Goal: Task Accomplishment & Management: Manage account settings

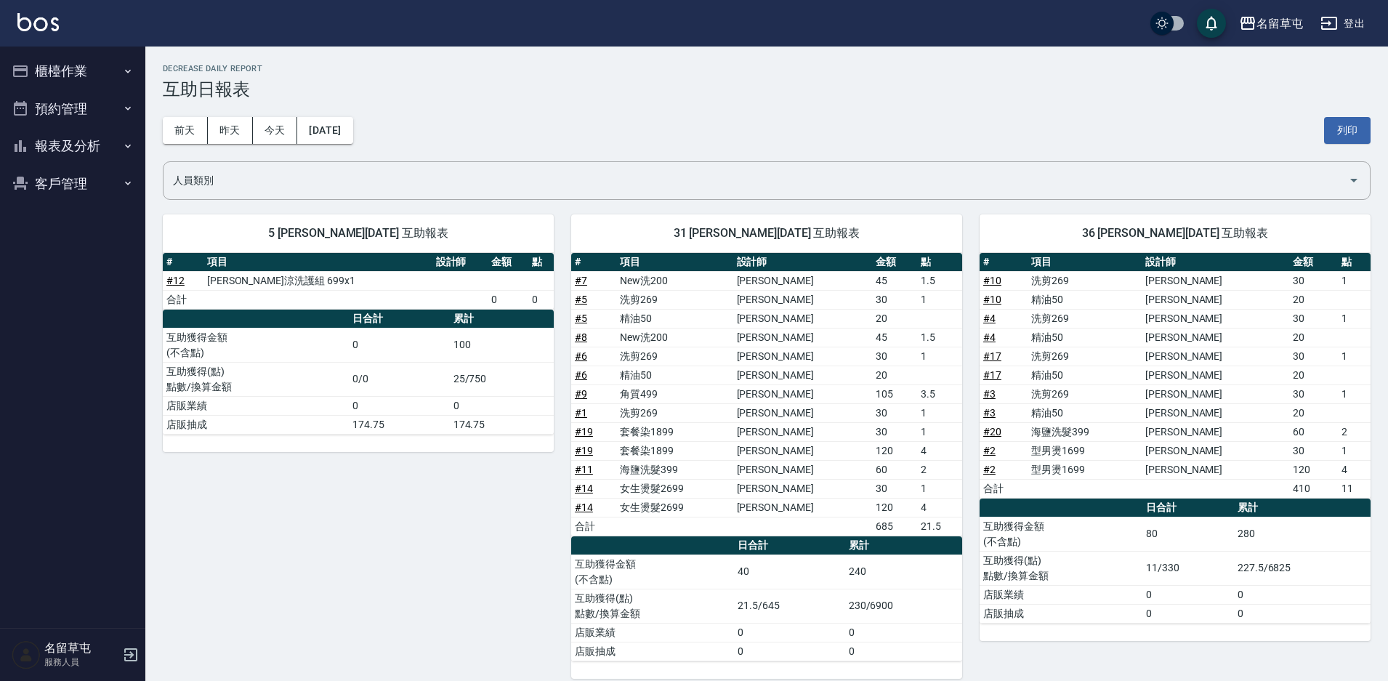
click at [782, 234] on span "31 [PERSON_NAME][DATE] 互助報表" at bounding box center [767, 233] width 356 height 15
click at [85, 71] on button "櫃檯作業" at bounding box center [73, 71] width 134 height 38
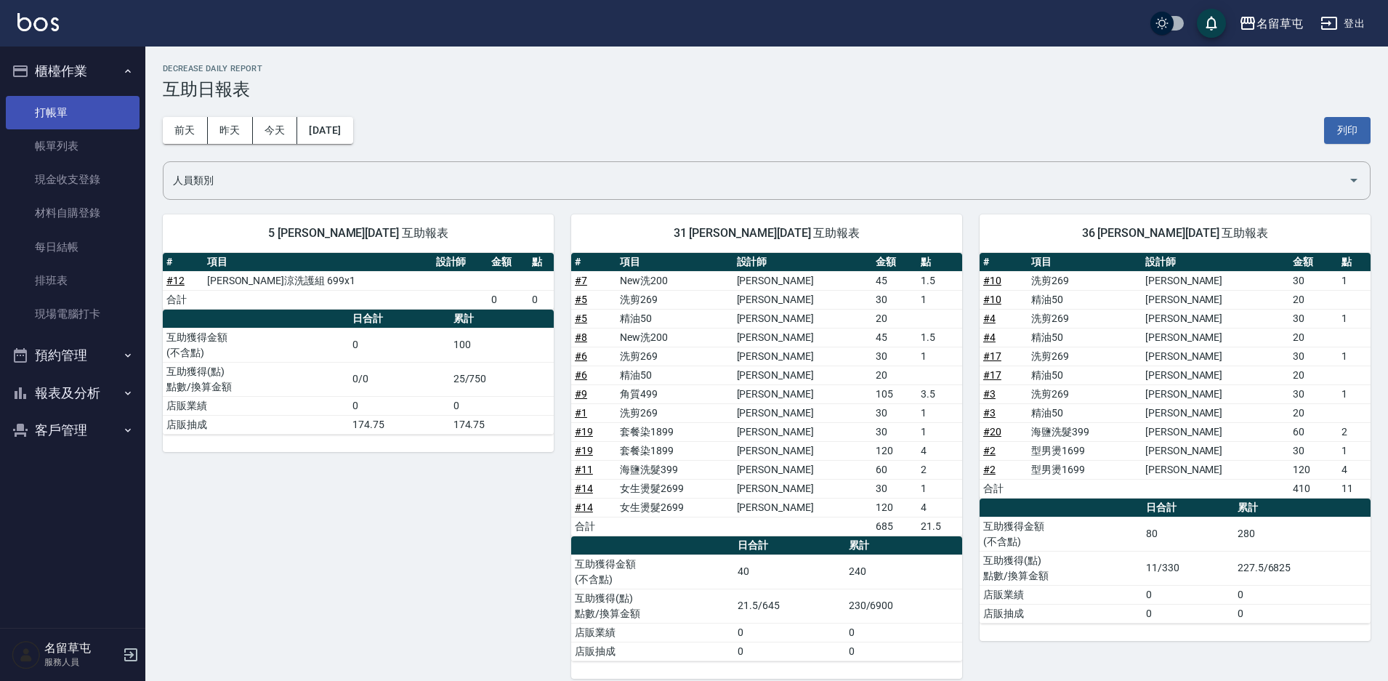
click at [40, 124] on link "打帳單" at bounding box center [73, 112] width 134 height 33
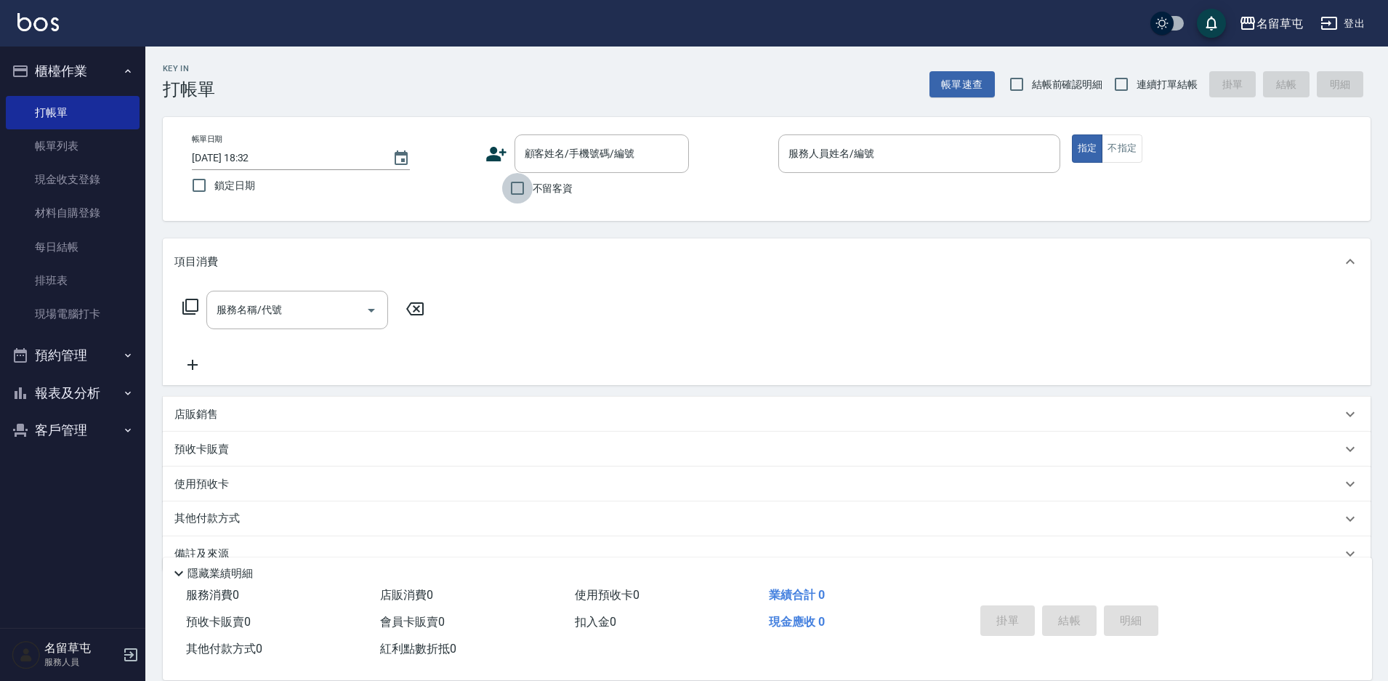
click at [517, 191] on input "不留客資" at bounding box center [517, 188] width 31 height 31
checkbox input "true"
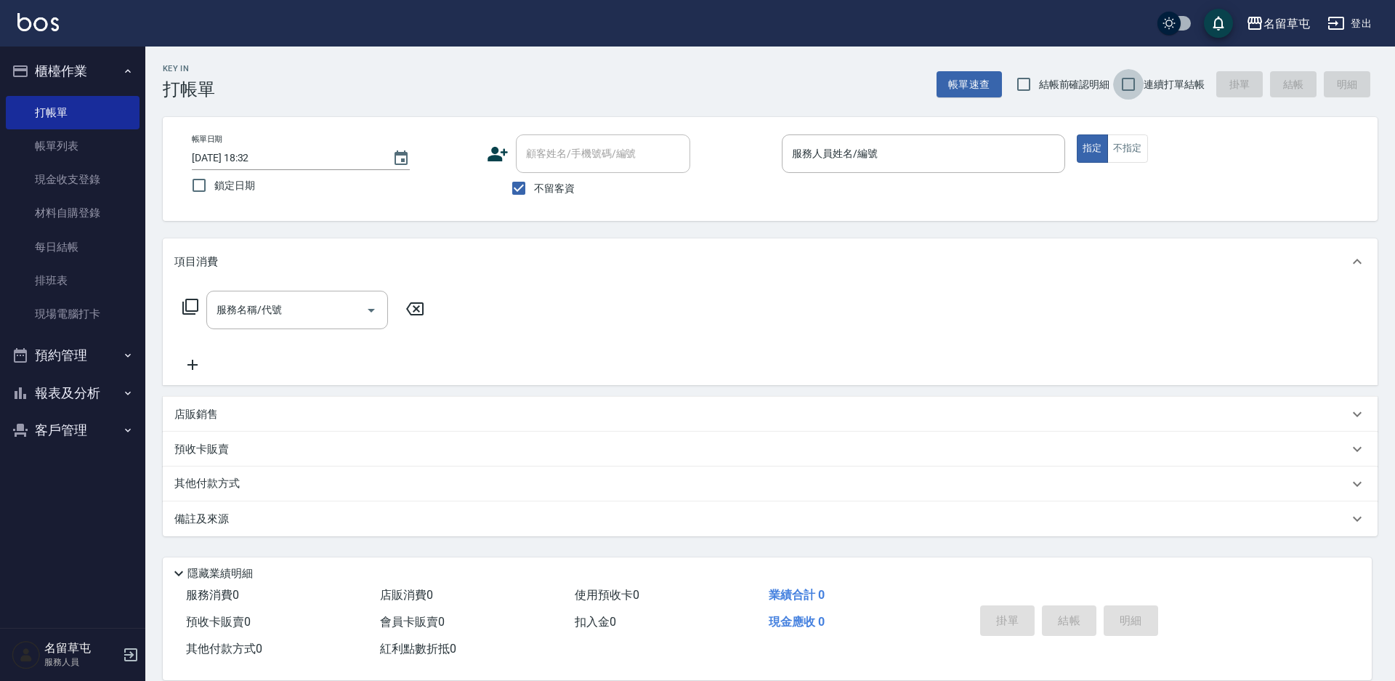
drag, startPoint x: 1131, startPoint y: 82, endPoint x: 1016, endPoint y: 117, distance: 120.0
click at [1128, 84] on input "連續打單結帳" at bounding box center [1128, 84] width 31 height 31
checkbox input "true"
click at [886, 174] on p at bounding box center [923, 180] width 283 height 15
click at [878, 164] on input "服務人員姓名/編號" at bounding box center [923, 153] width 270 height 25
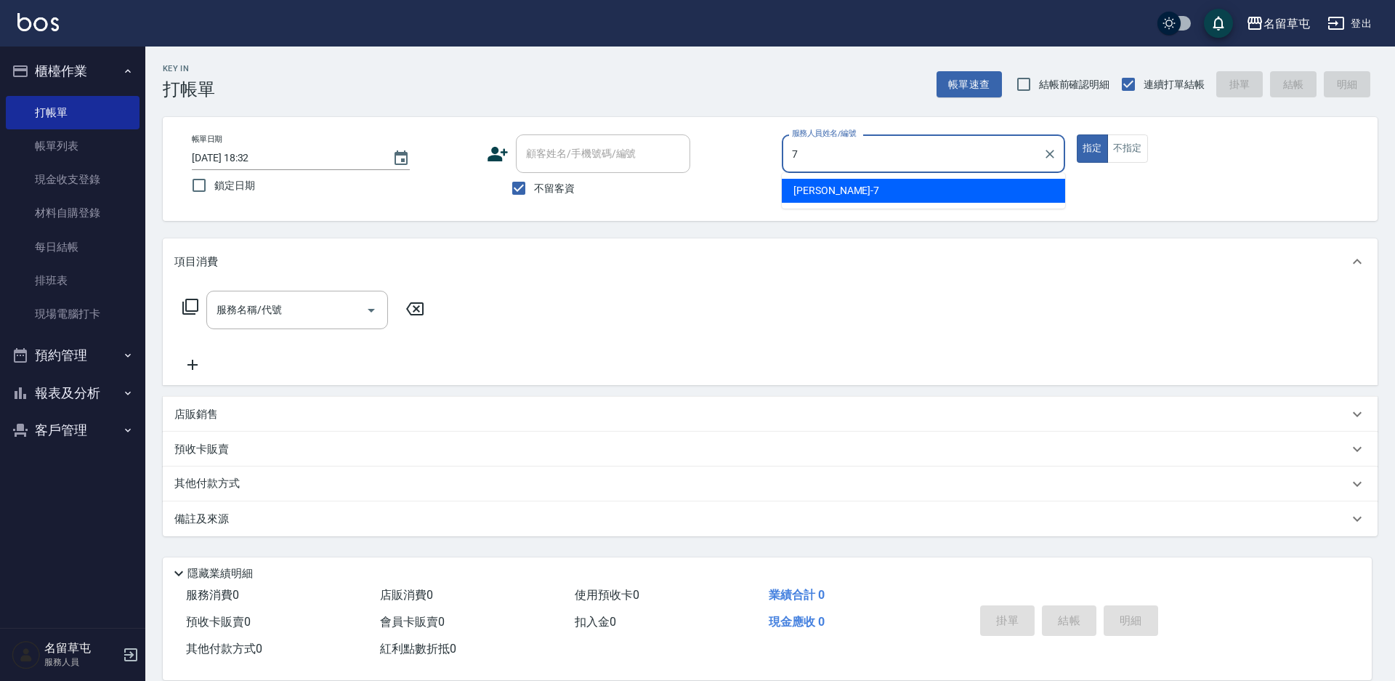
type input "[PERSON_NAME]-7"
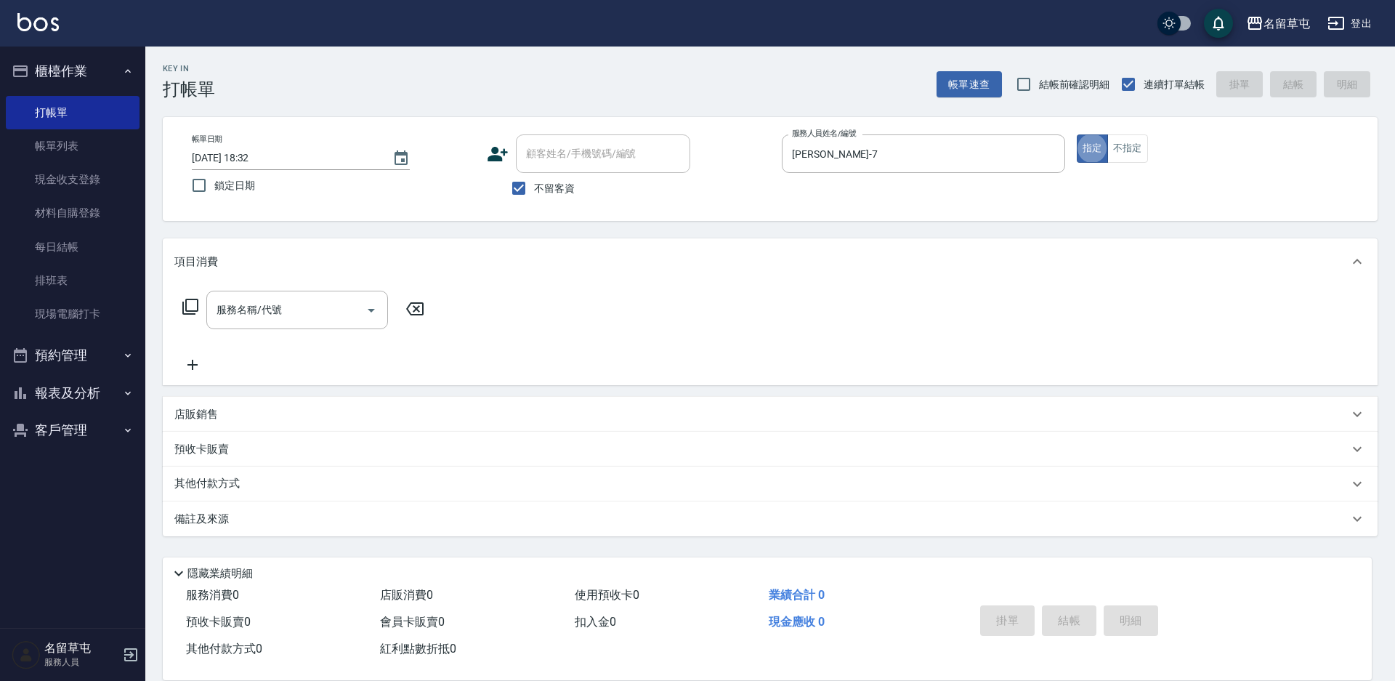
type button "true"
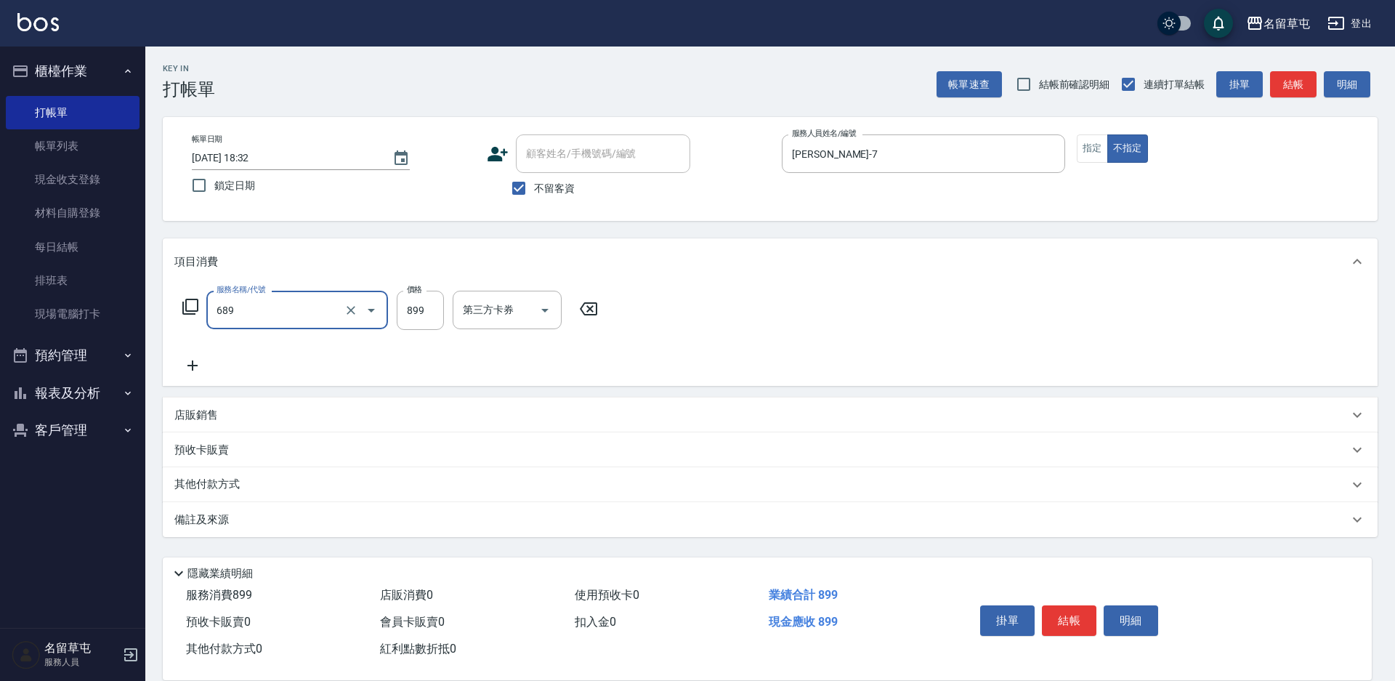
type input "芳療spa899(689)"
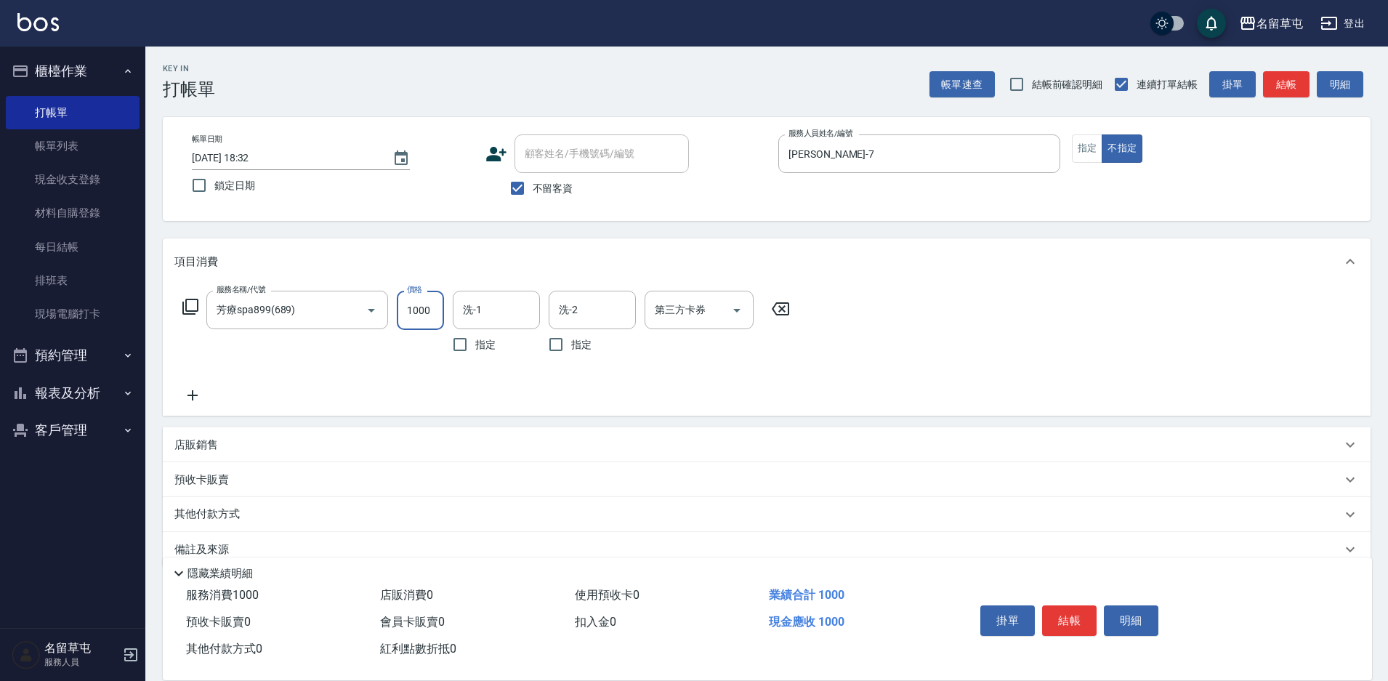
type input "1000"
type input "[PERSON_NAME]-36"
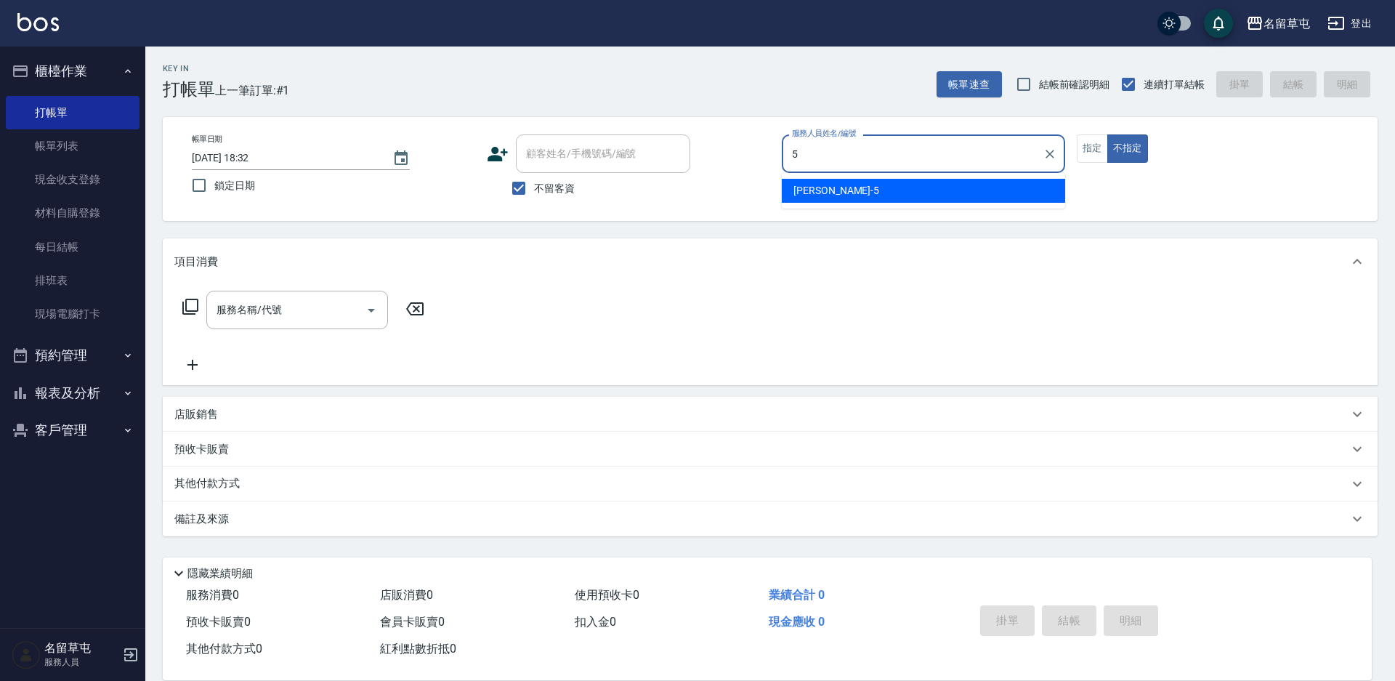
type input "[PERSON_NAME]-5"
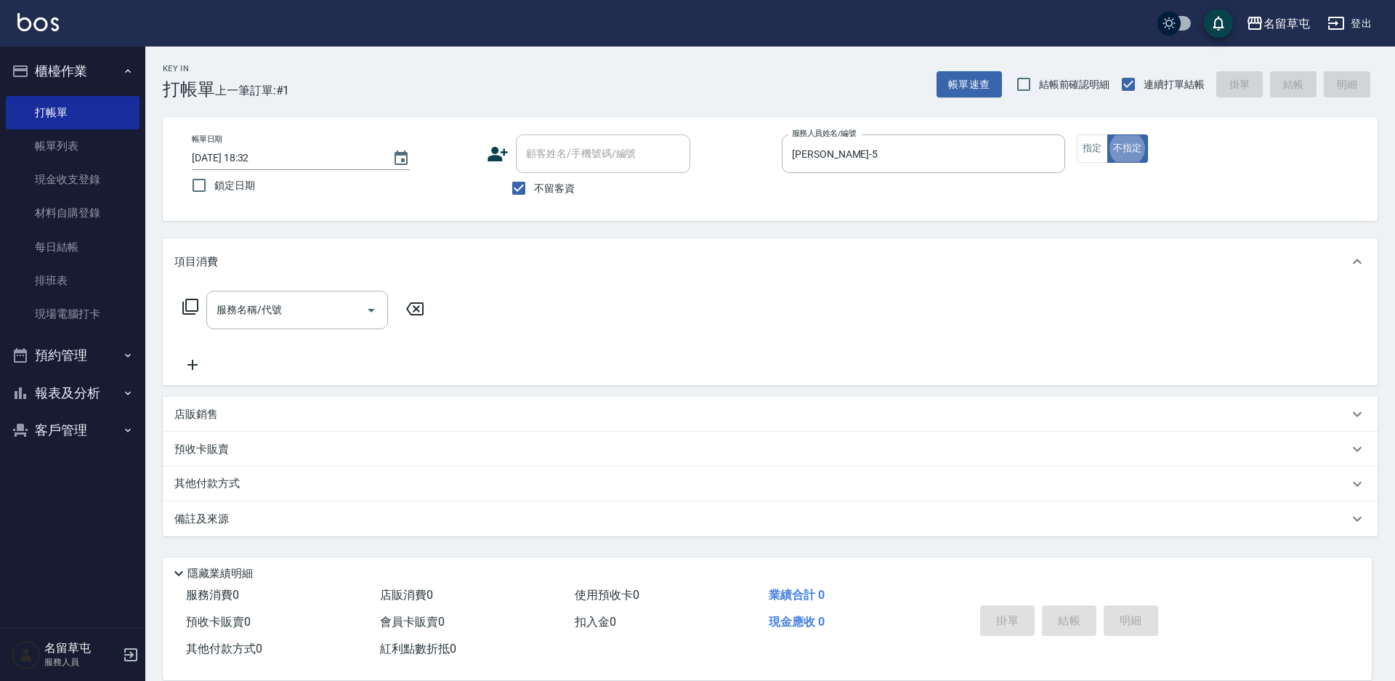
type button "false"
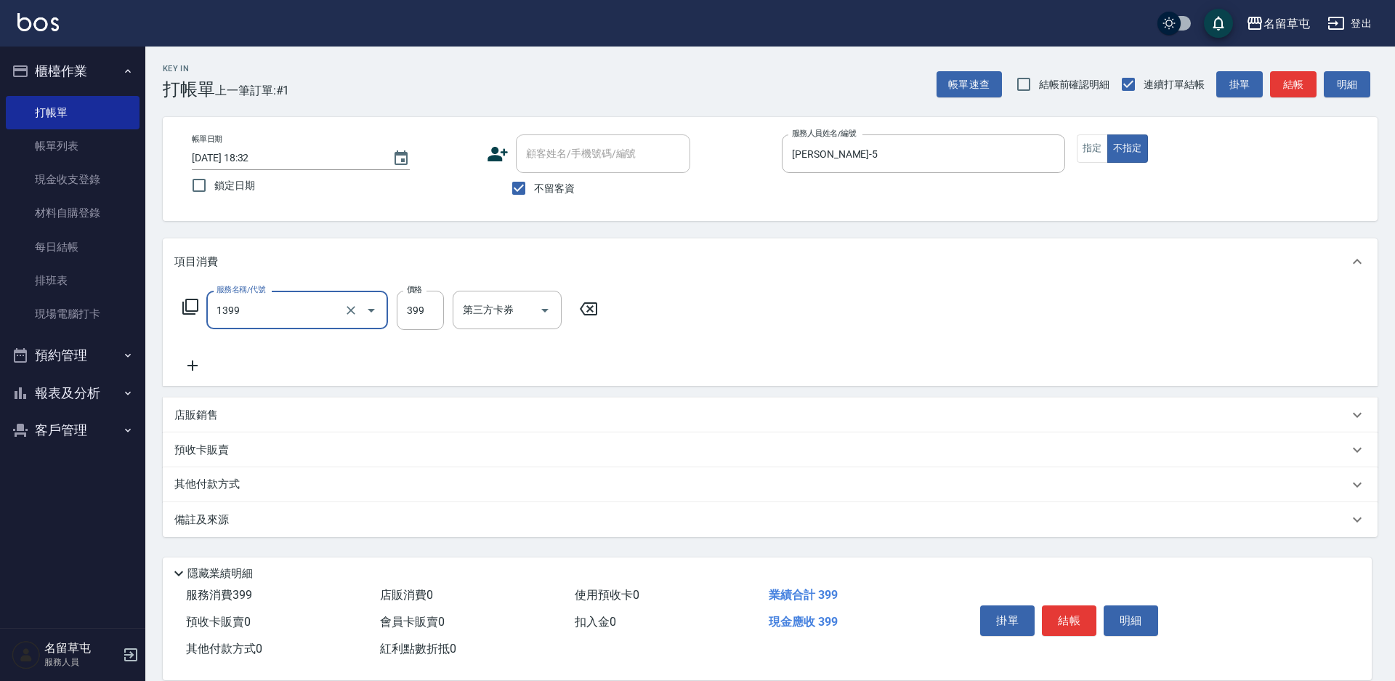
type input "海鹽洗髮399(1399)"
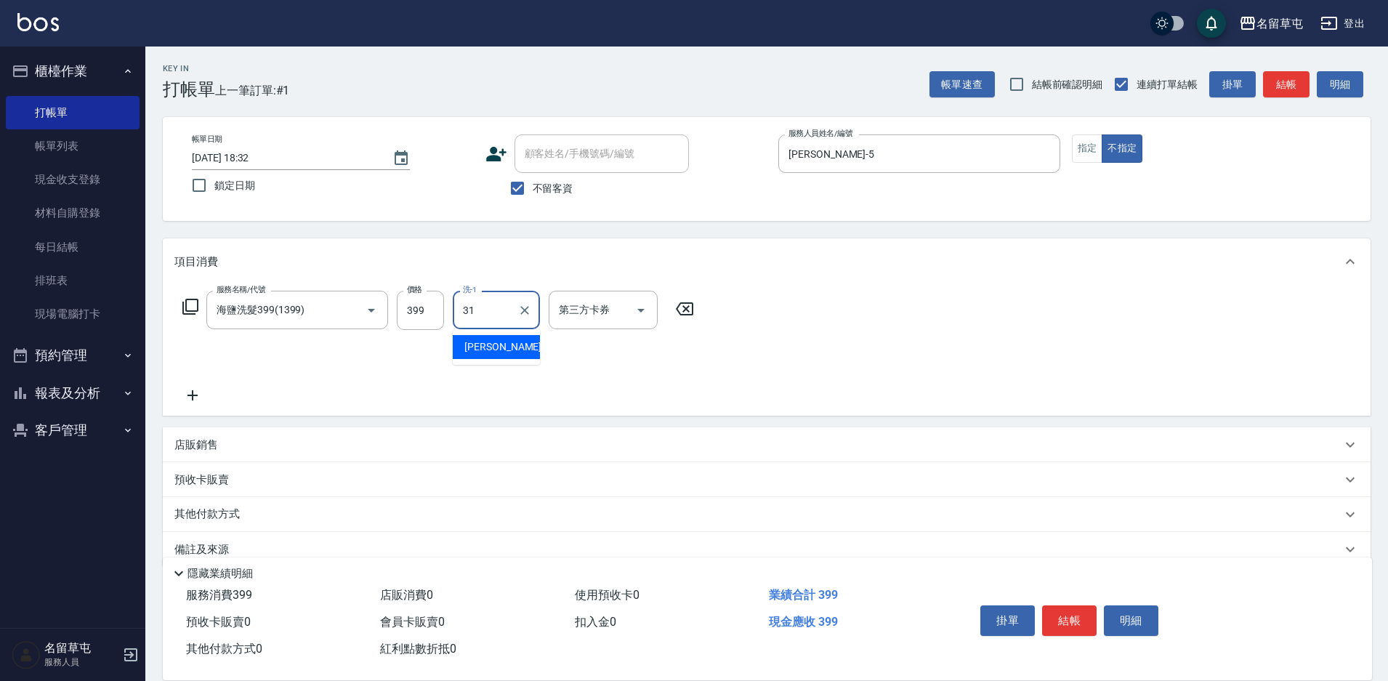
type input "[PERSON_NAME]-31"
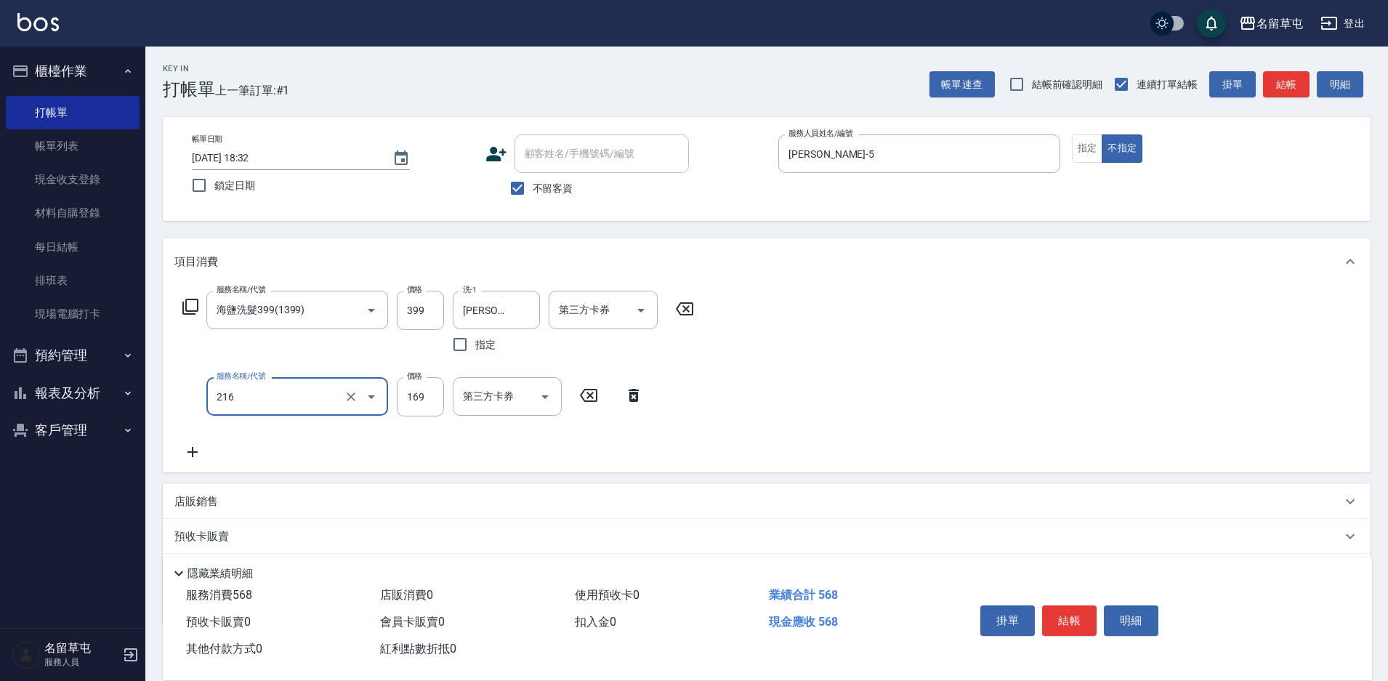
type input "剪髮169(216)"
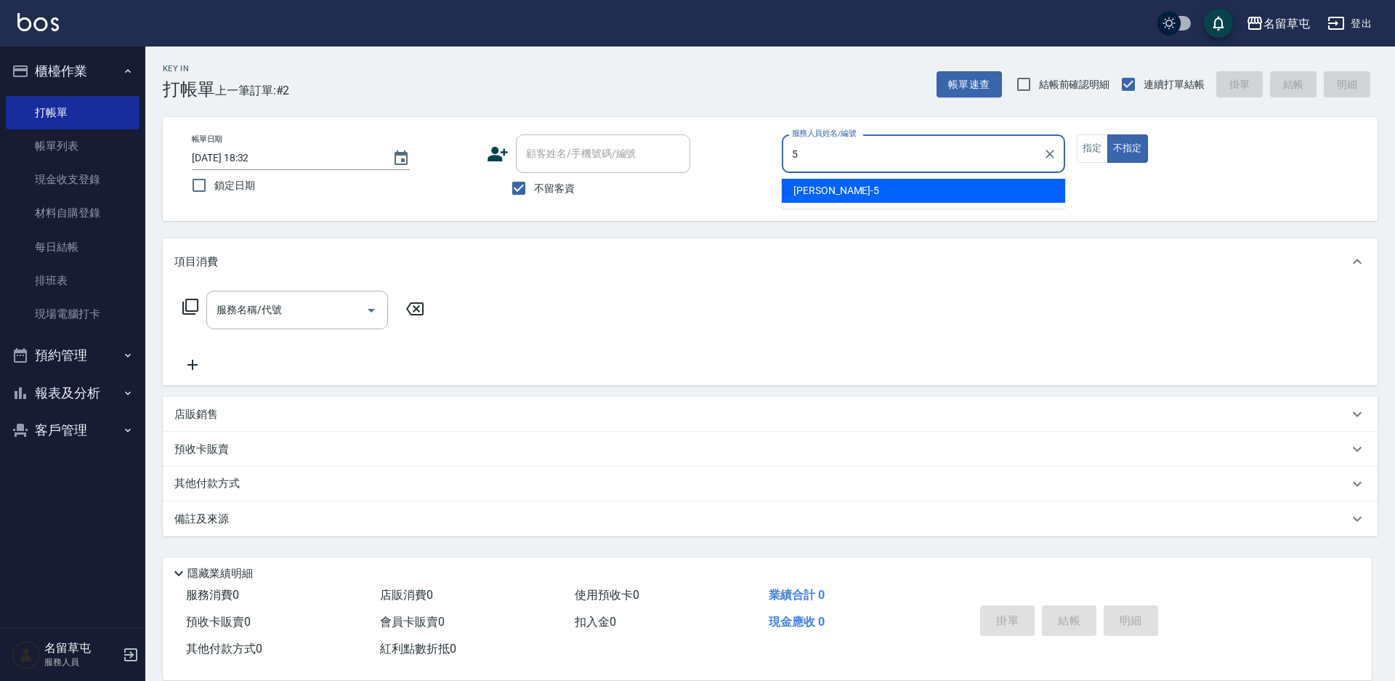
type input "[PERSON_NAME]-5"
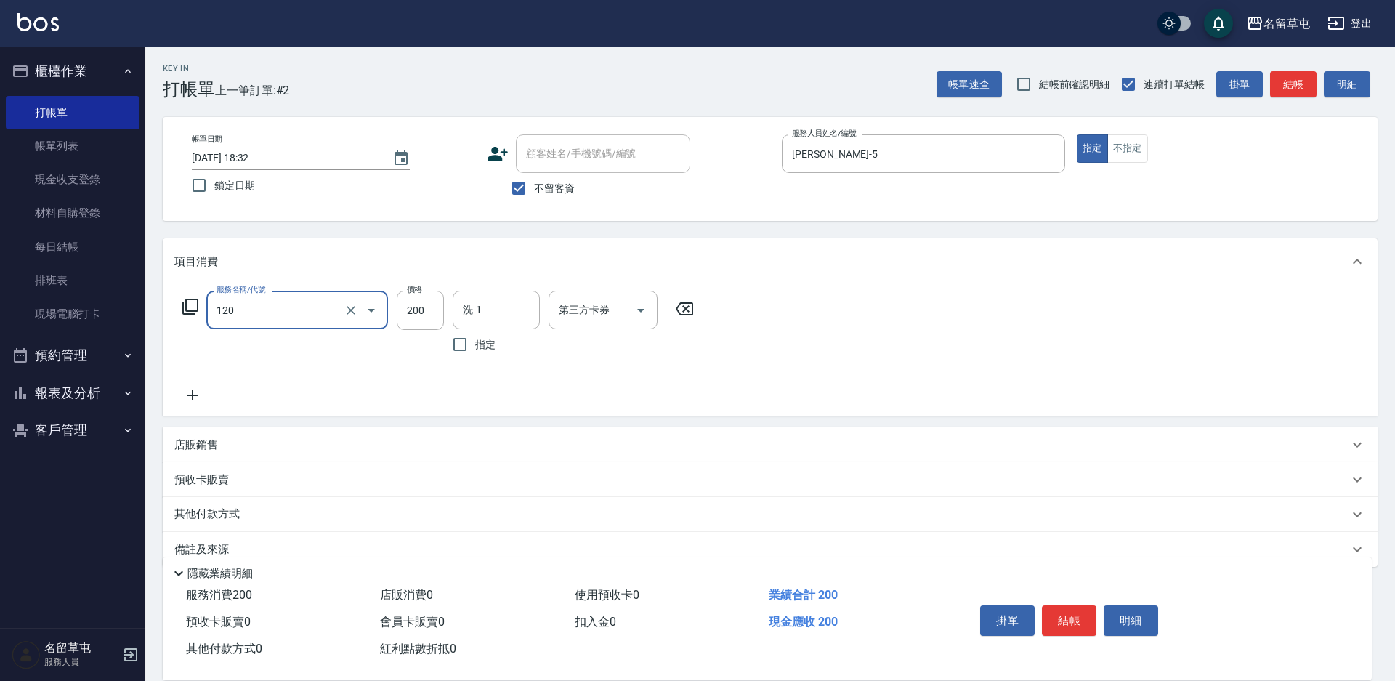
type input "New洗200(120)"
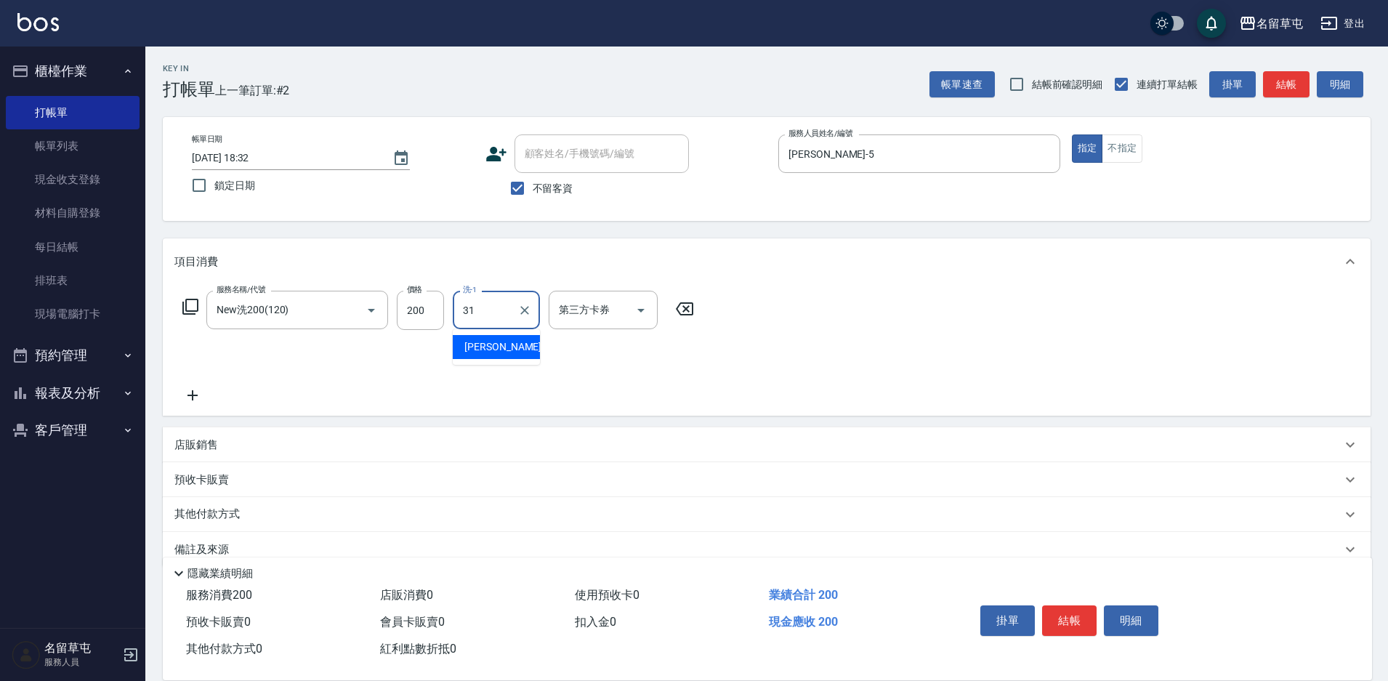
type input "[PERSON_NAME]-31"
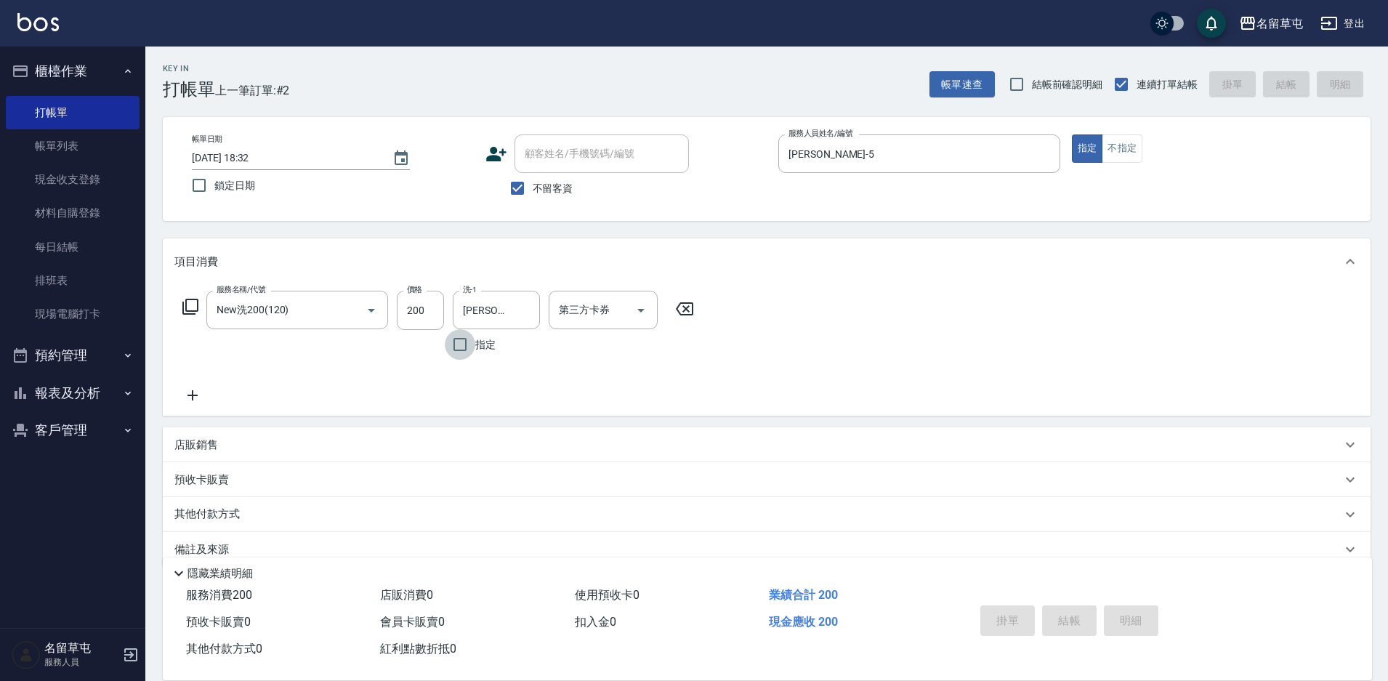
type input "[DATE] 18:33"
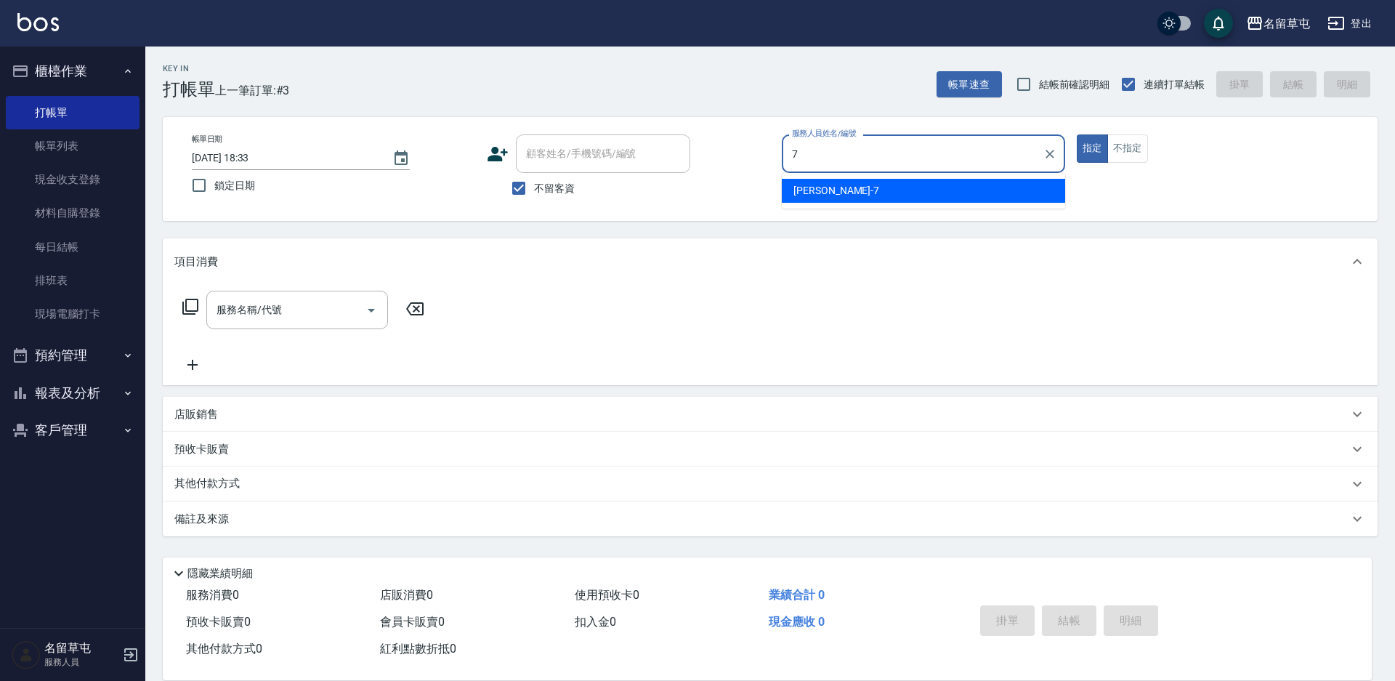
type input "[PERSON_NAME]-7"
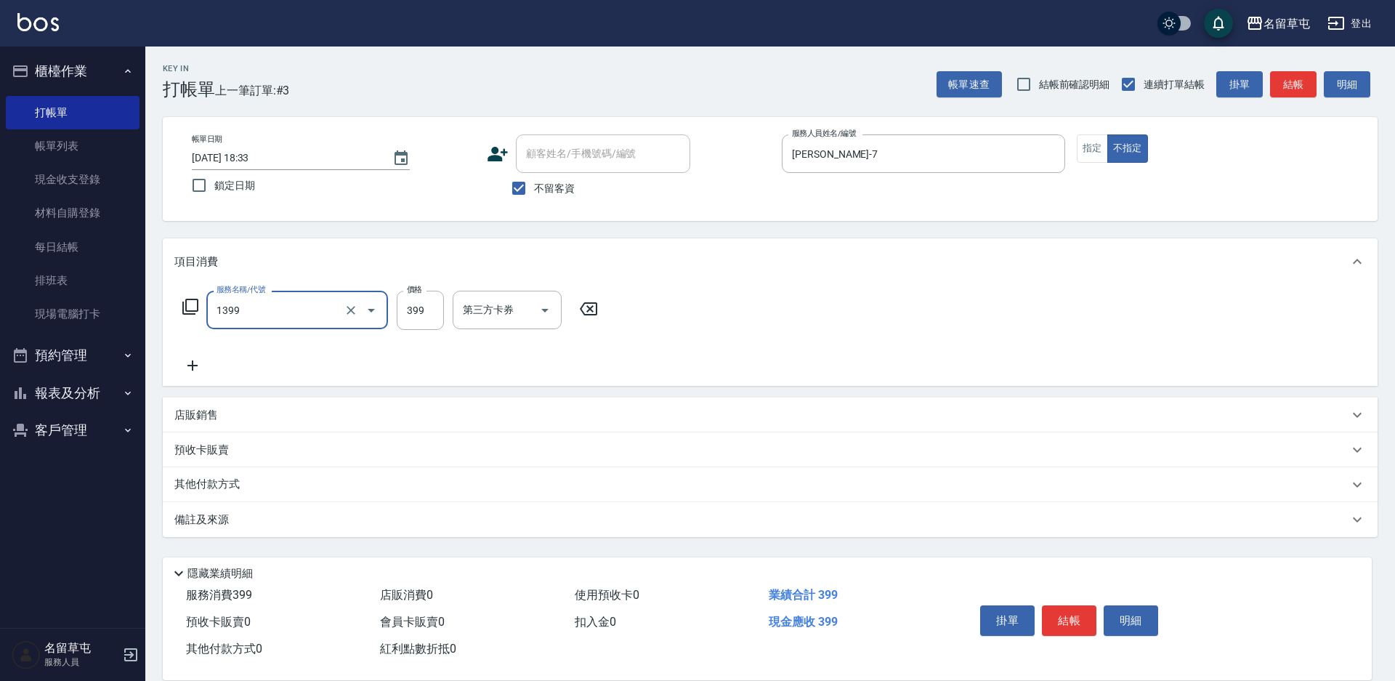
type input "海鹽洗髮399(1399)"
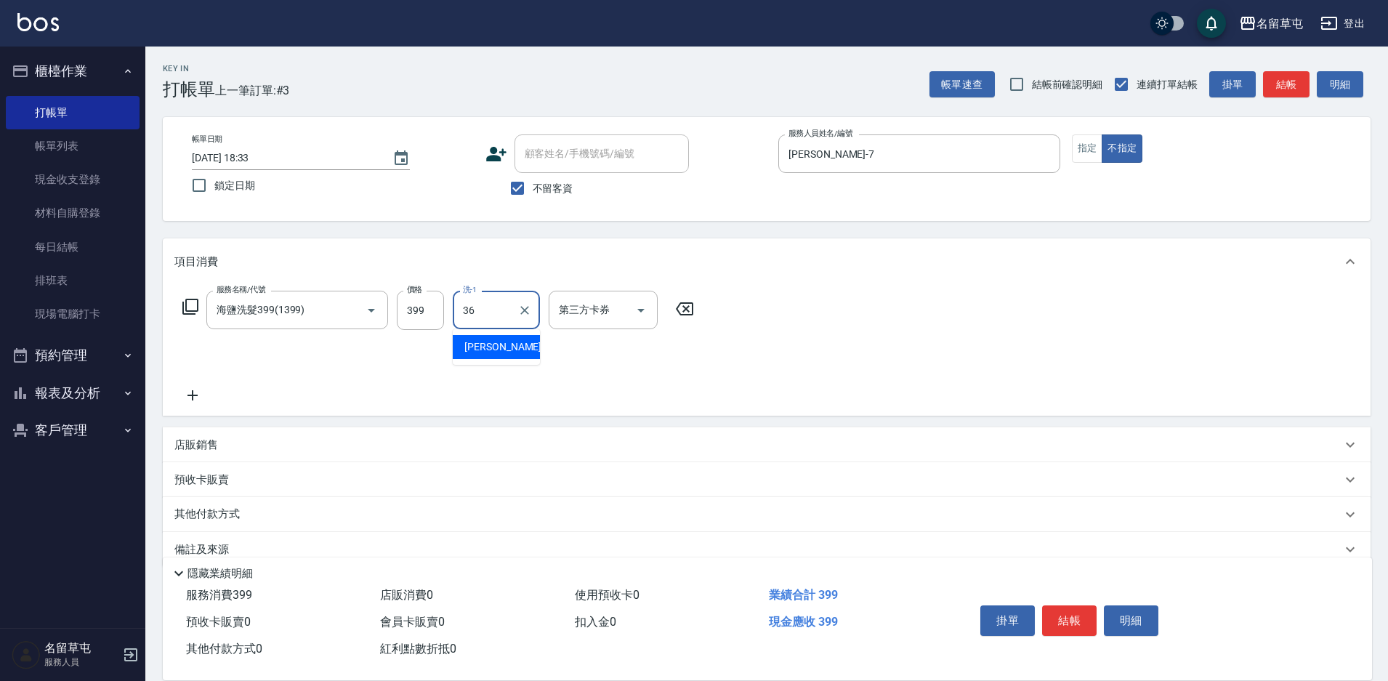
type input "[PERSON_NAME]-36"
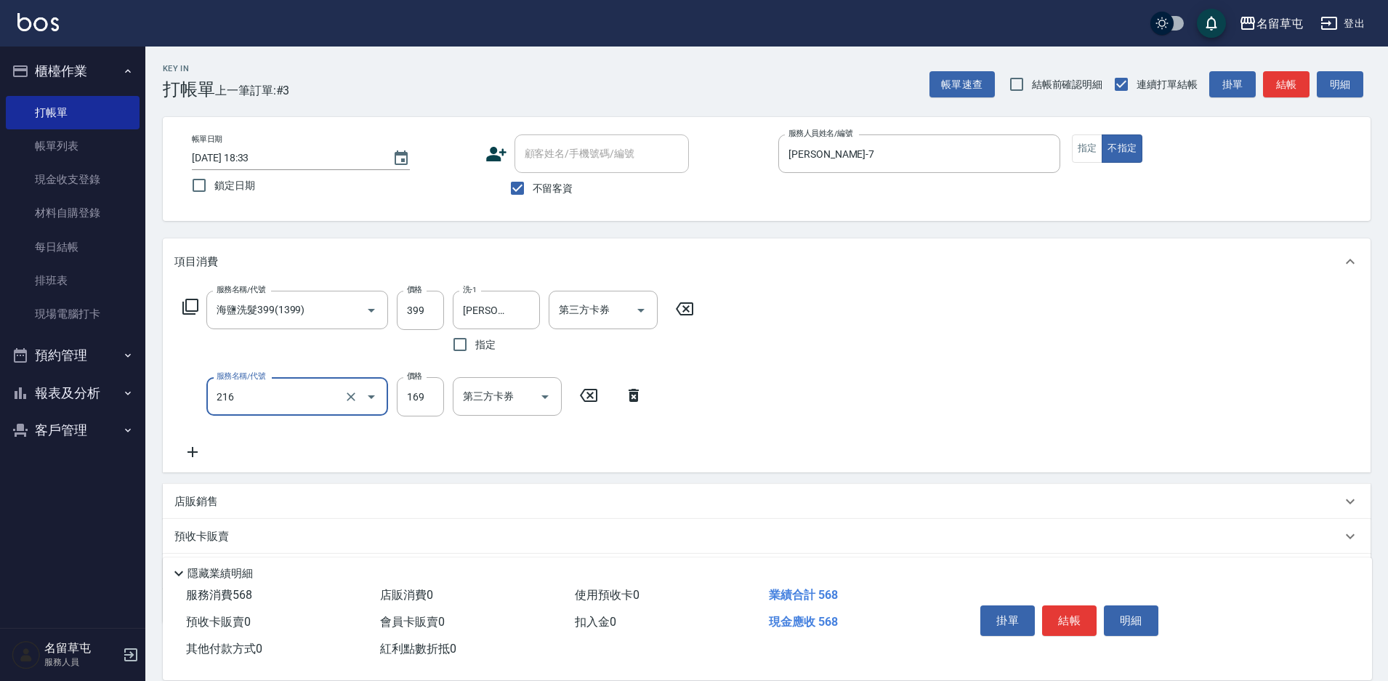
type input "剪髮169(216)"
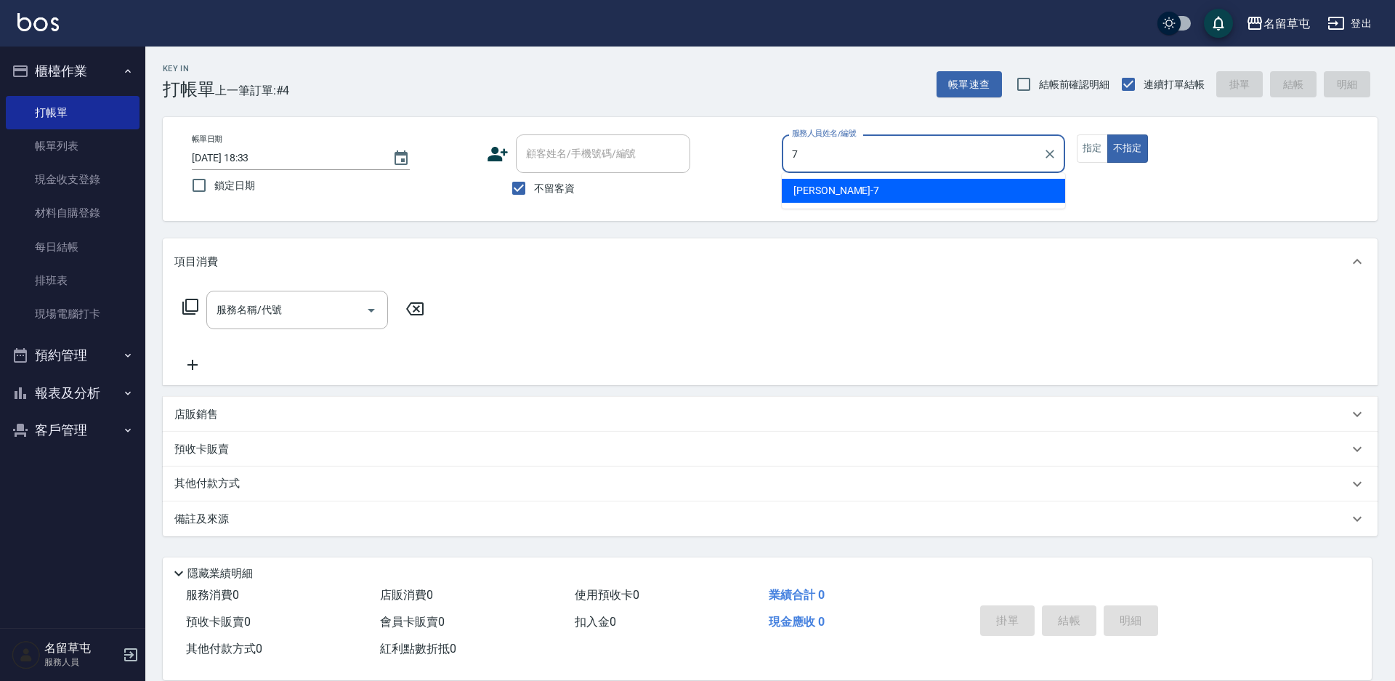
type input "[PERSON_NAME]-7"
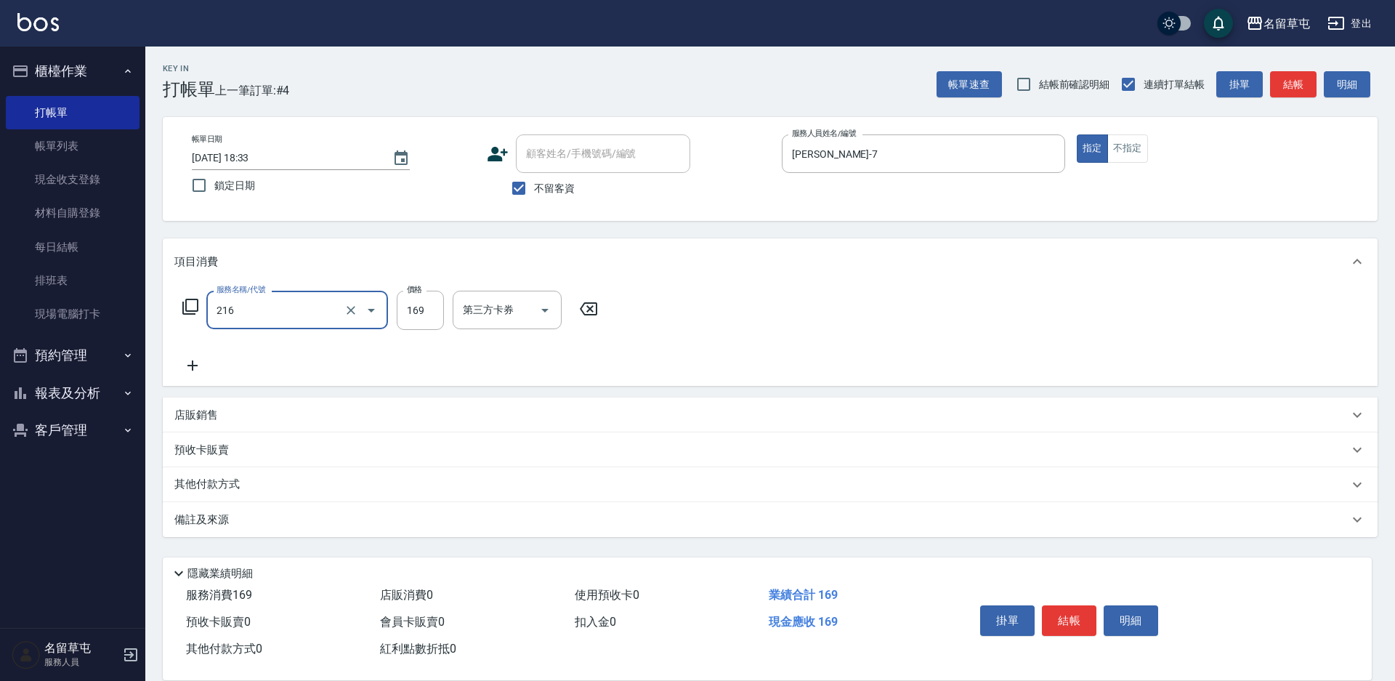
type input "剪髮169(216)"
click at [428, 318] on input "25" at bounding box center [420, 310] width 47 height 39
type input "250"
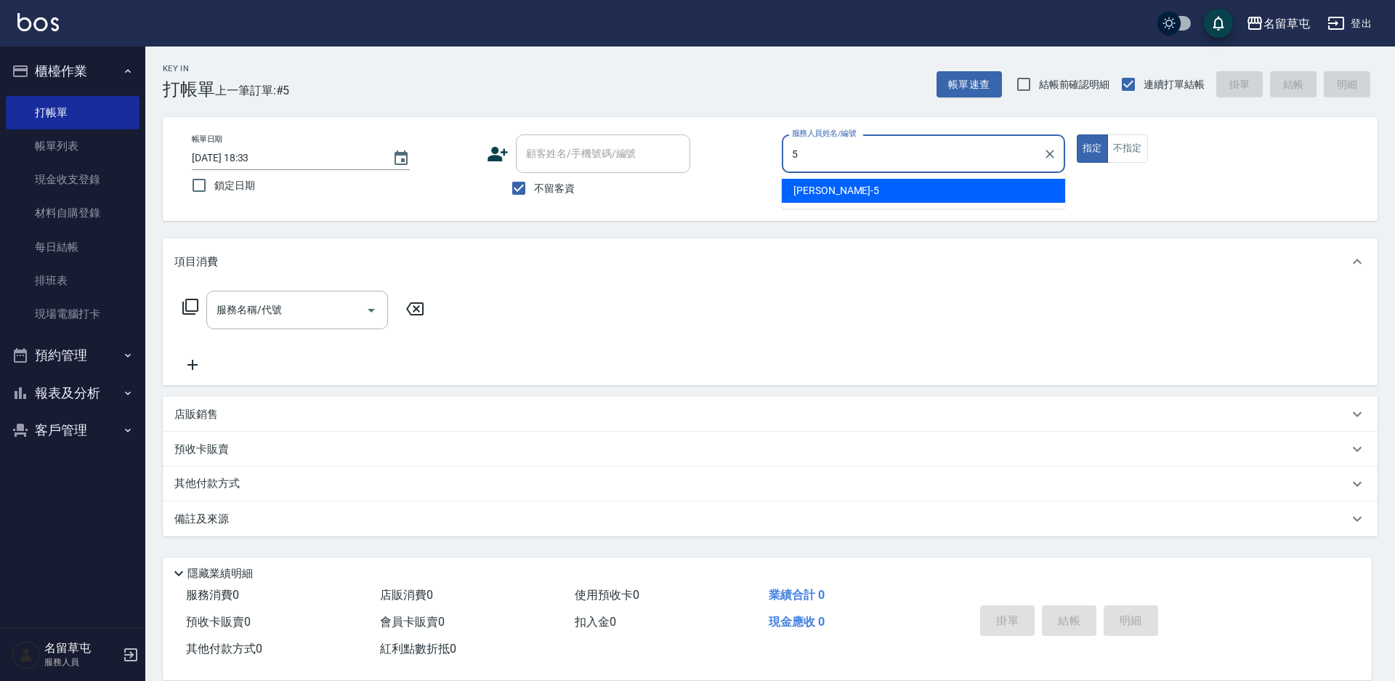
type input "[PERSON_NAME]-5"
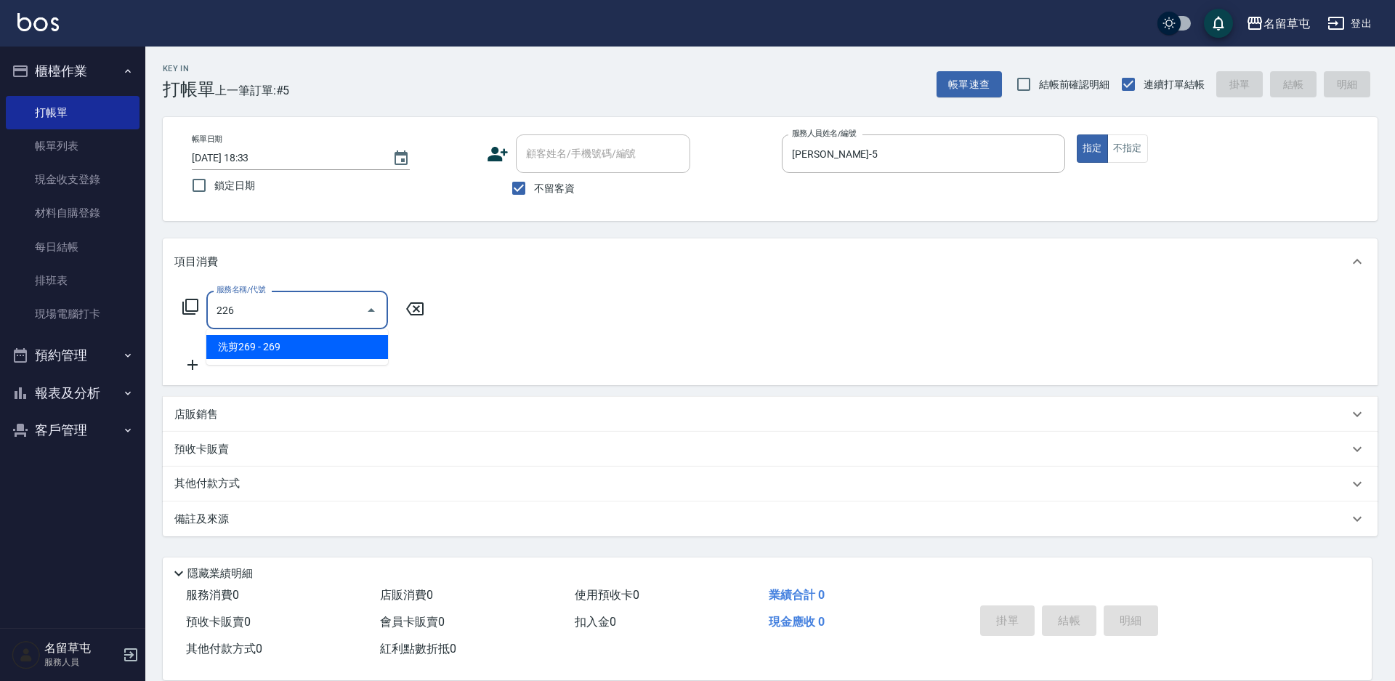
type input "洗剪269(226)"
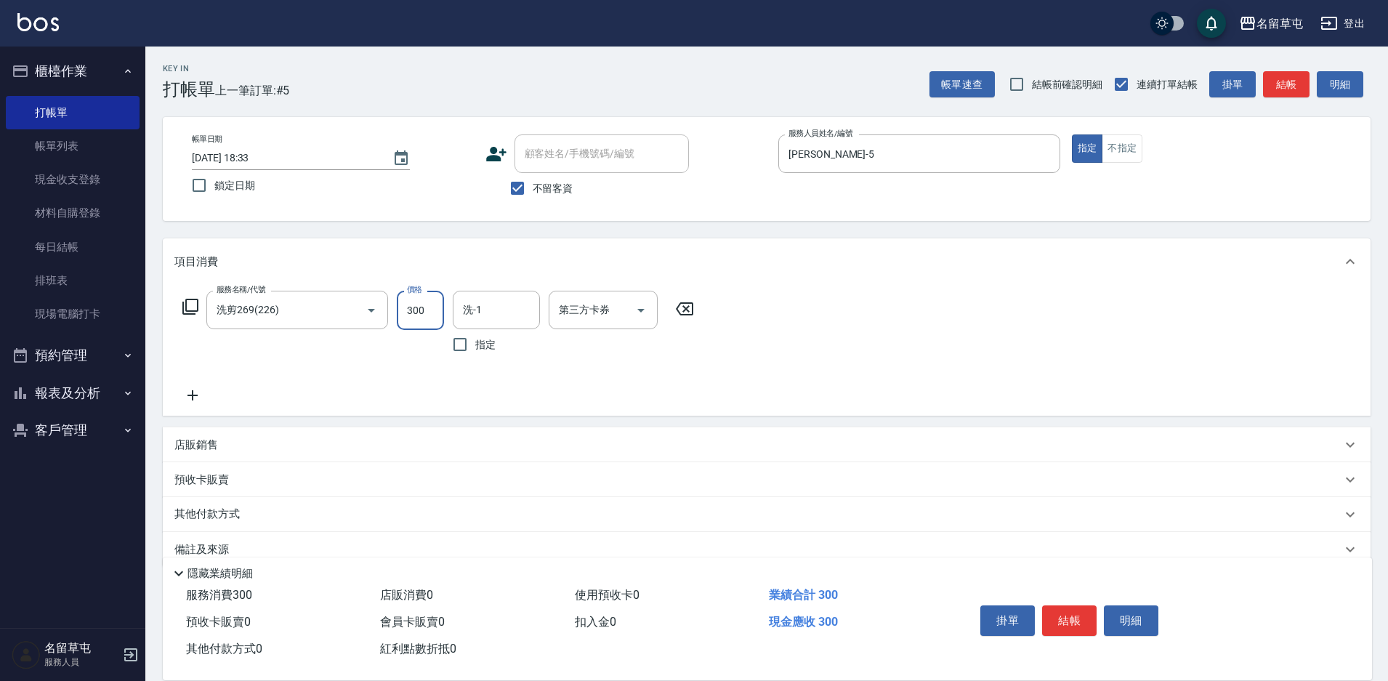
type input "300"
type input "[PERSON_NAME]-5"
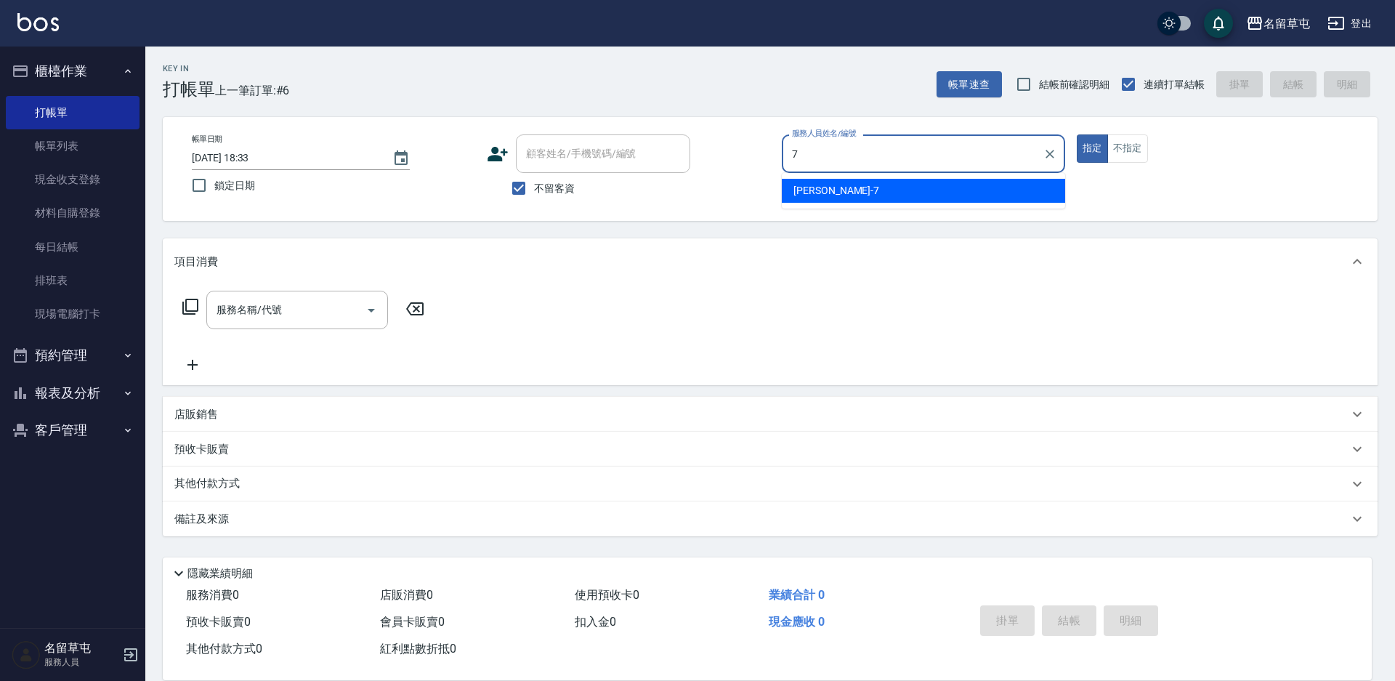
type input "[PERSON_NAME]-7"
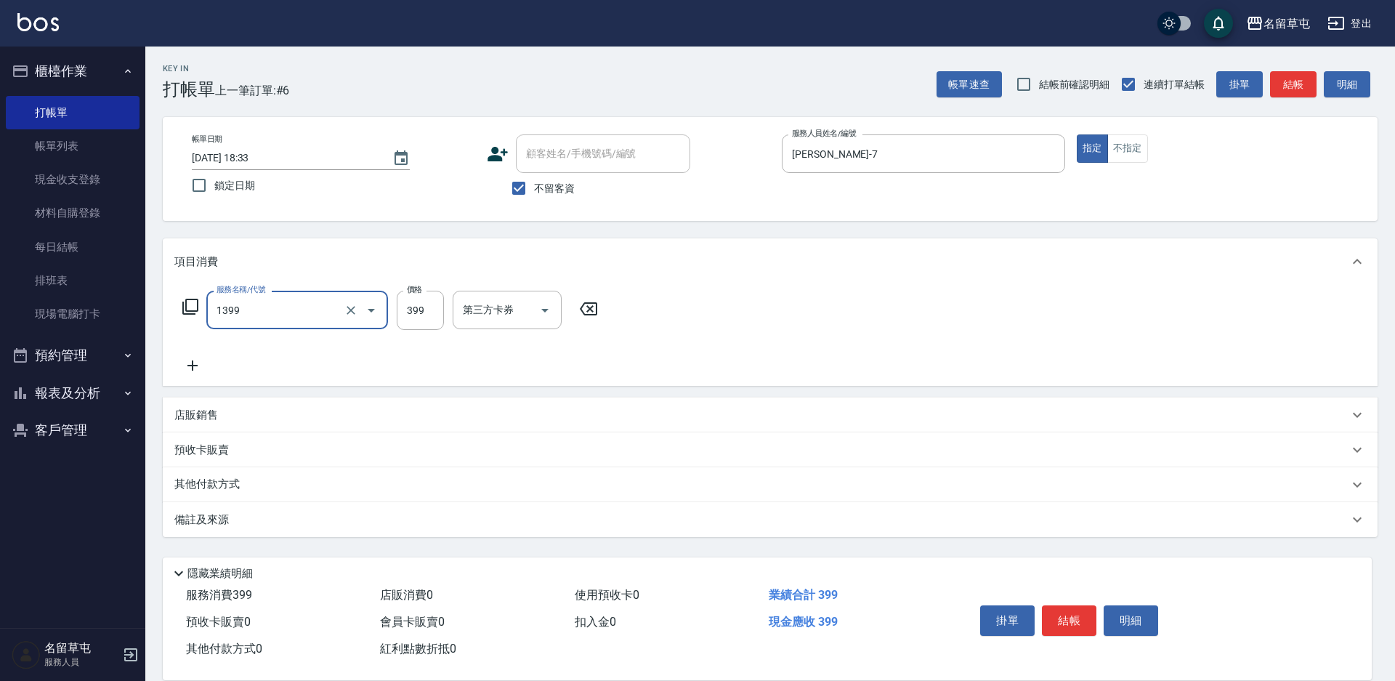
type input "海鹽洗髮399(1399)"
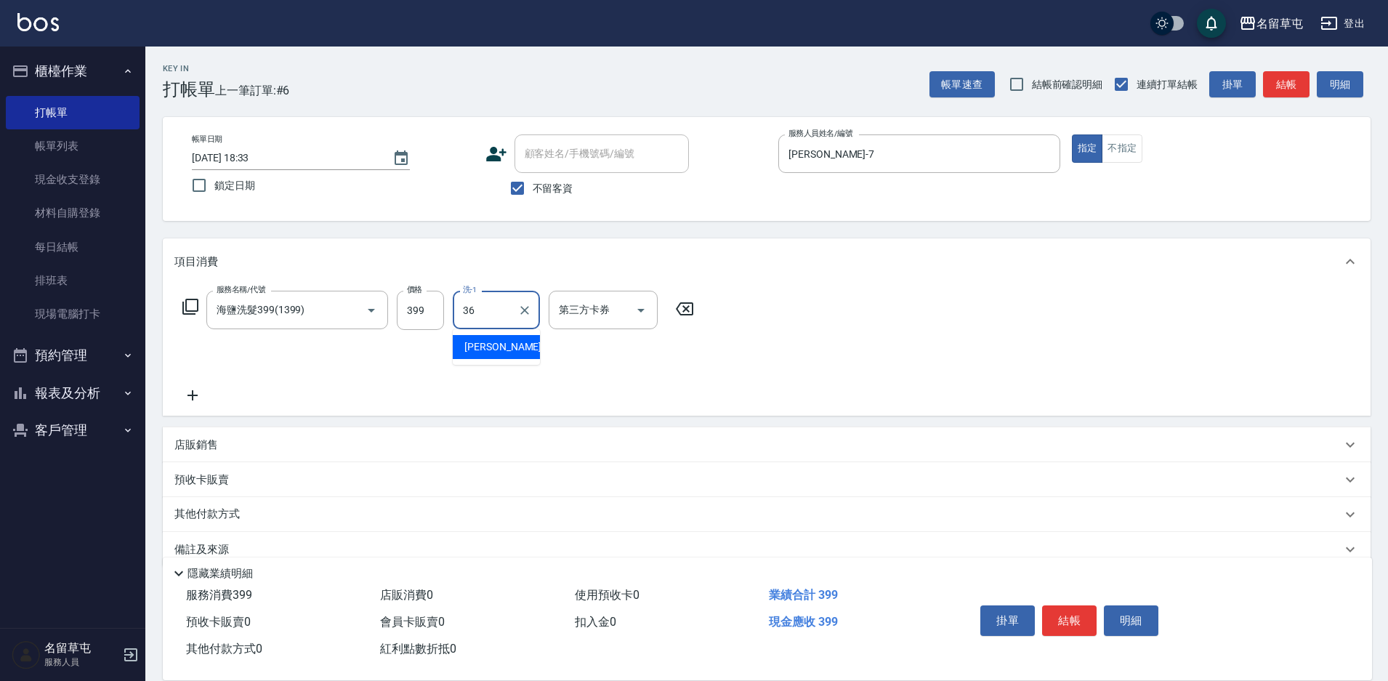
type input "[PERSON_NAME]-36"
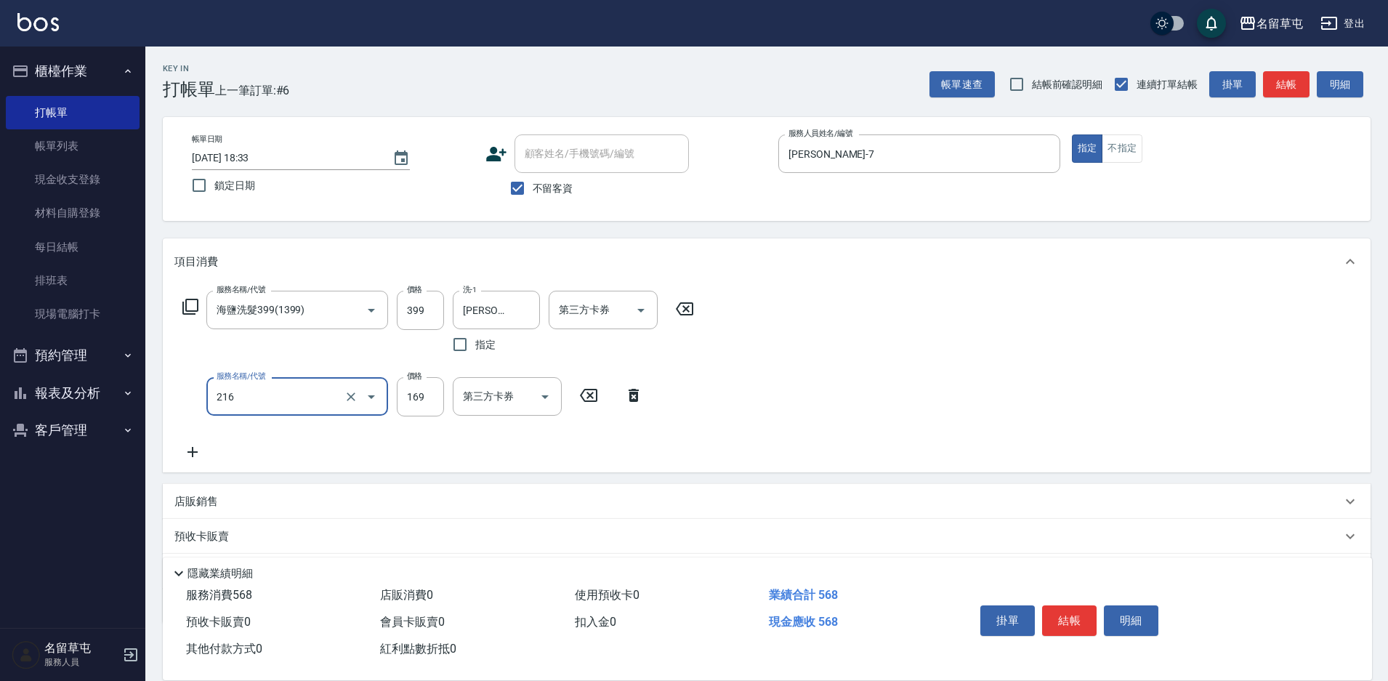
type input "剪髮169(216)"
type input "250"
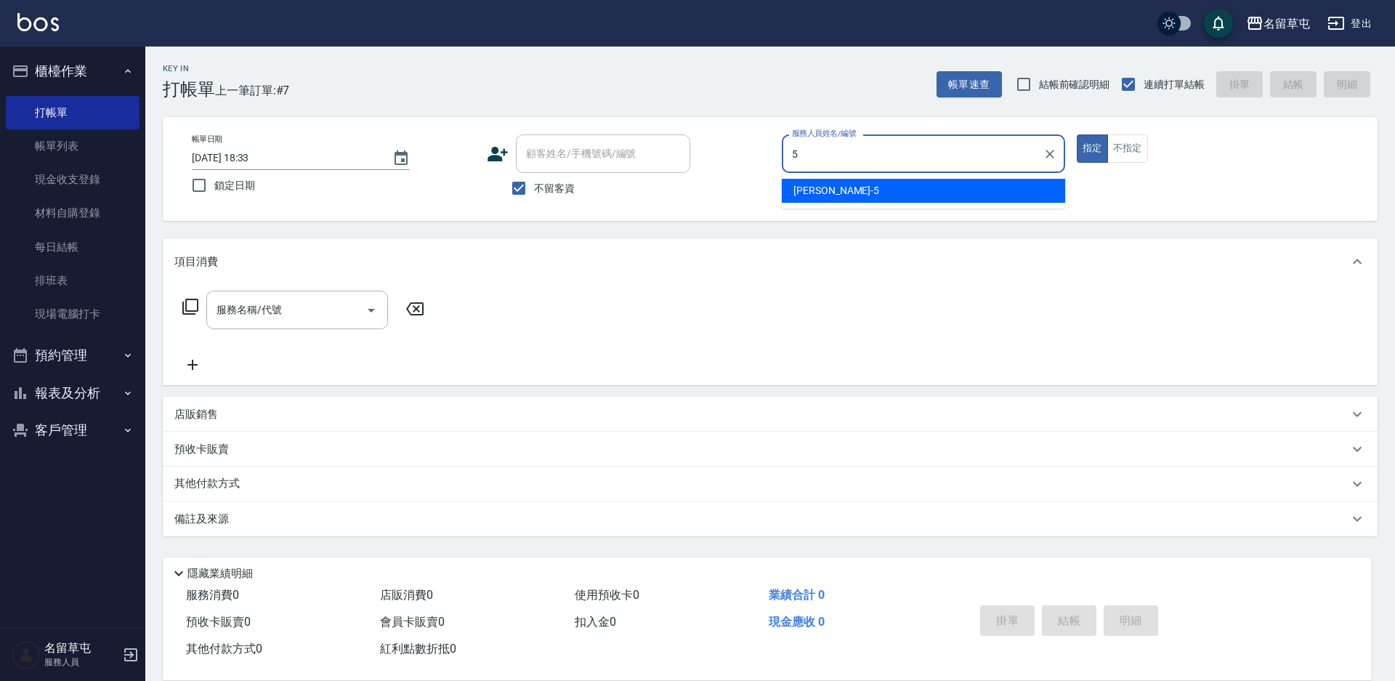
type input "[PERSON_NAME]-5"
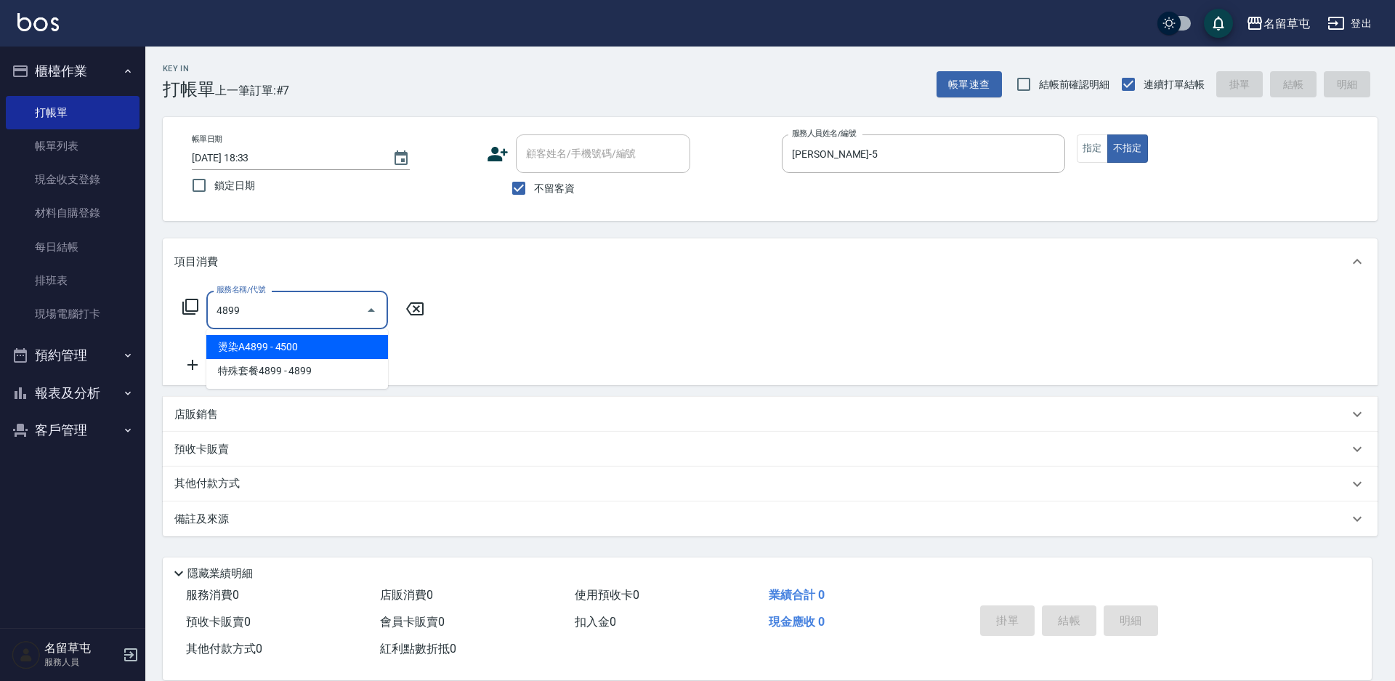
type input "燙染A4899(01)"
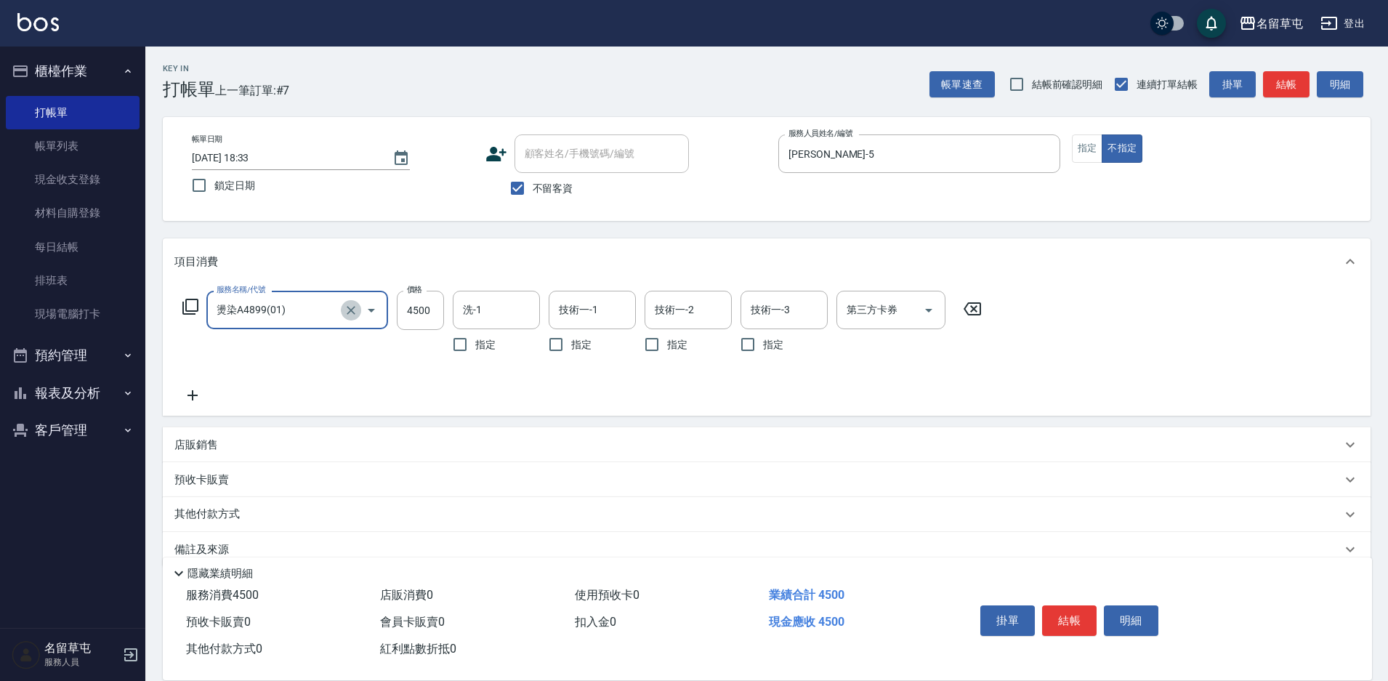
click at [347, 312] on icon "Clear" at bounding box center [351, 310] width 15 height 15
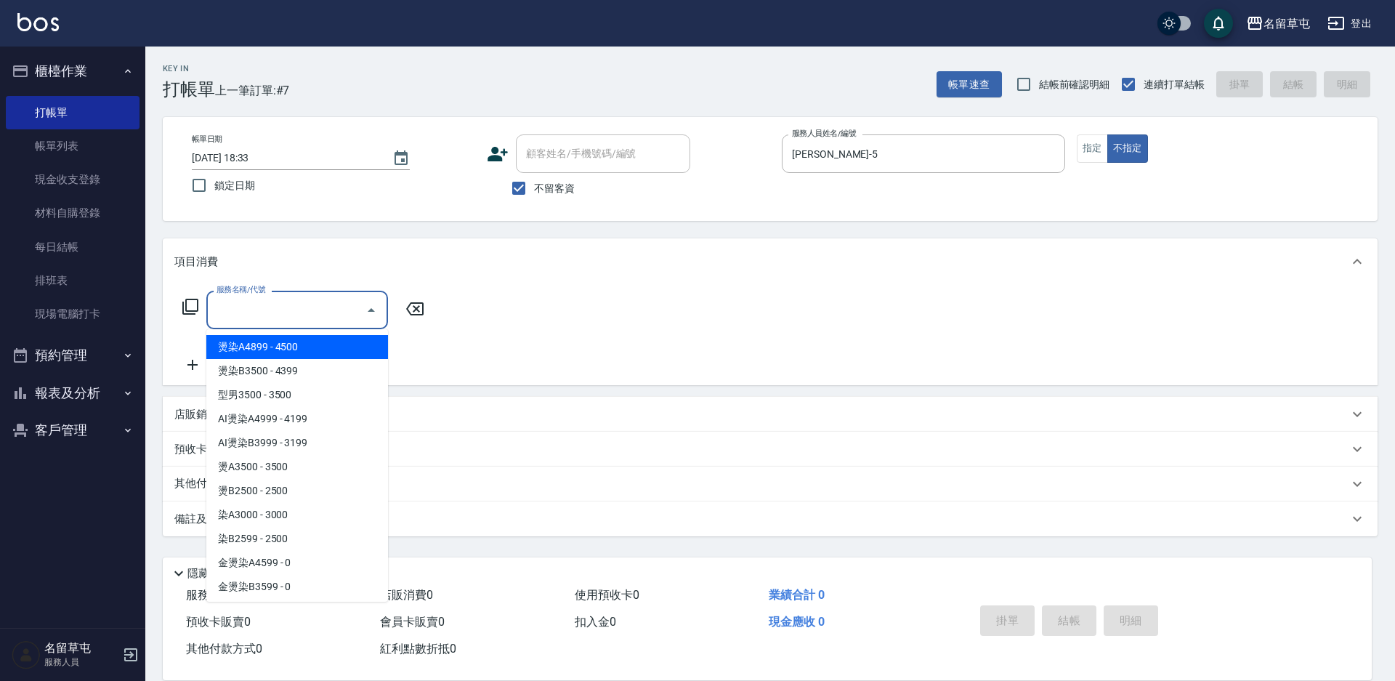
type input "9"
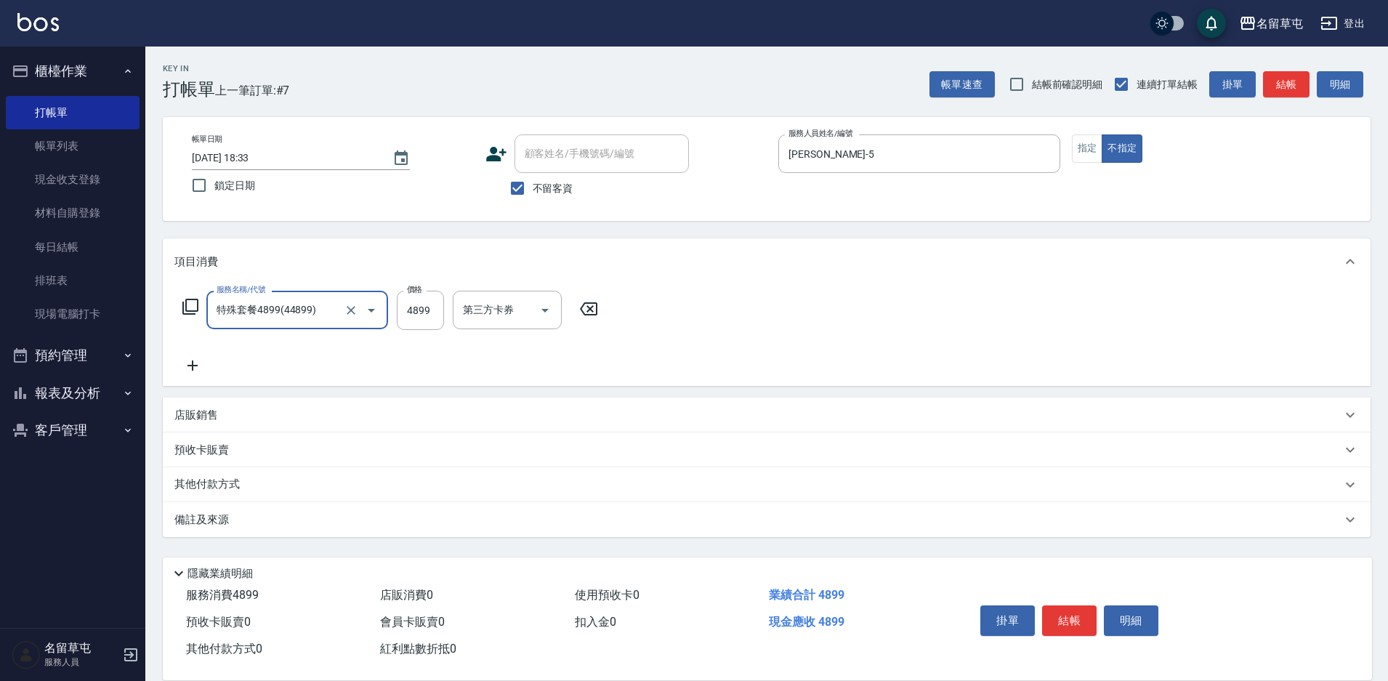
type input "特殊套餐4899(44899)"
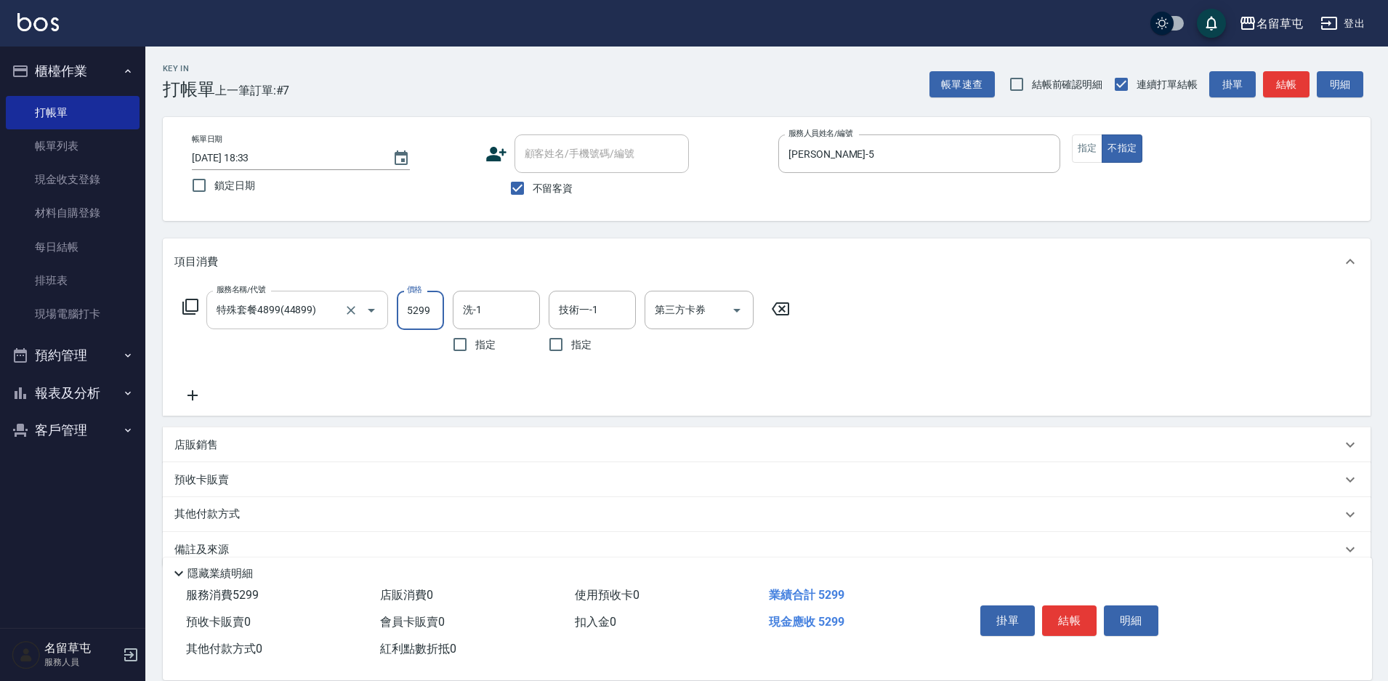
type input "5299"
type input "[PERSON_NAME]-31"
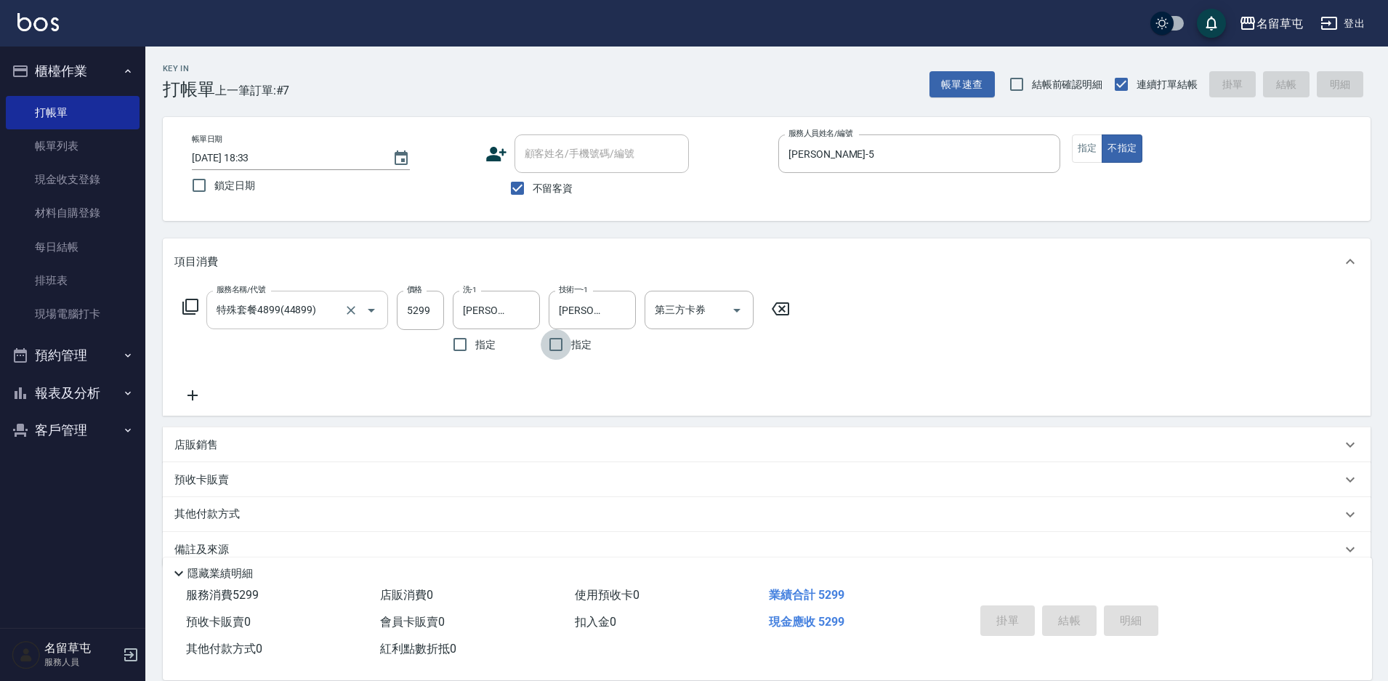
type input "[DATE] 18:34"
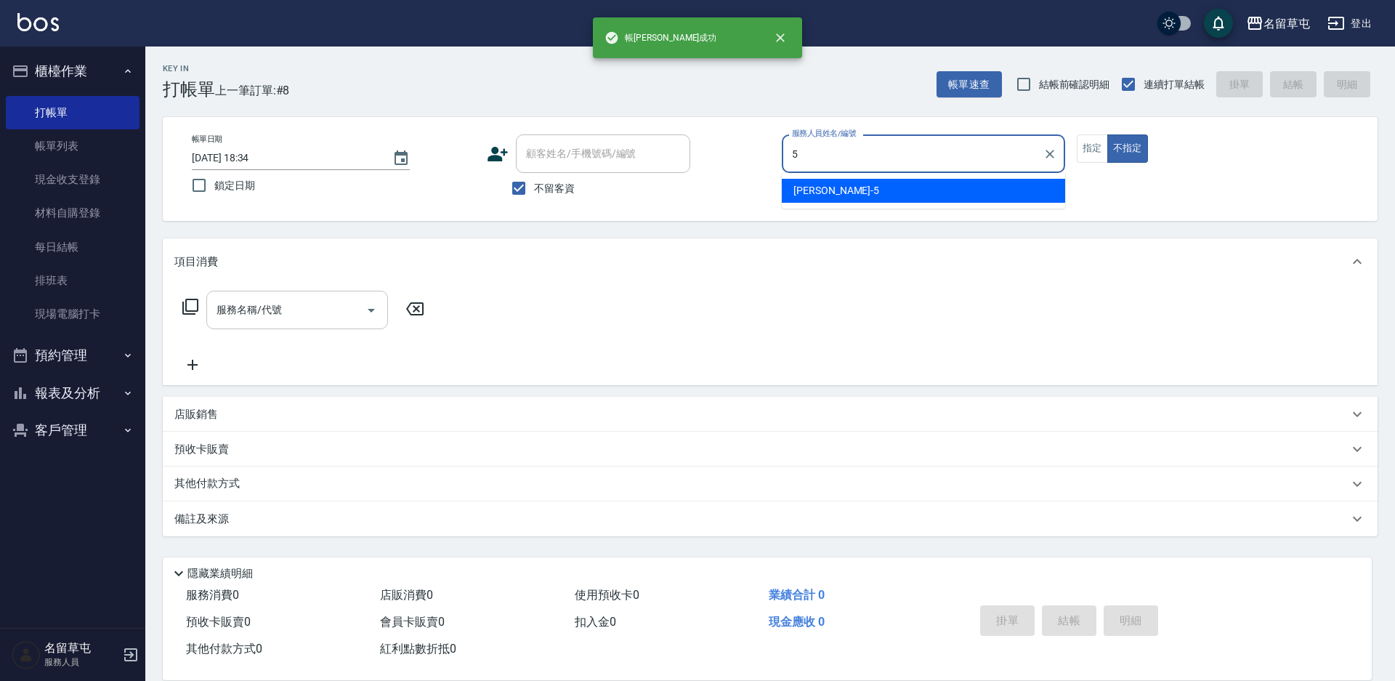
type input "[PERSON_NAME]-5"
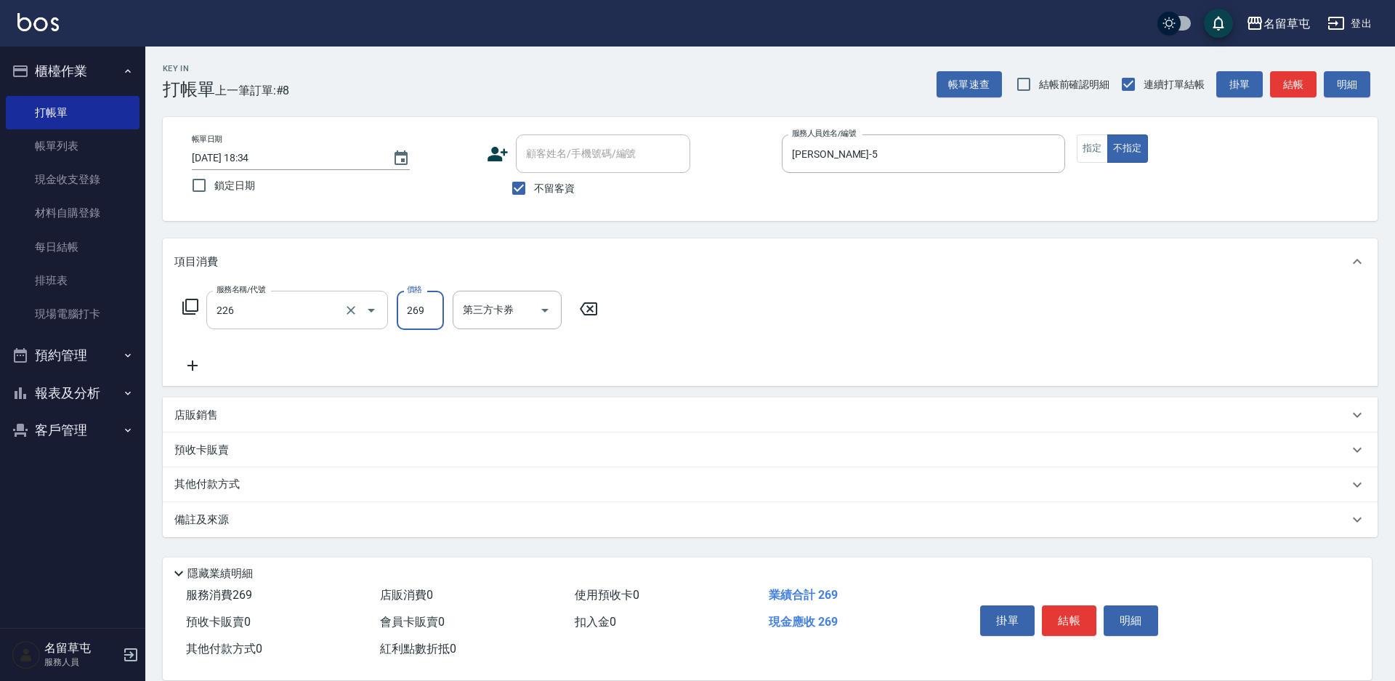
type input "洗剪269(226)"
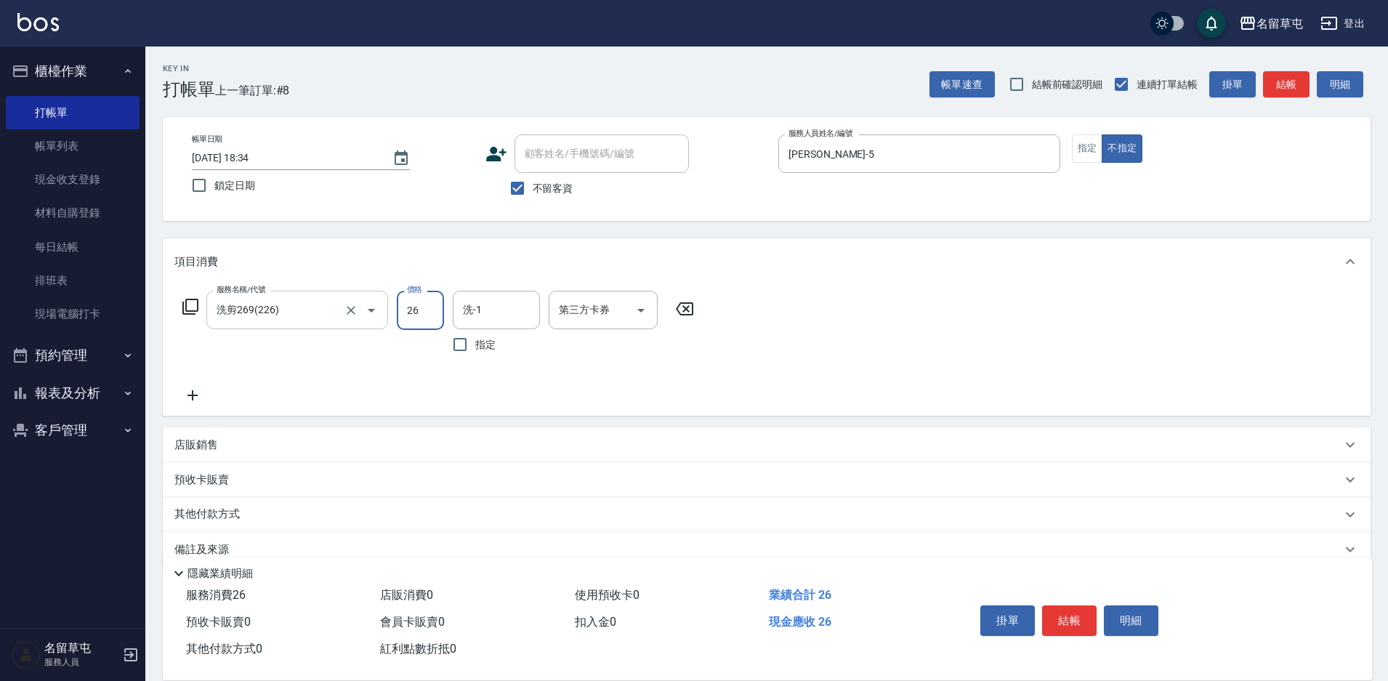
type input "269"
type input "[PERSON_NAME]-36"
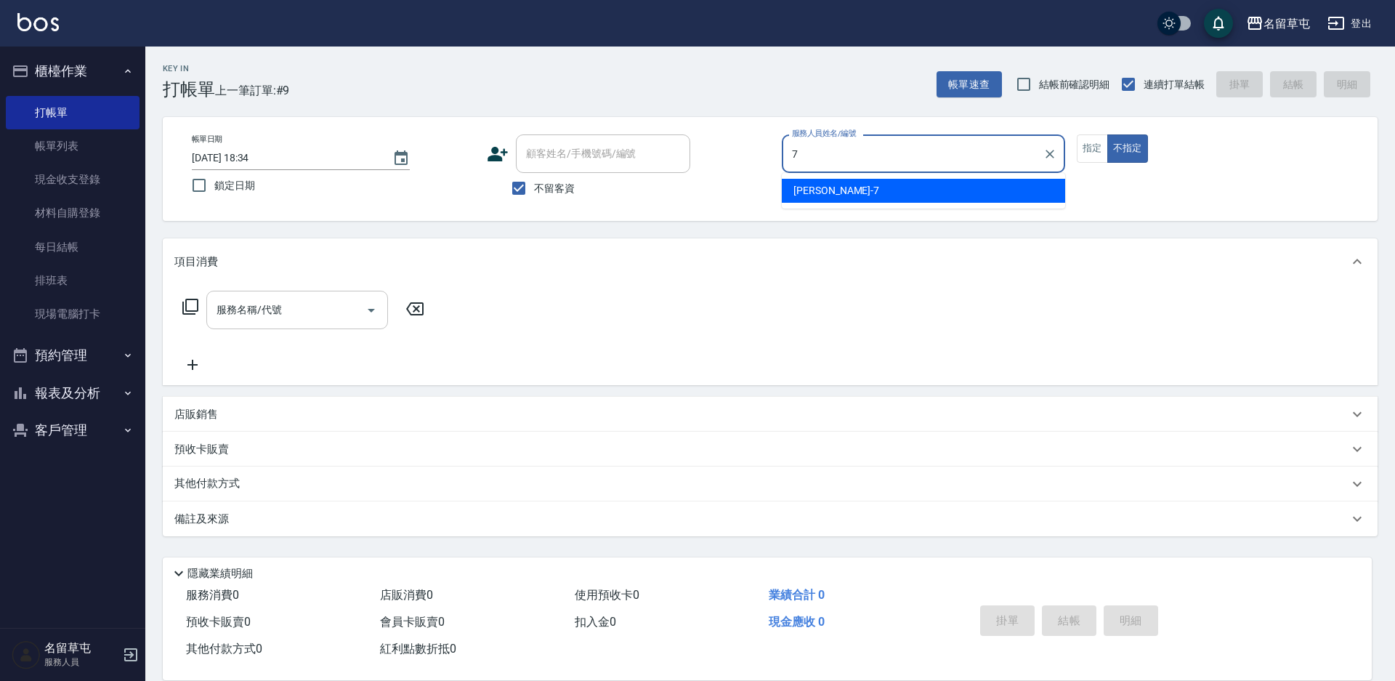
type input "[PERSON_NAME]-7"
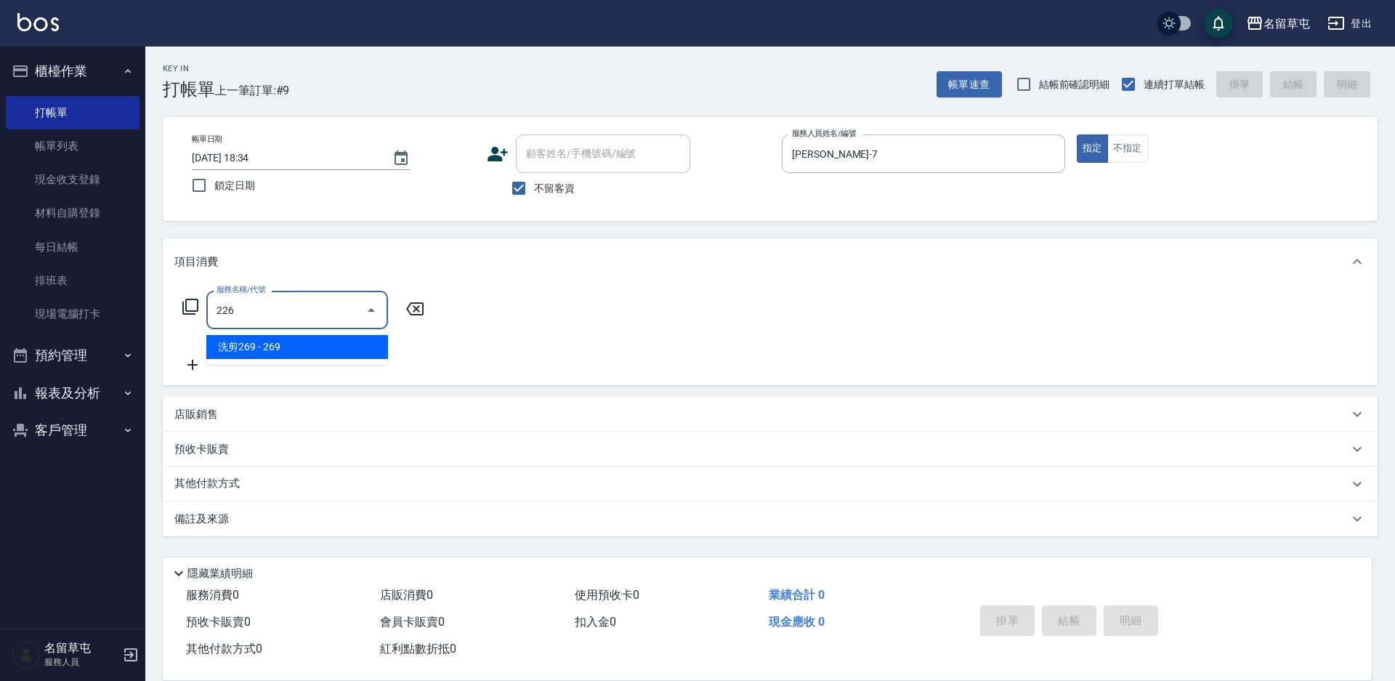
type input "洗剪269(226)"
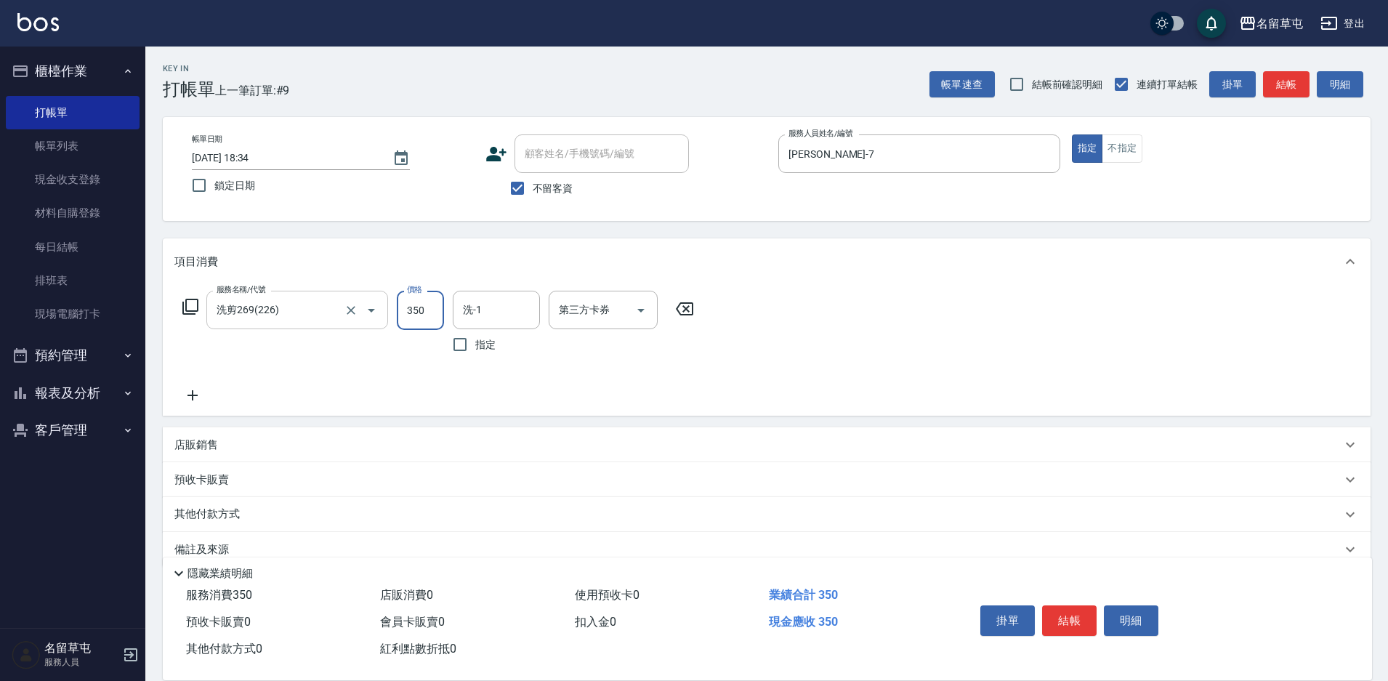
type input "350"
type input "[PERSON_NAME]-36"
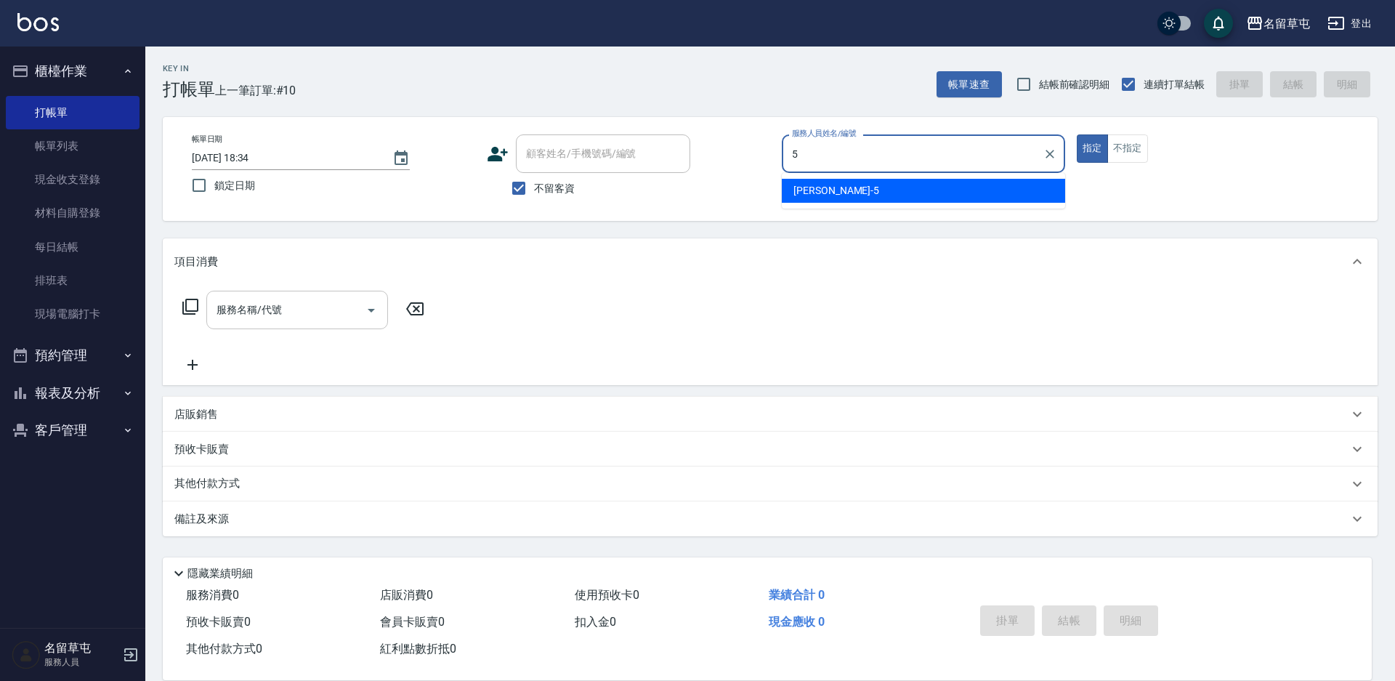
type input "[PERSON_NAME]-5"
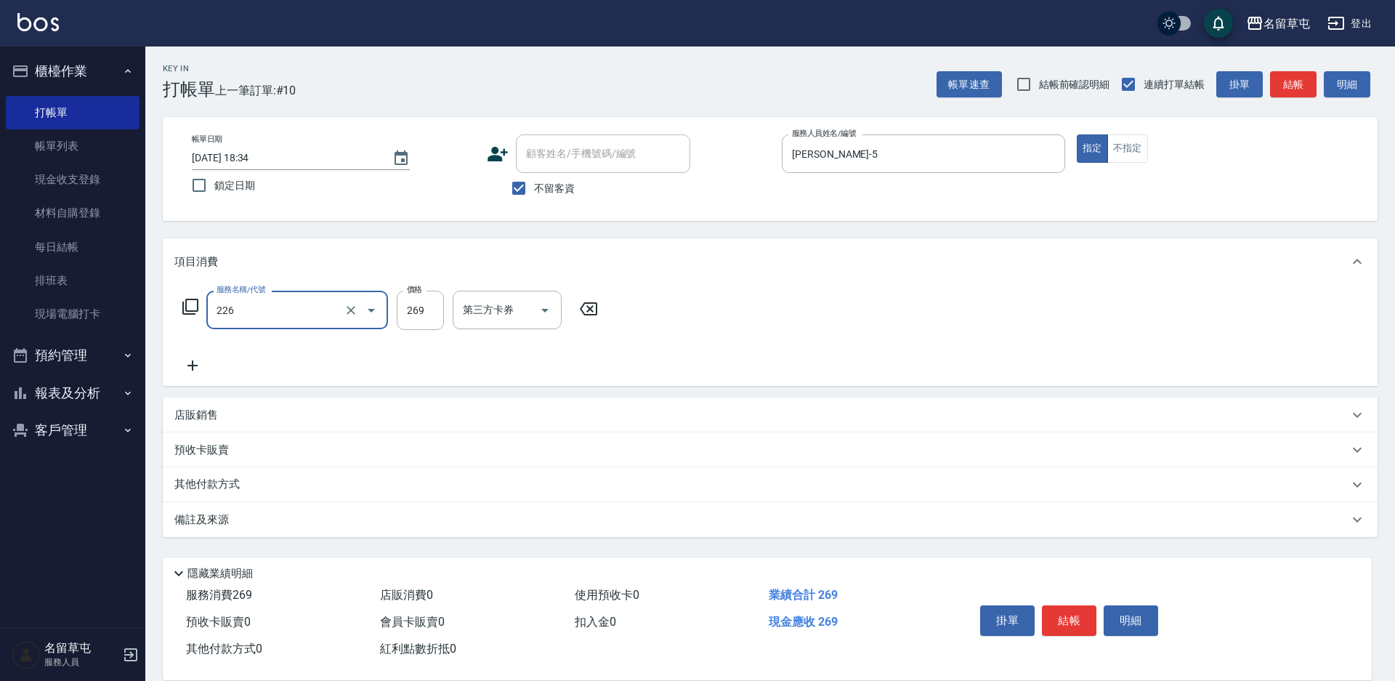
type input "洗剪269(226)"
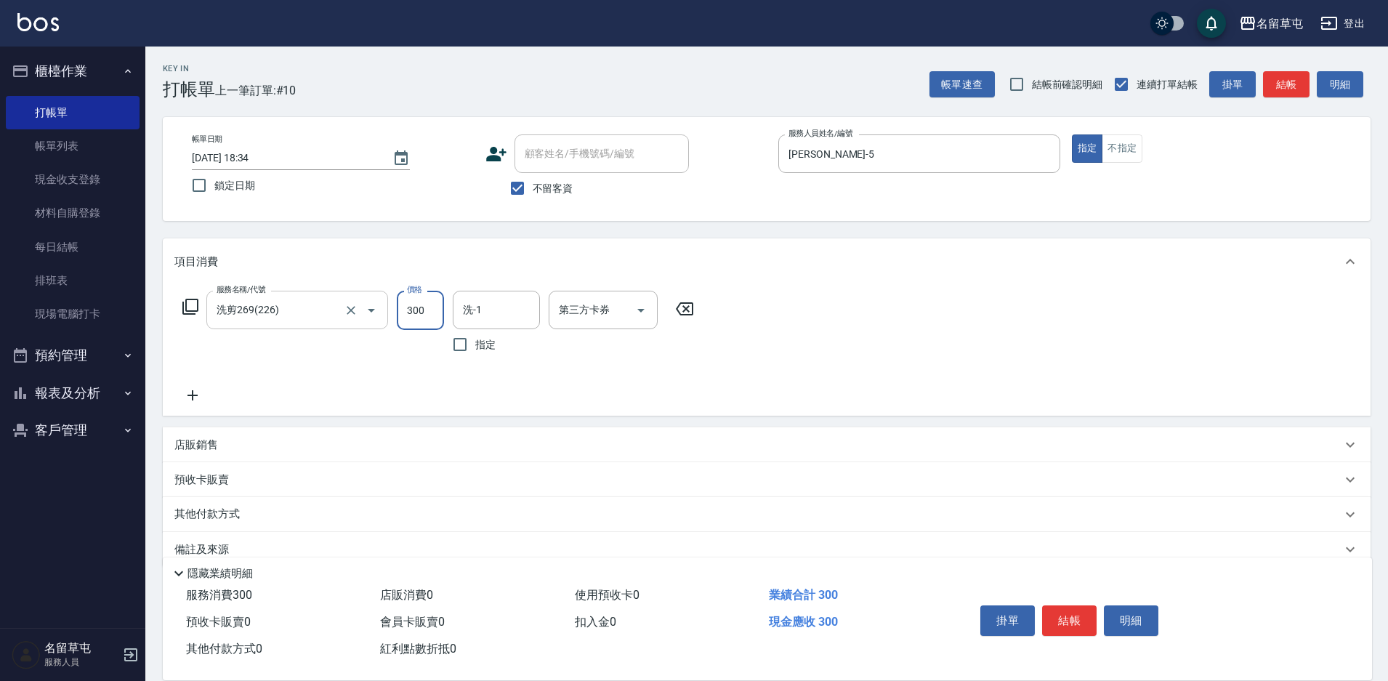
type input "300"
type input "[PERSON_NAME]-34"
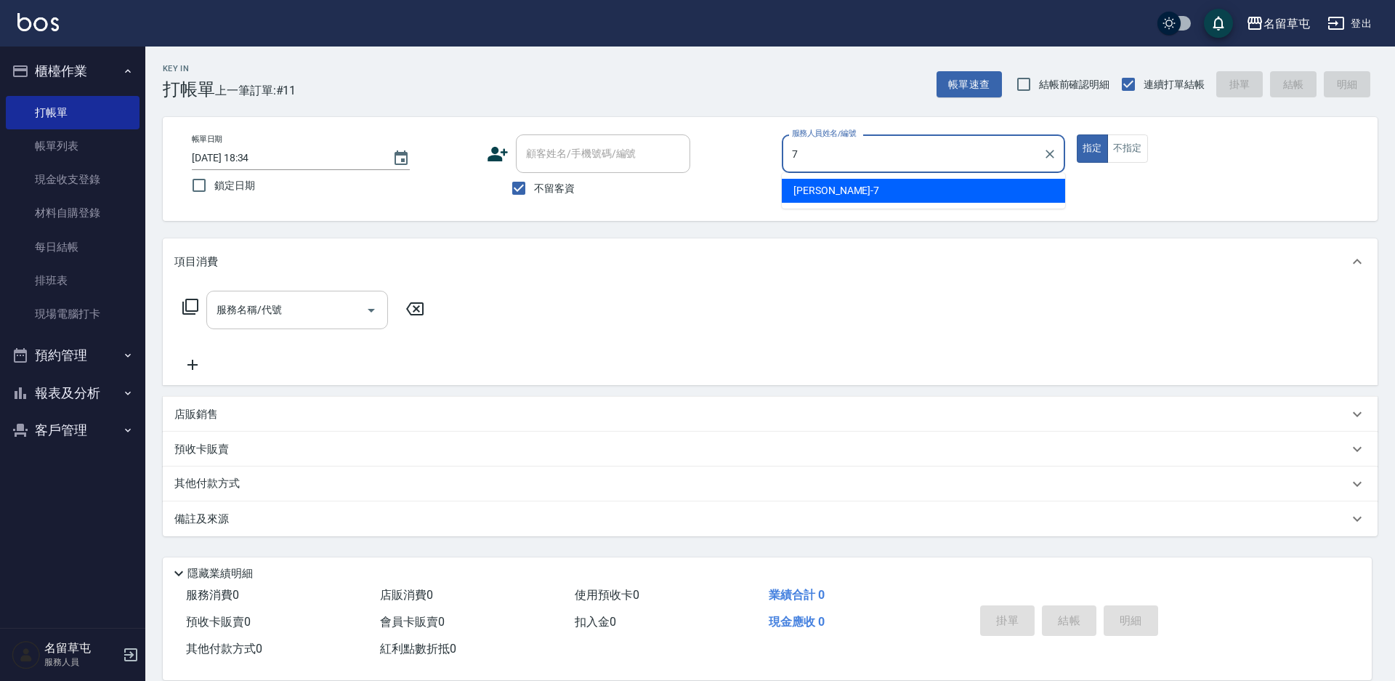
type input "[PERSON_NAME]-7"
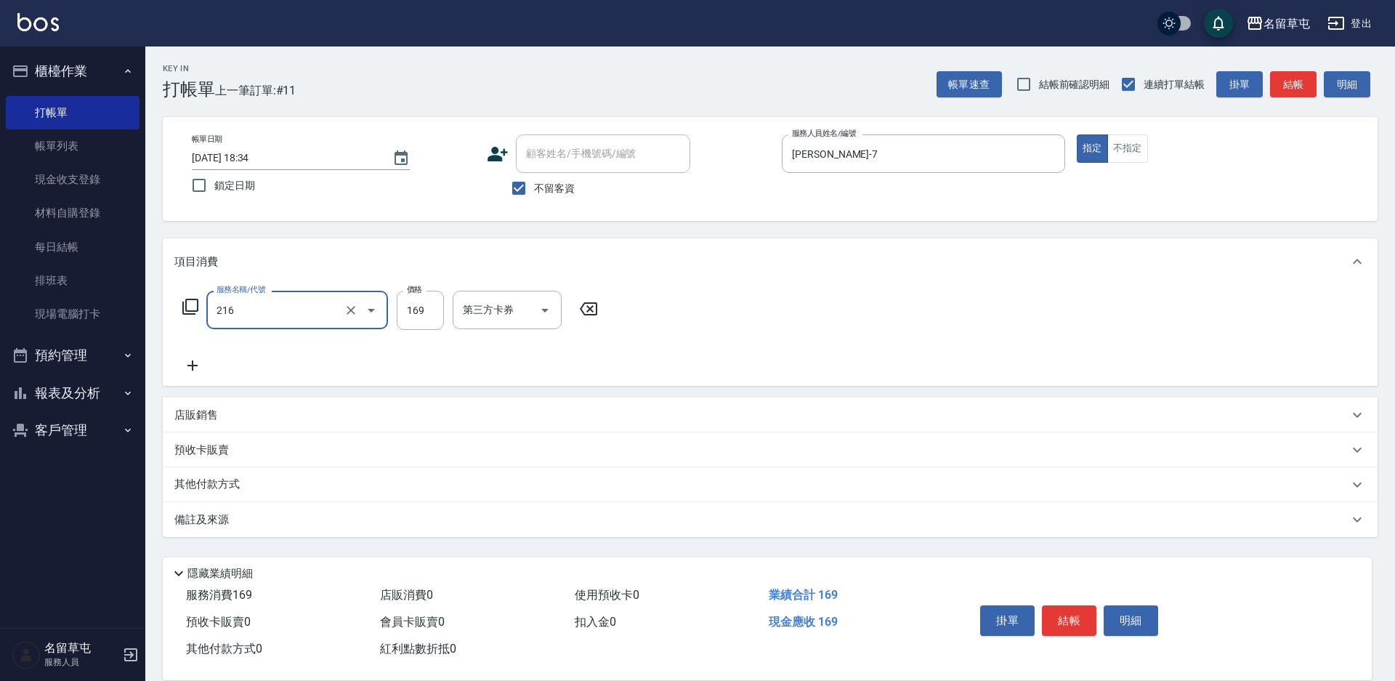
type input "剪髮169(216)"
type input "250"
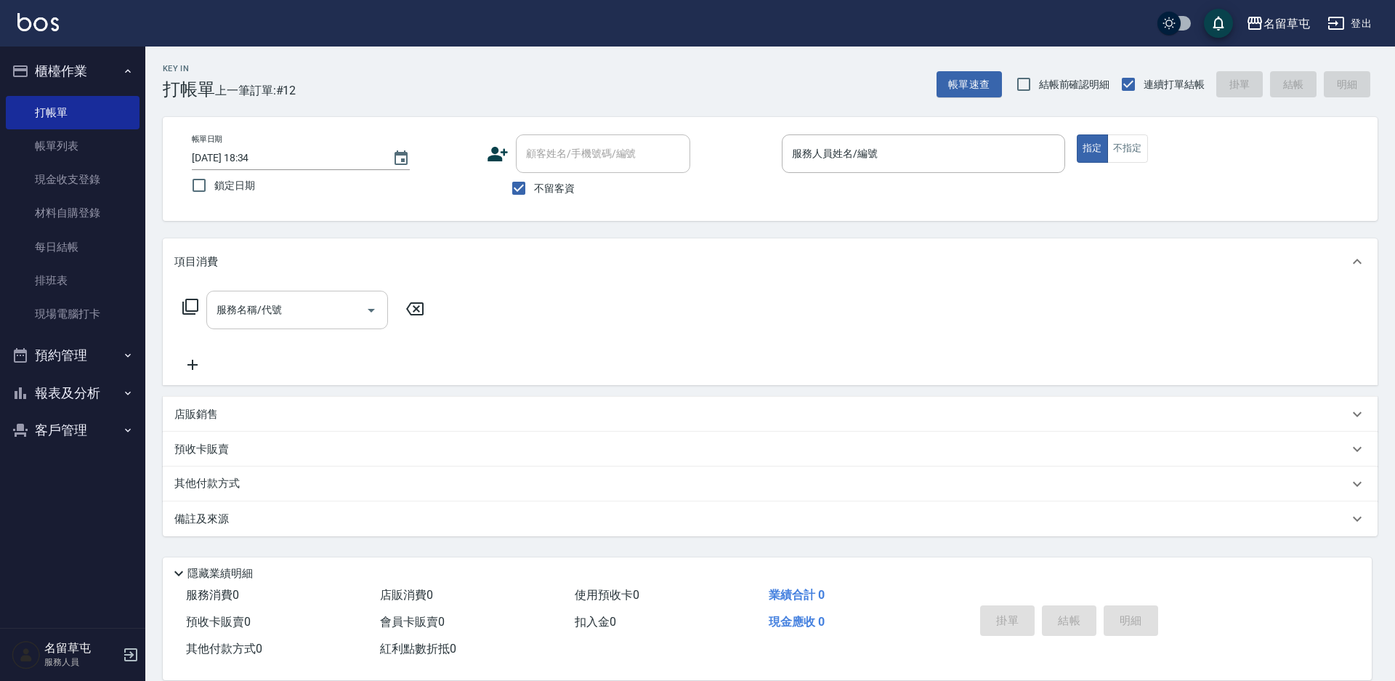
click at [542, 181] on span "不留客資" at bounding box center [554, 188] width 41 height 15
click at [534, 180] on input "不留客資" at bounding box center [519, 188] width 31 height 31
checkbox input "false"
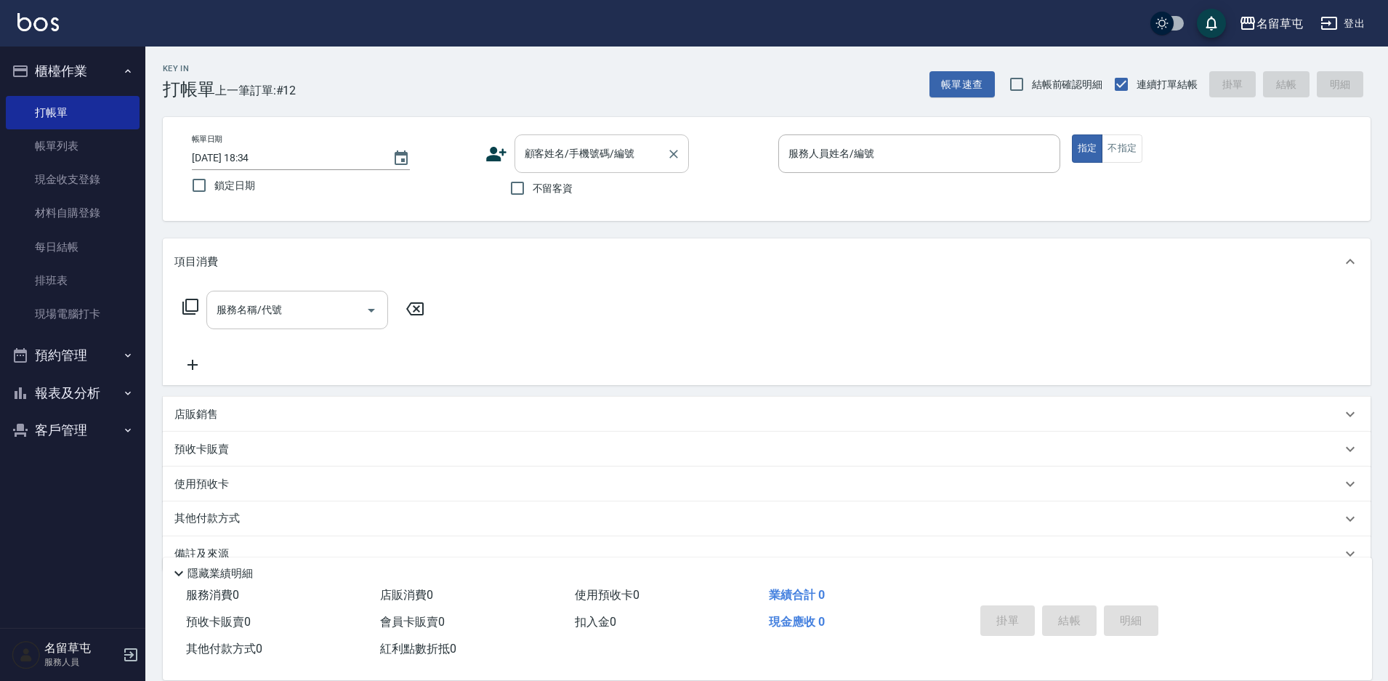
click at [550, 163] on input "顧客姓名/手機號碼/編號" at bounding box center [591, 153] width 140 height 25
type input "李芳萁/0932550425/"
type input "[PERSON_NAME]-7"
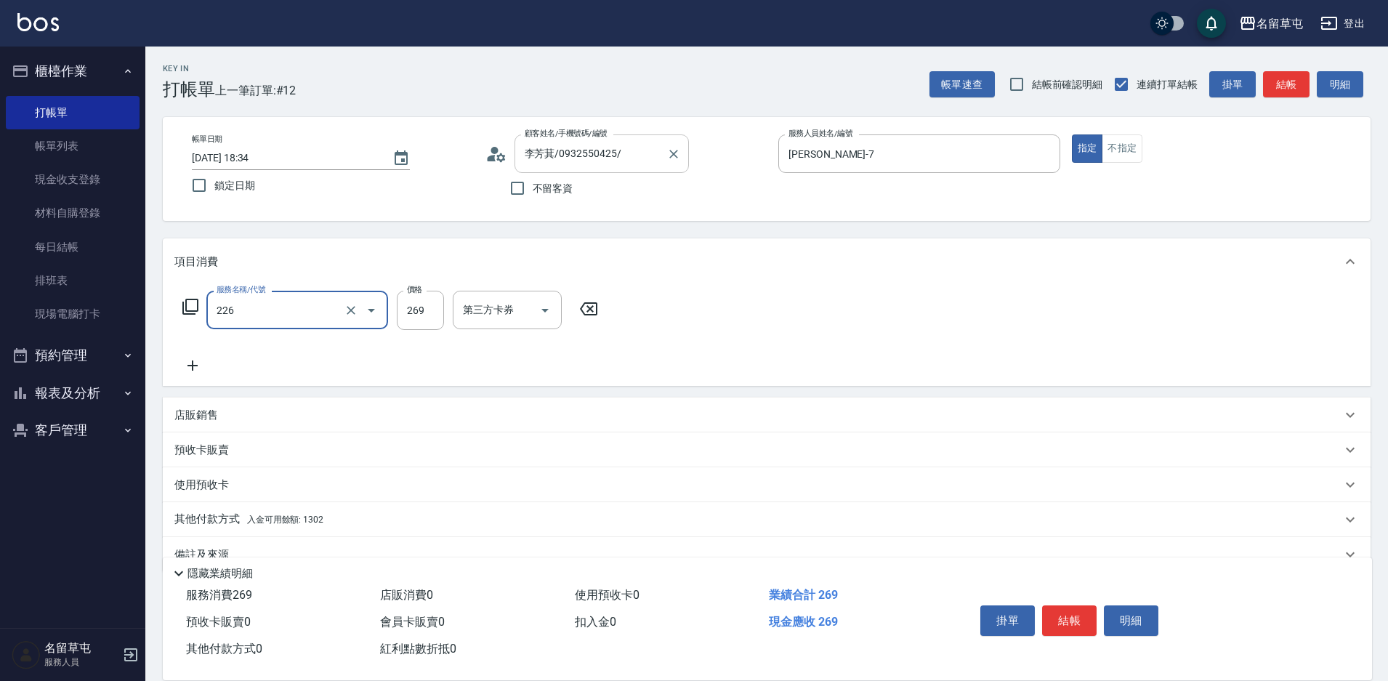
type input "洗剪269(226)"
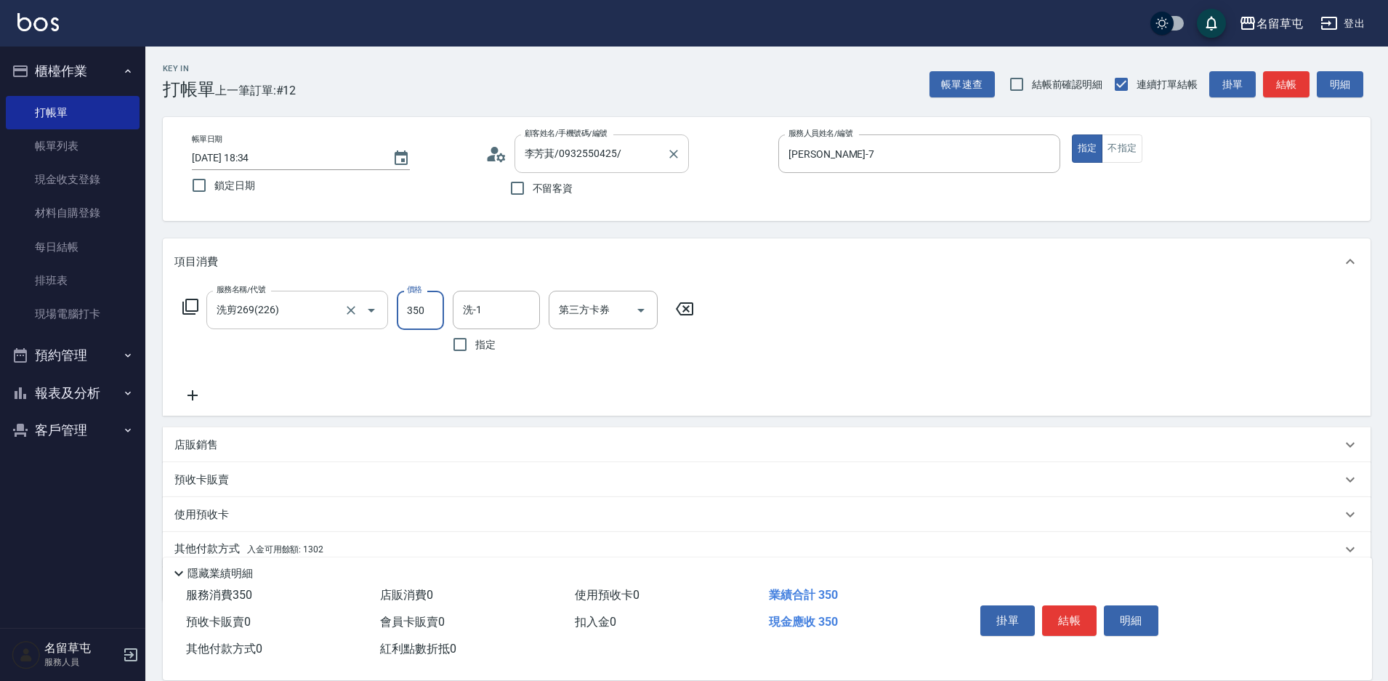
type input "350"
type input "[PERSON_NAME]-36"
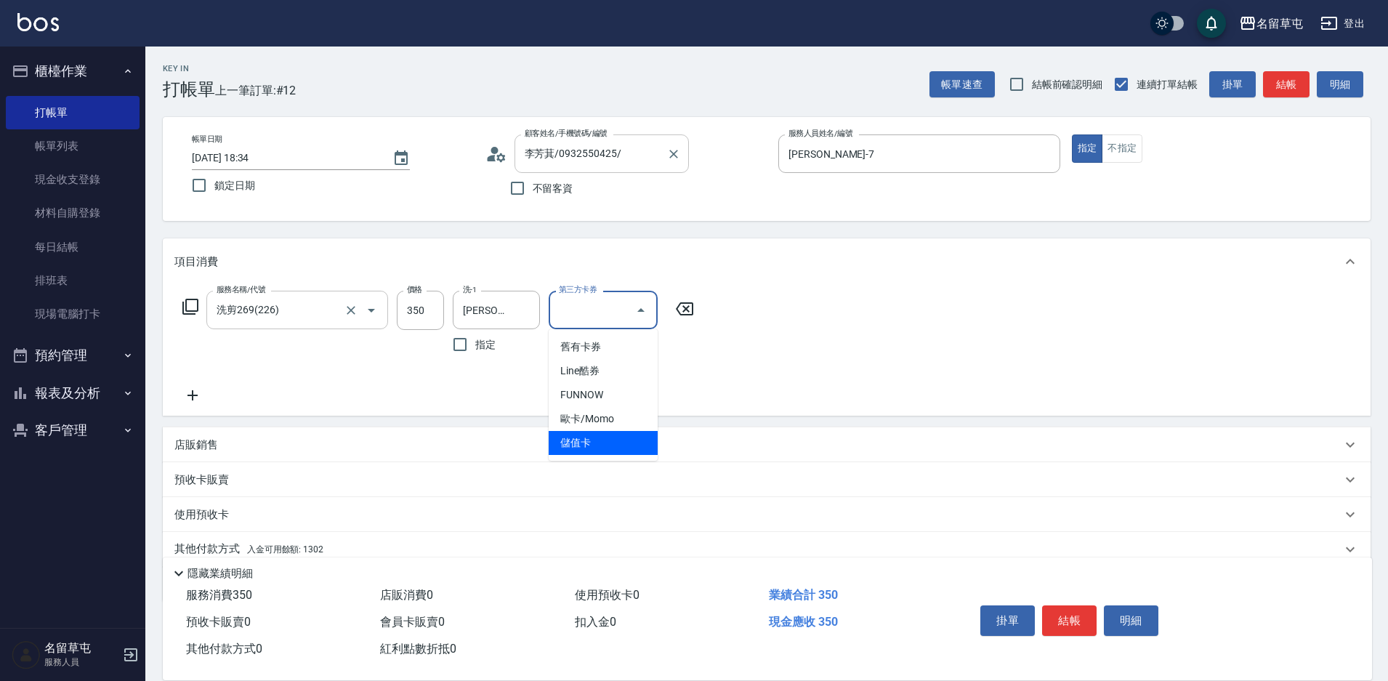
type input "儲值卡"
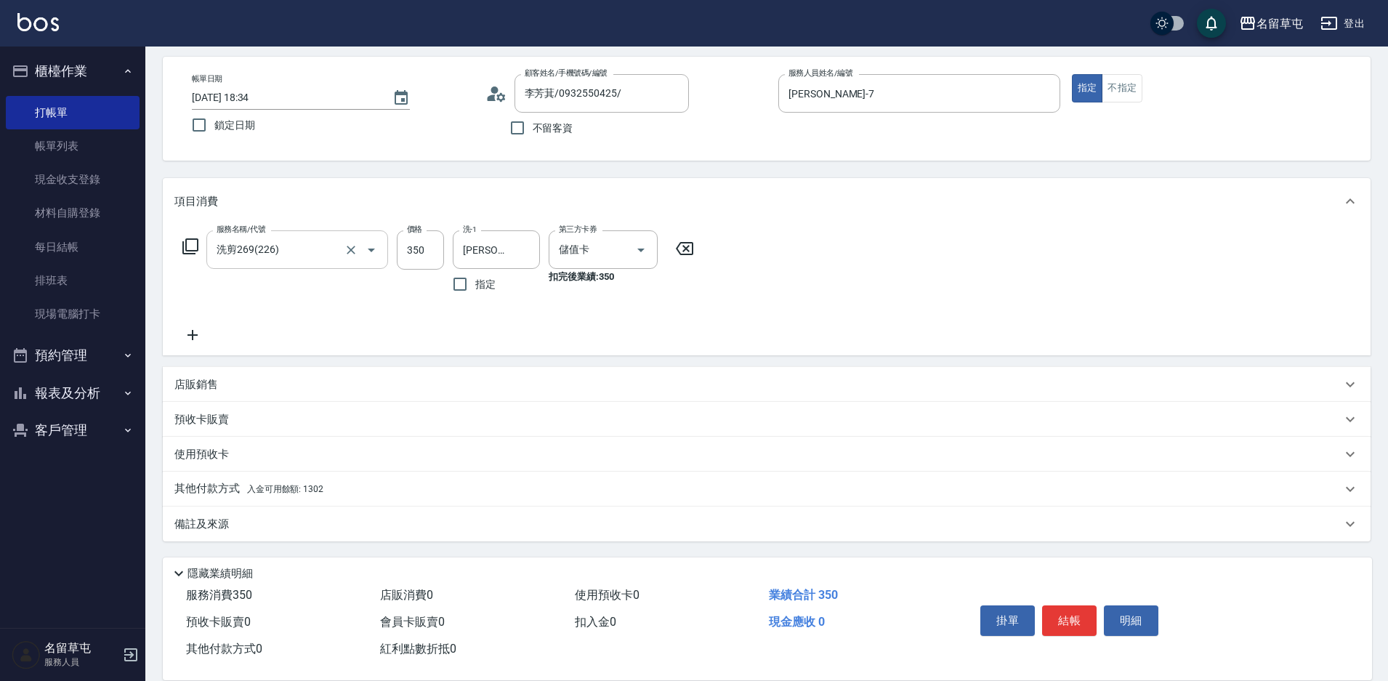
click at [219, 491] on p "其他付款方式 入金可用餘額: 1302" at bounding box center [248, 489] width 149 height 16
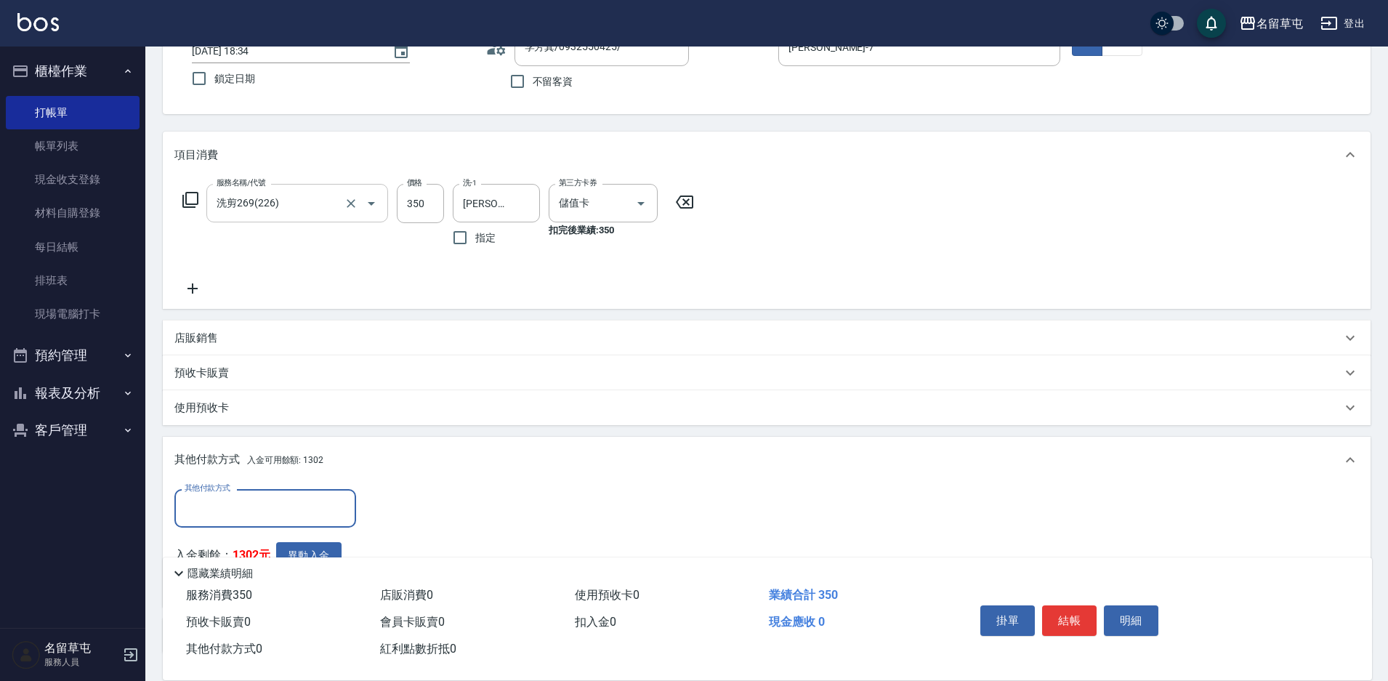
scroll to position [133, 0]
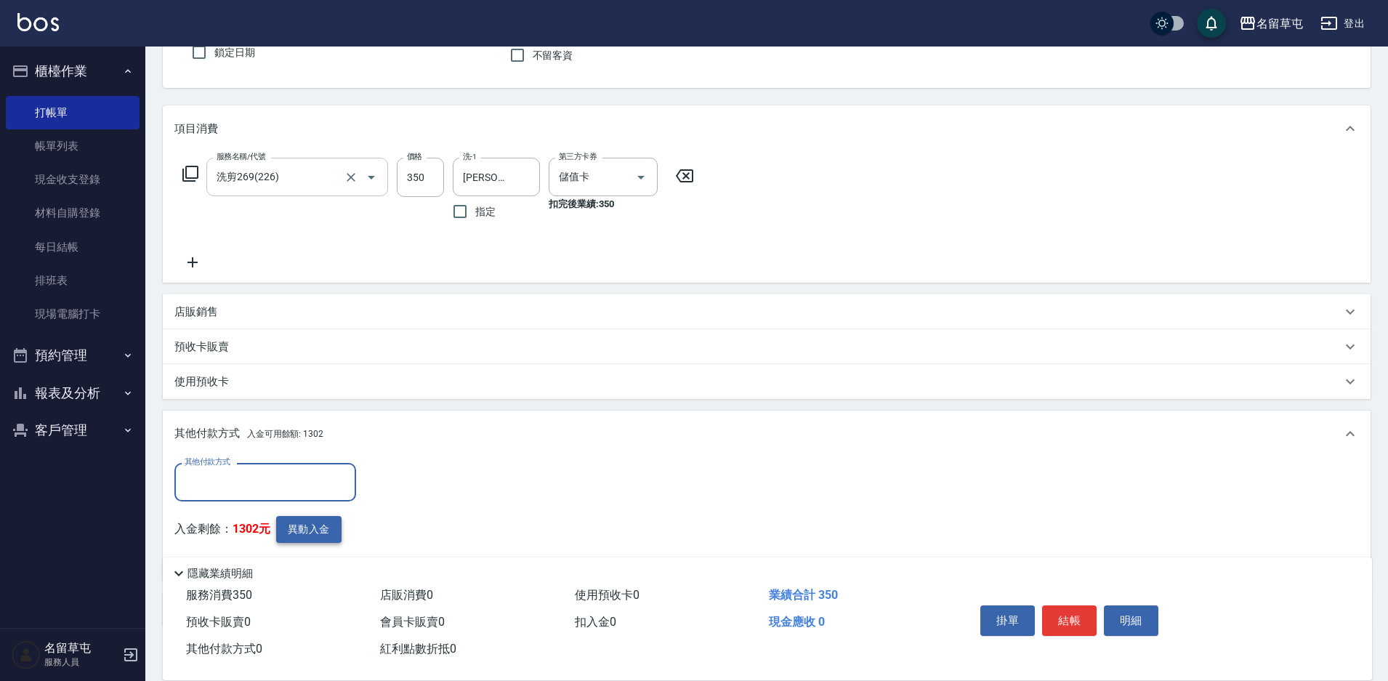
click at [308, 518] on button "異動入金" at bounding box center [308, 529] width 65 height 27
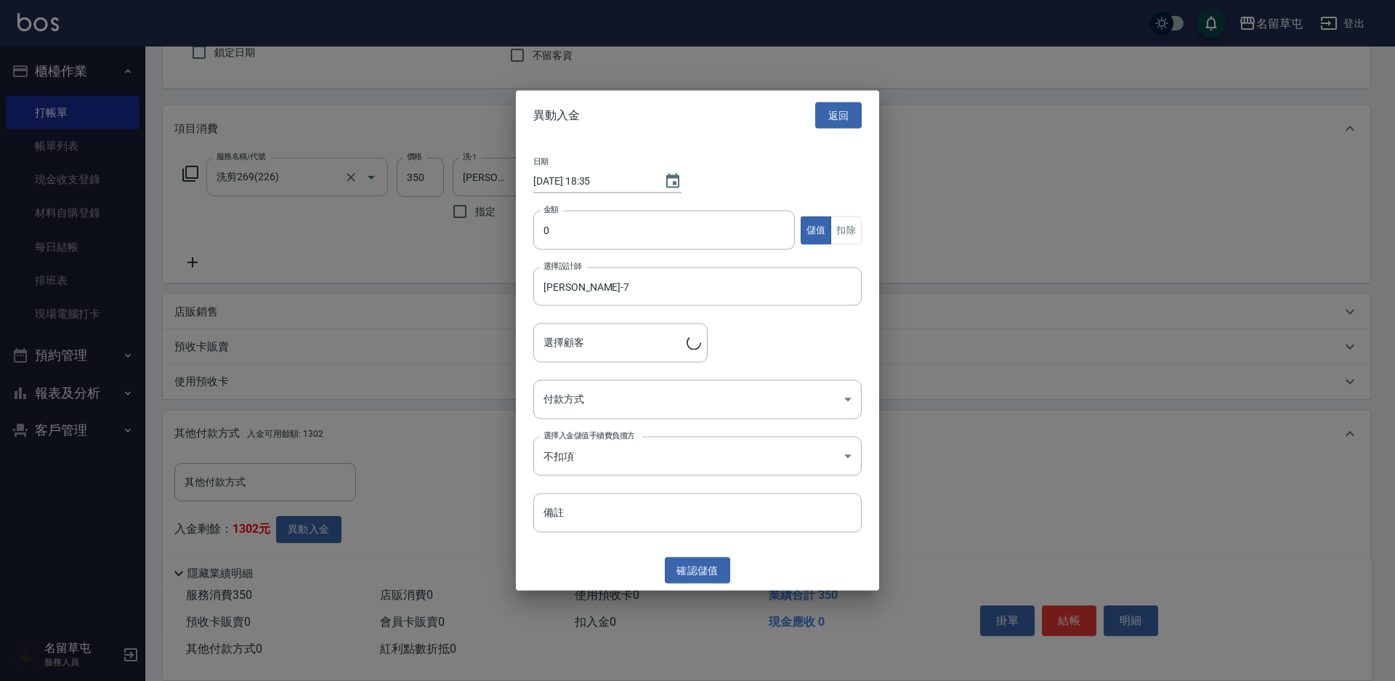
type input "李芳萁/0932550425/"
click at [588, 237] on input "0" at bounding box center [664, 230] width 262 height 39
type input "350"
click at [859, 230] on button "扣除" at bounding box center [846, 230] width 31 height 28
click at [638, 395] on body "名留草屯 登出 櫃檯作業 打帳單 帳單列表 現金收支登錄 材料自購登錄 每日結帳 排班表 現場電腦打卡 預約管理 預約管理 單日預約紀錄 單週預約紀錄 報表及…" at bounding box center [697, 317] width 1395 height 900
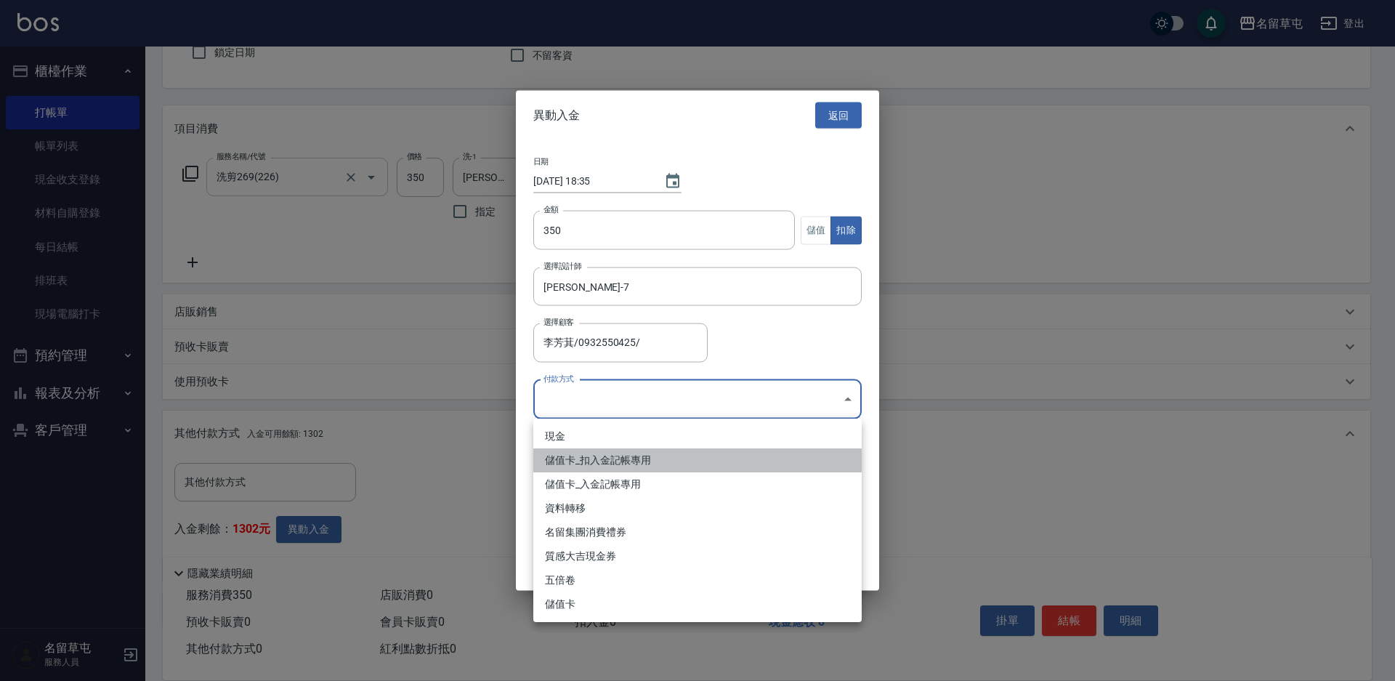
click at [583, 464] on li "儲值卡_扣入金記帳專用" at bounding box center [697, 460] width 328 height 24
type input "儲值卡_扣入金記帳專用"
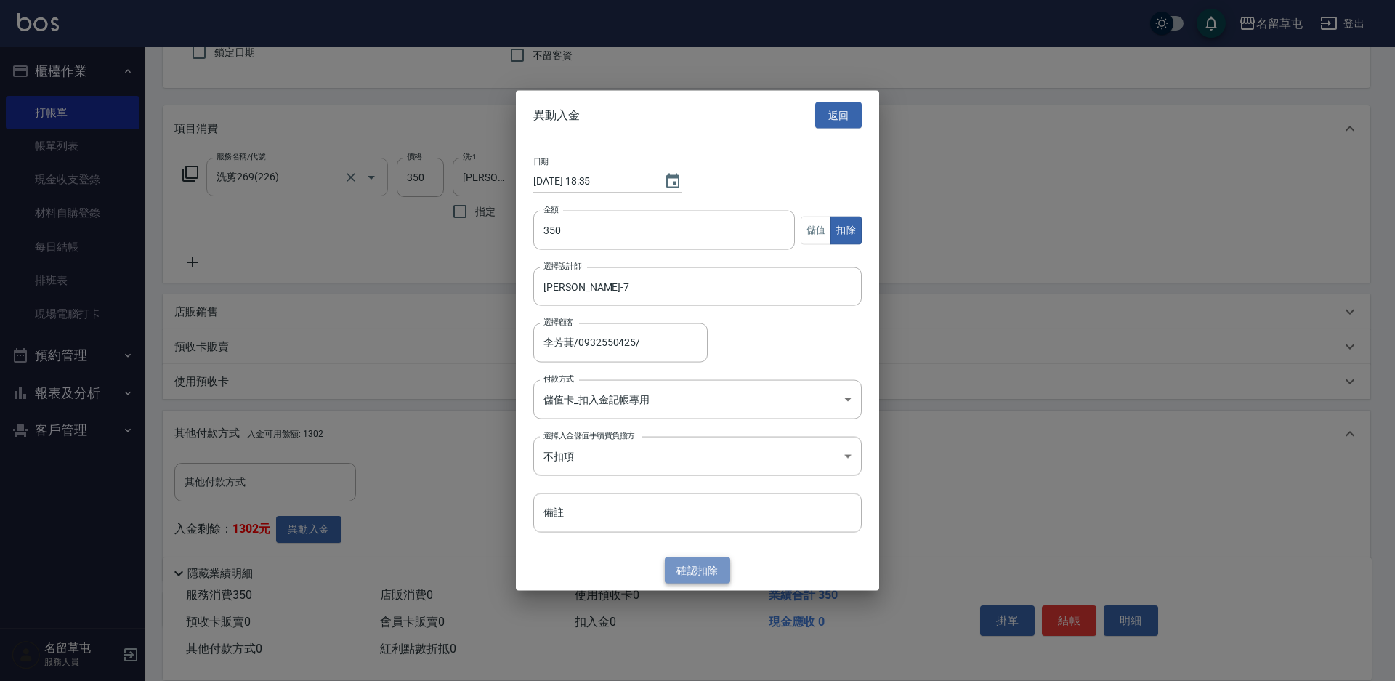
click at [711, 577] on button "確認 扣除" at bounding box center [697, 570] width 65 height 27
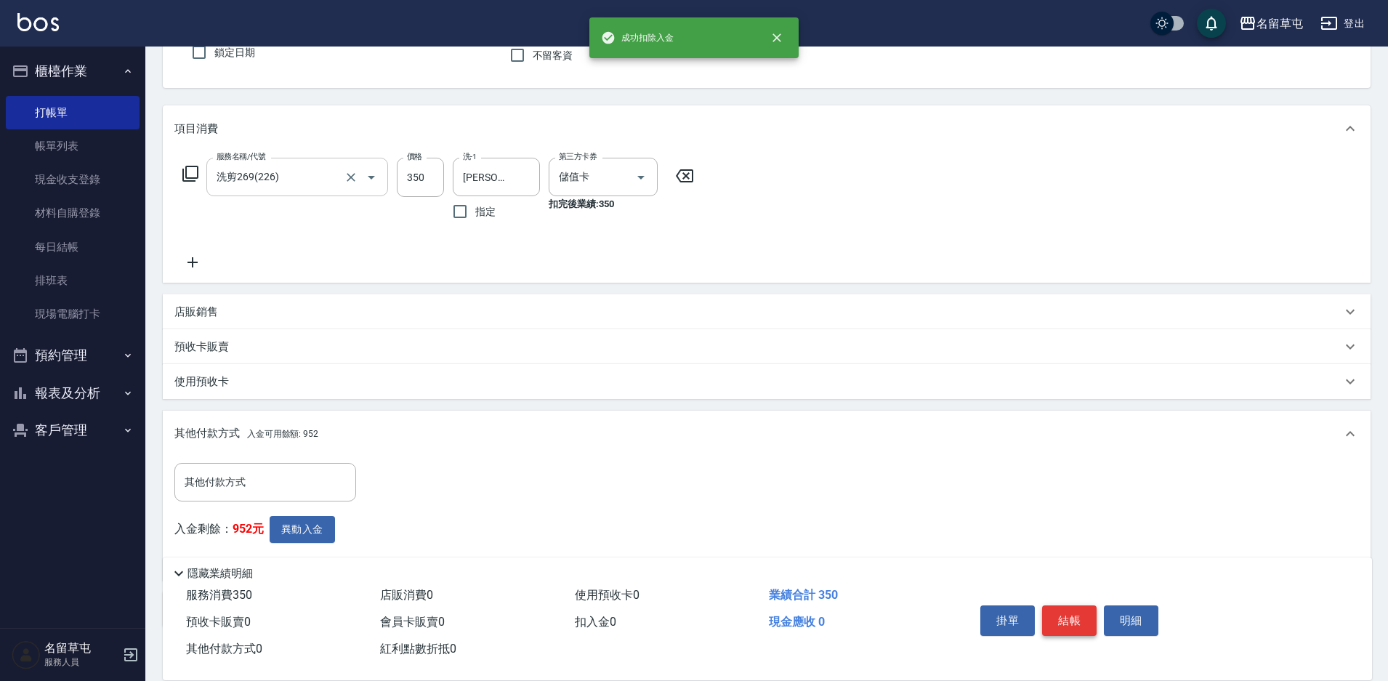
click at [1065, 616] on button "結帳" at bounding box center [1069, 620] width 54 height 31
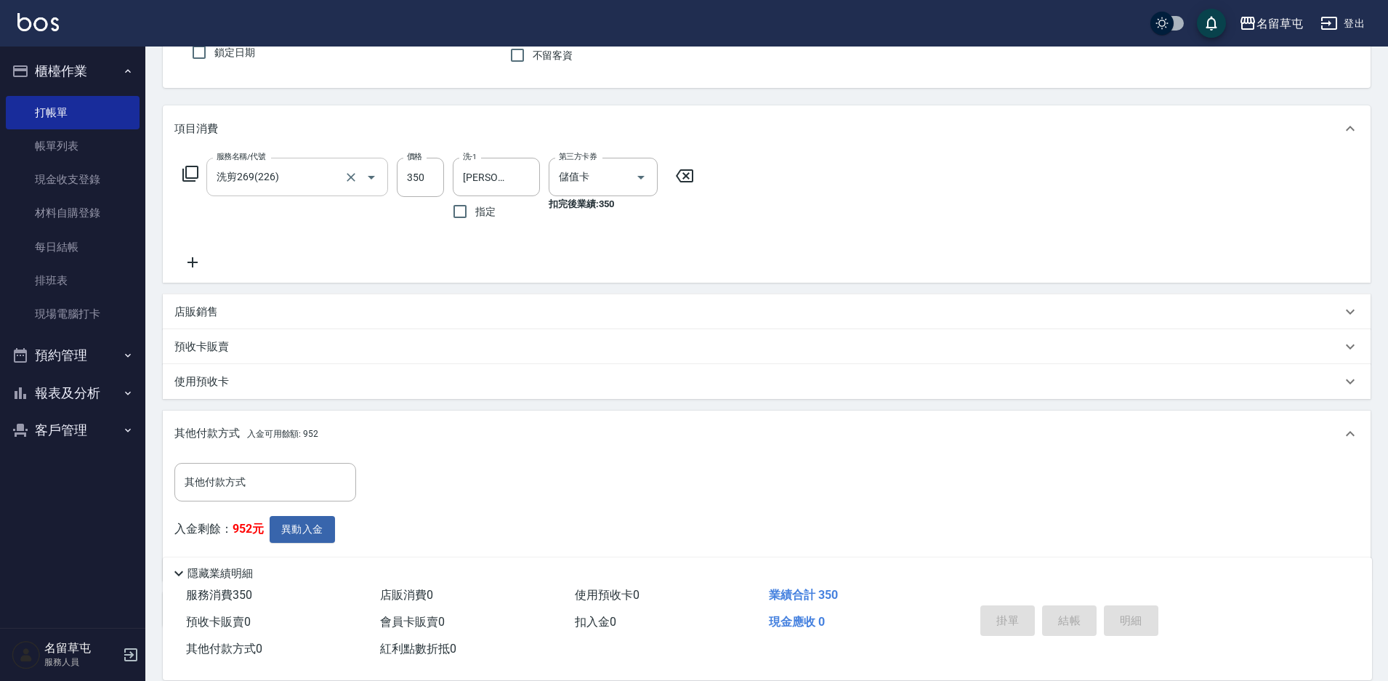
type input "[DATE] 18:35"
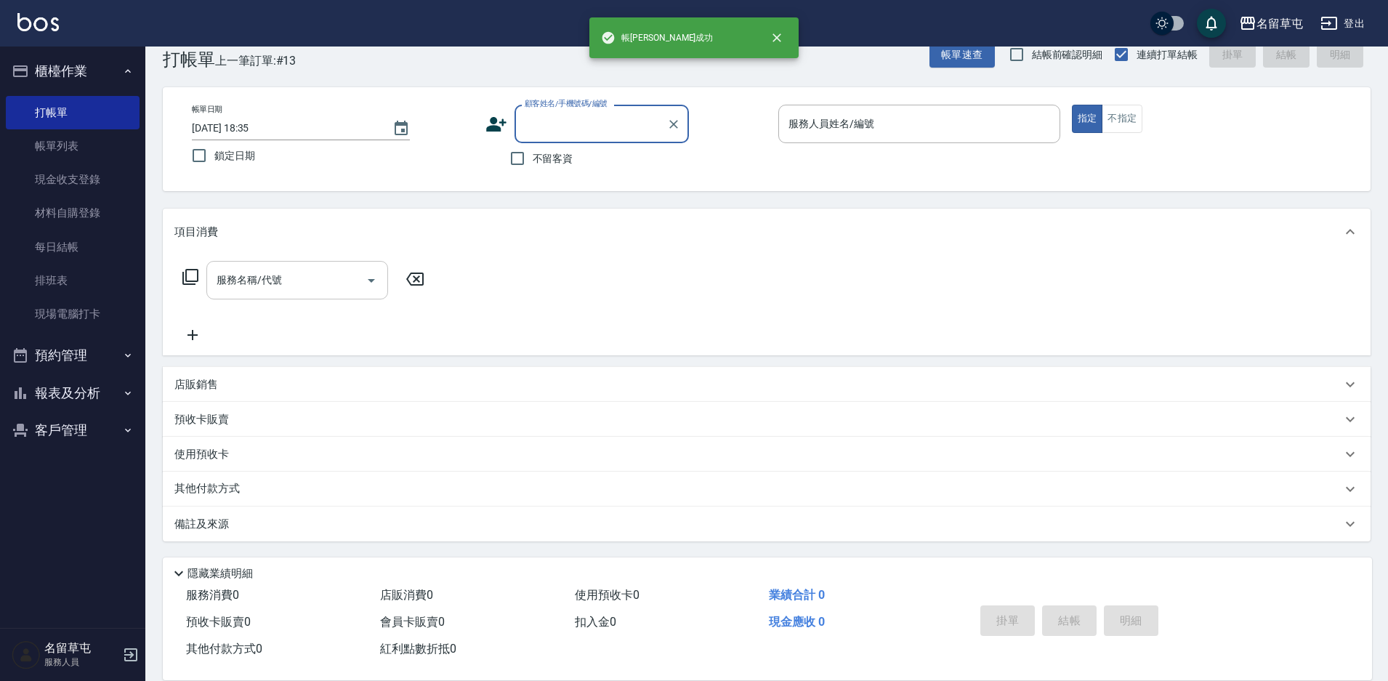
scroll to position [30, 0]
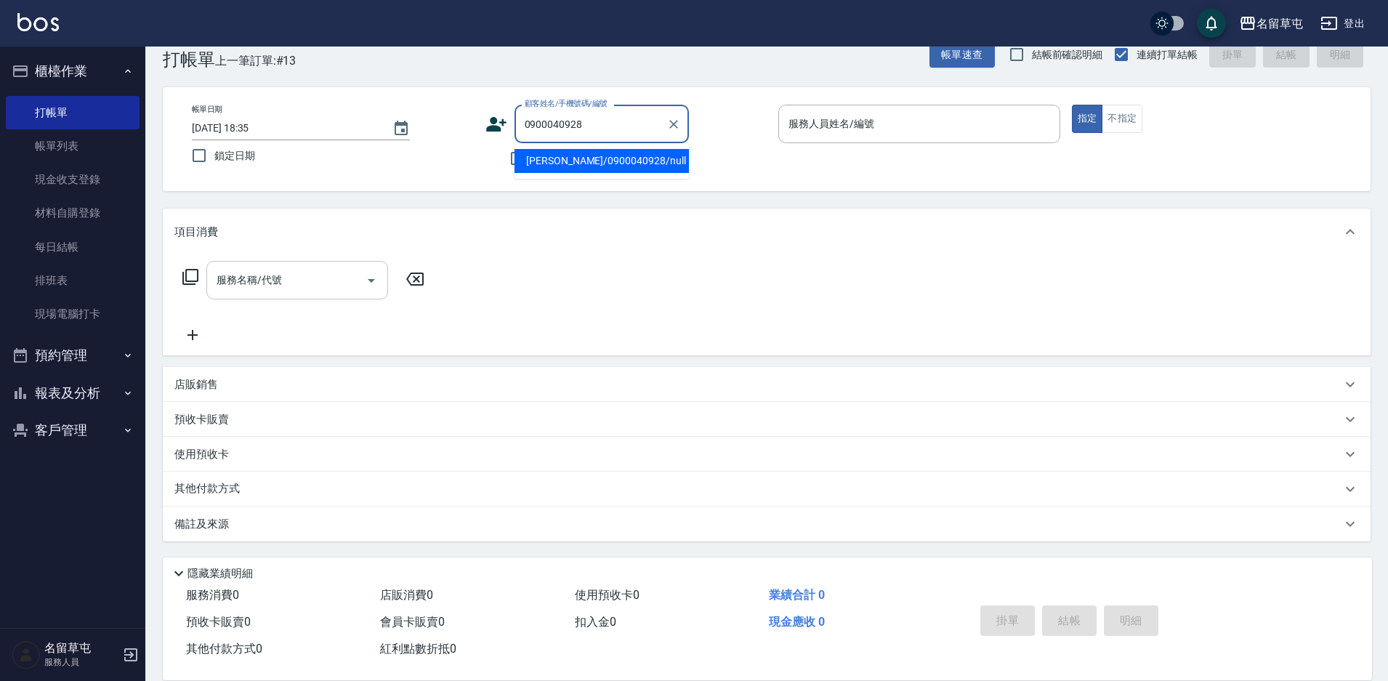
type input "[PERSON_NAME]/0900040928/null"
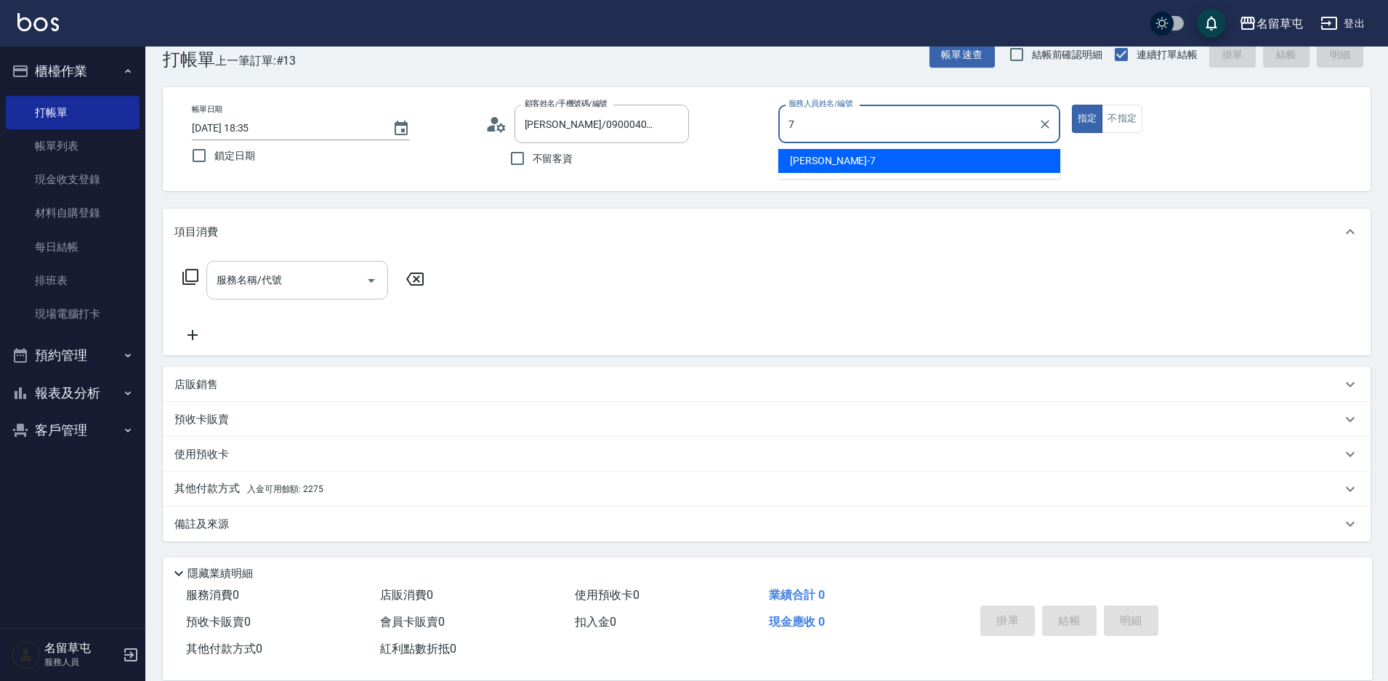
type input "[PERSON_NAME]-7"
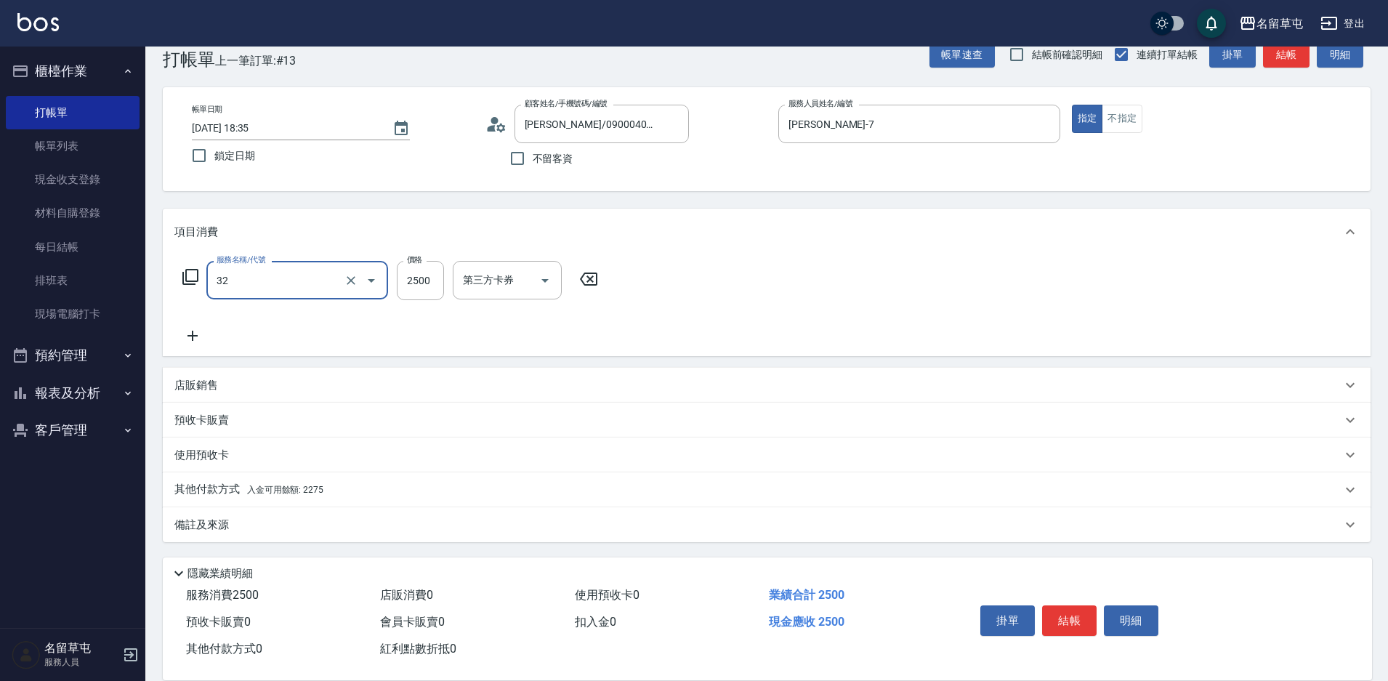
type input "燙B2500(32)"
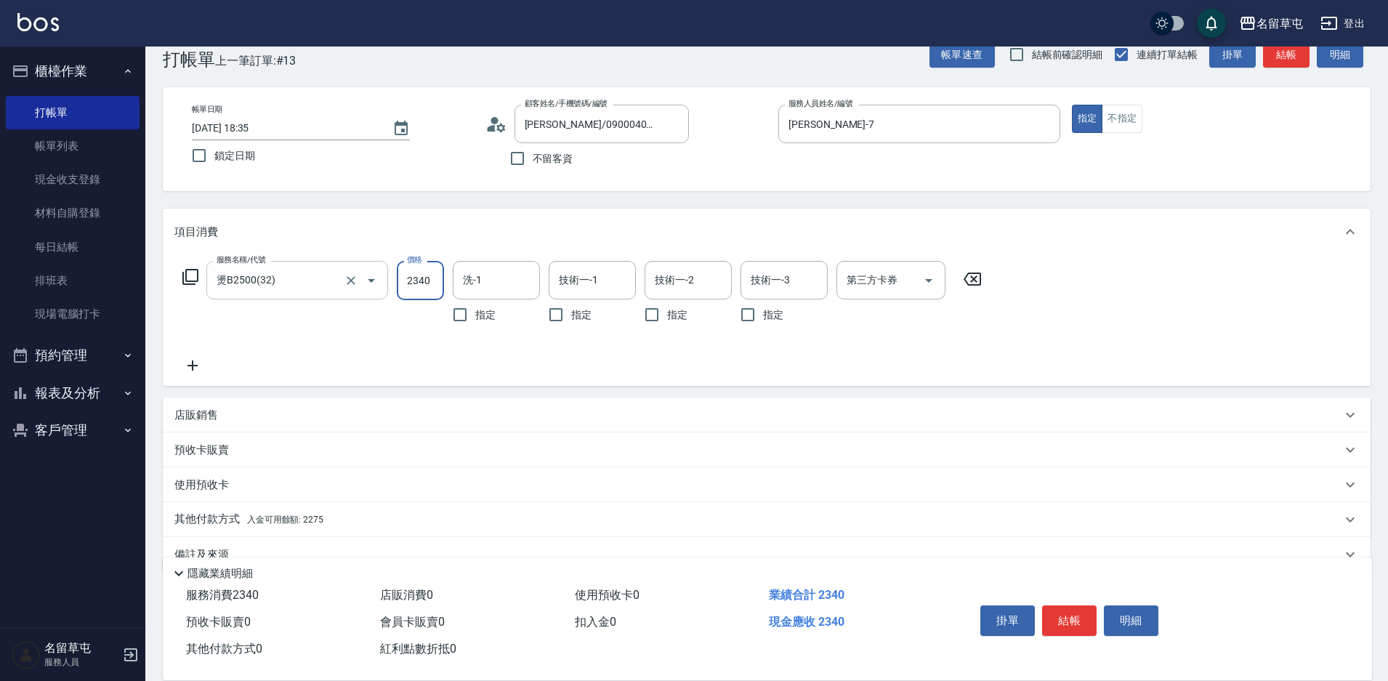
type input "2340"
type input "[PERSON_NAME]-36"
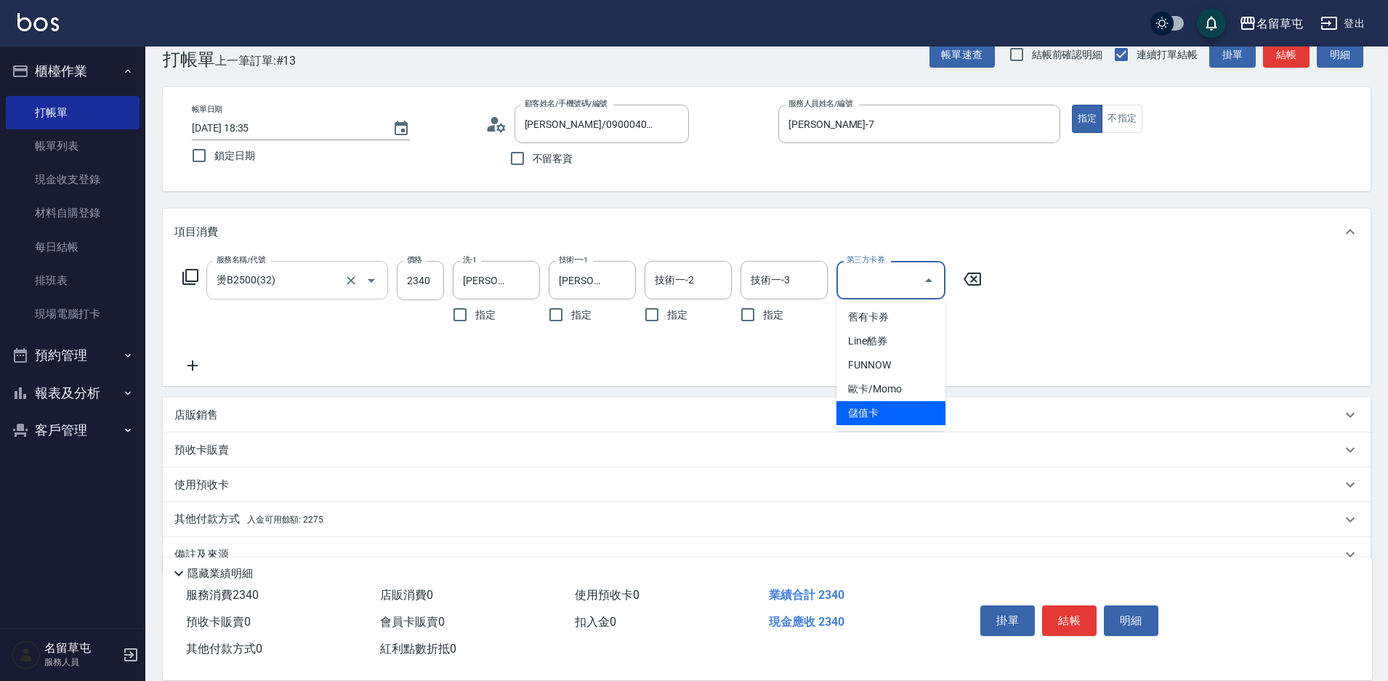
type input "儲值卡"
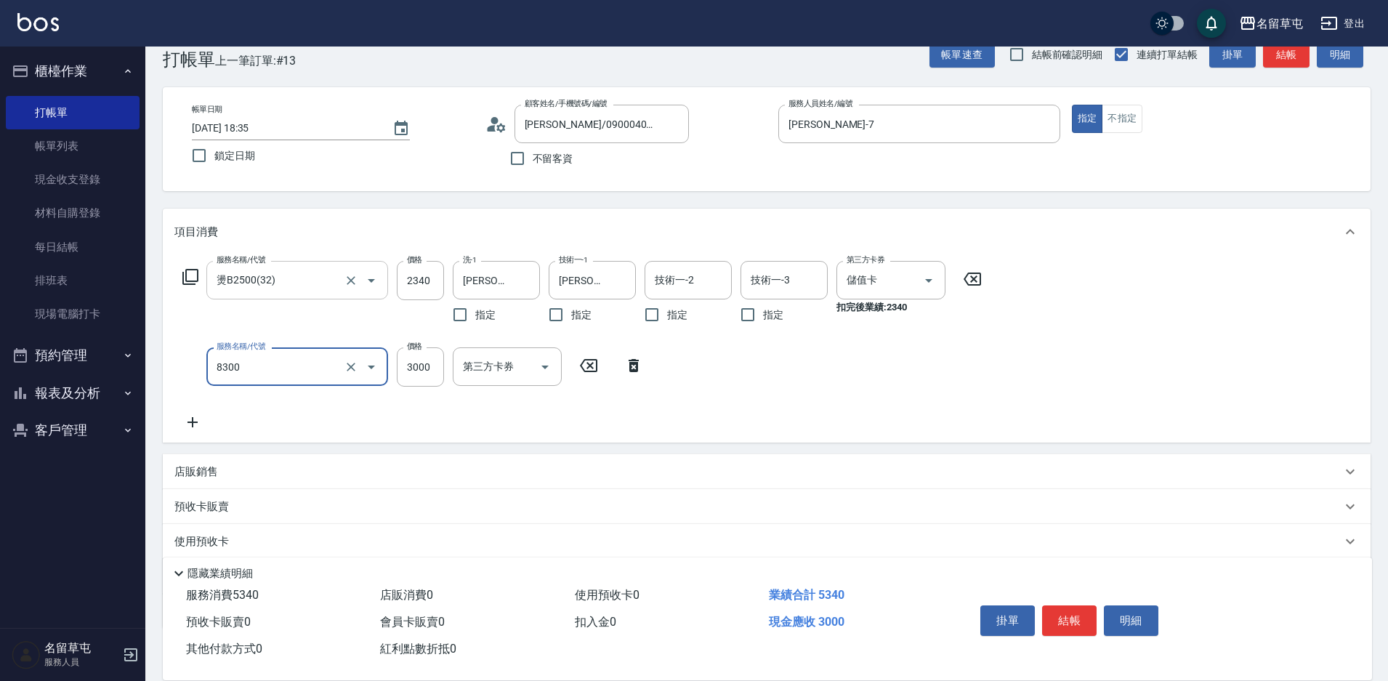
type input "儲3000(8300)"
type input "1000"
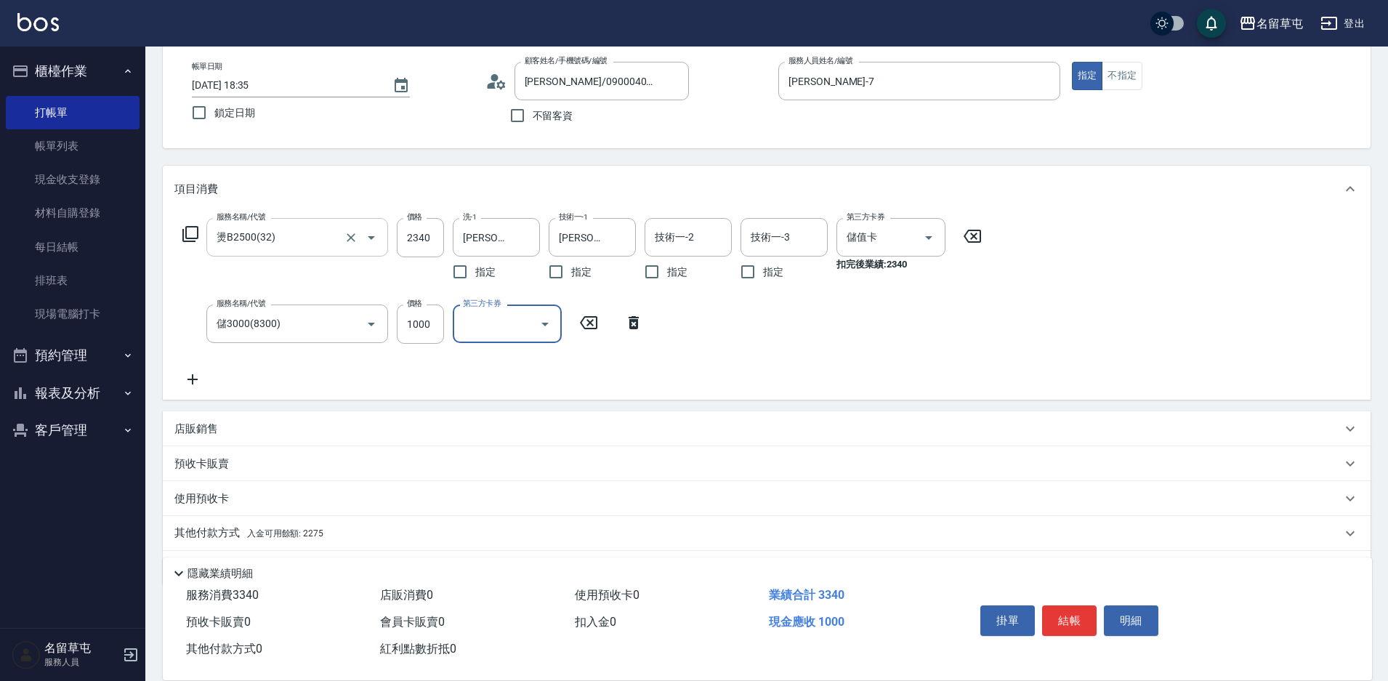
scroll to position [117, 0]
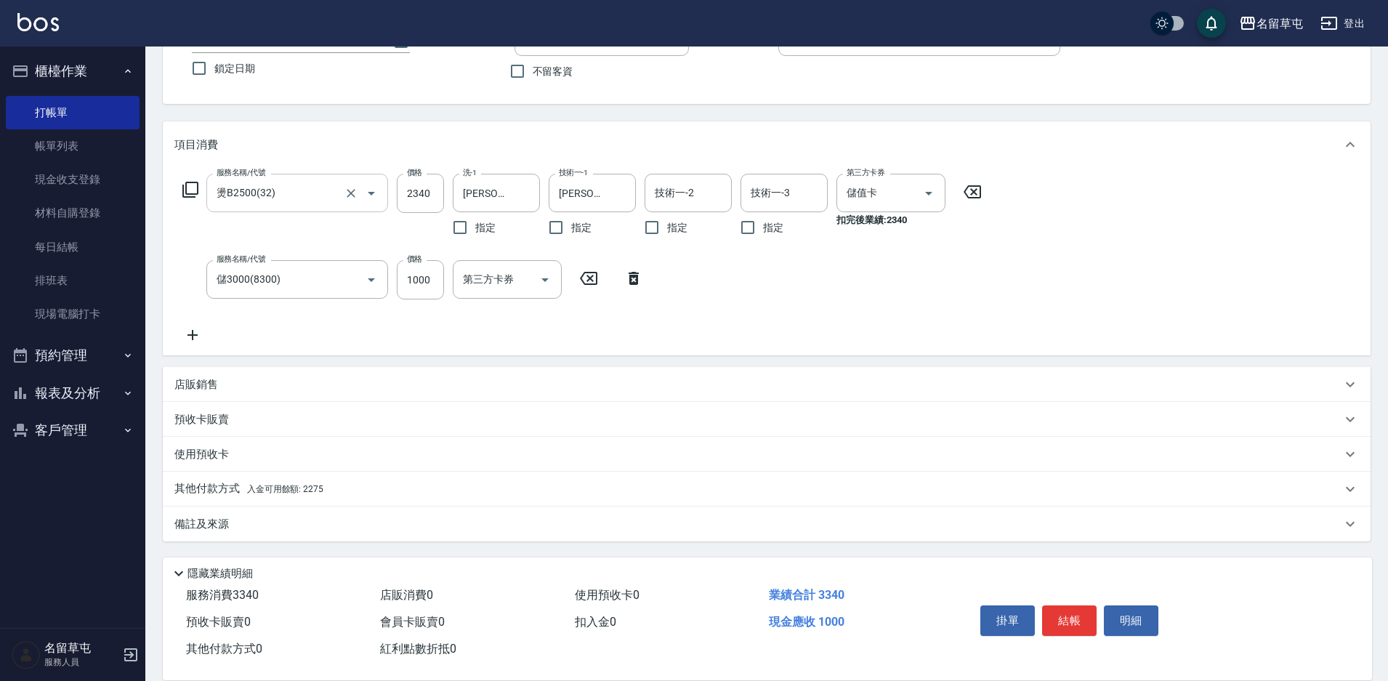
click at [208, 485] on p "其他付款方式 入金可用餘額: 2275" at bounding box center [248, 489] width 149 height 16
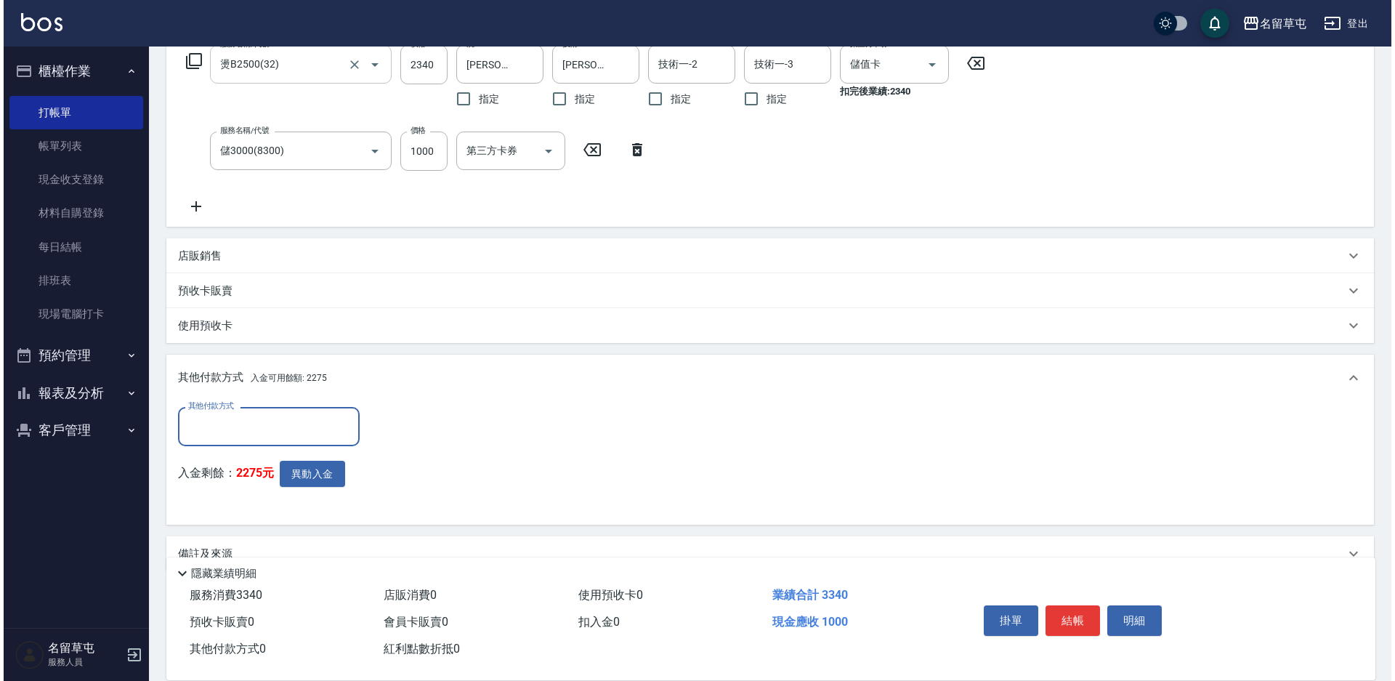
scroll to position [246, 0]
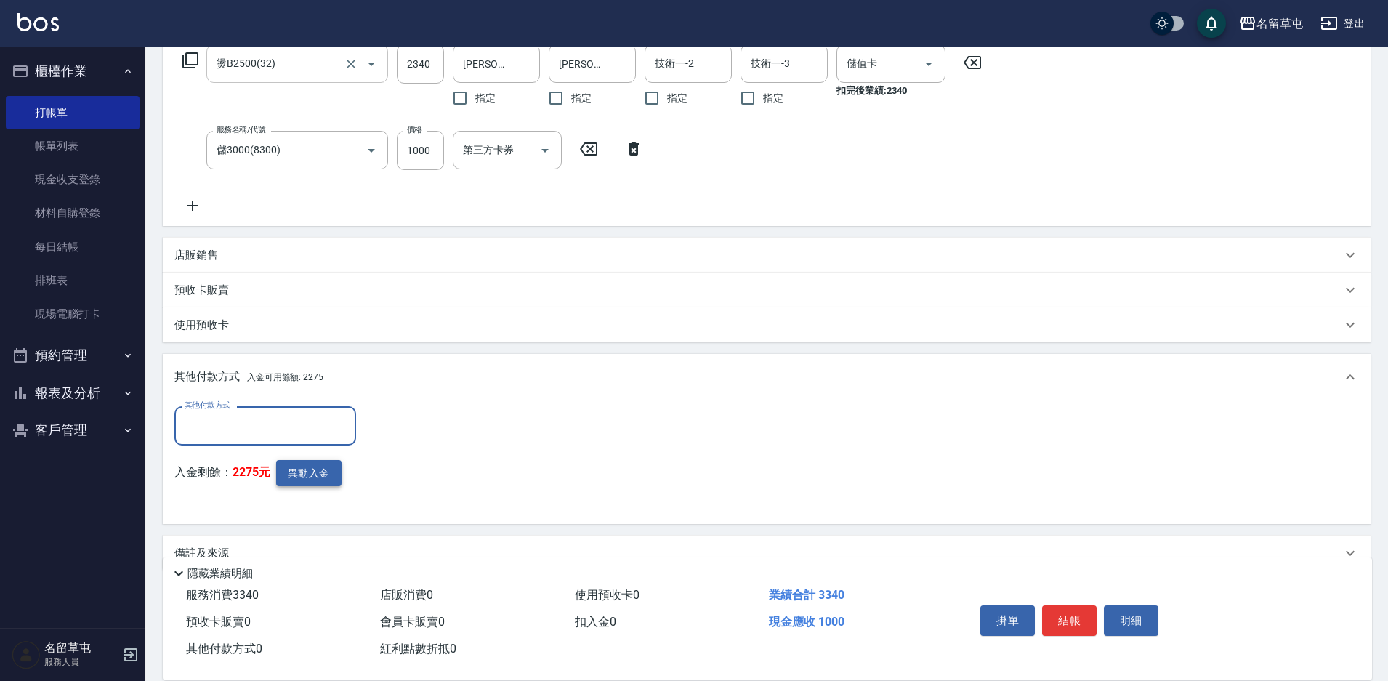
click at [300, 474] on button "異動入金" at bounding box center [308, 473] width 65 height 27
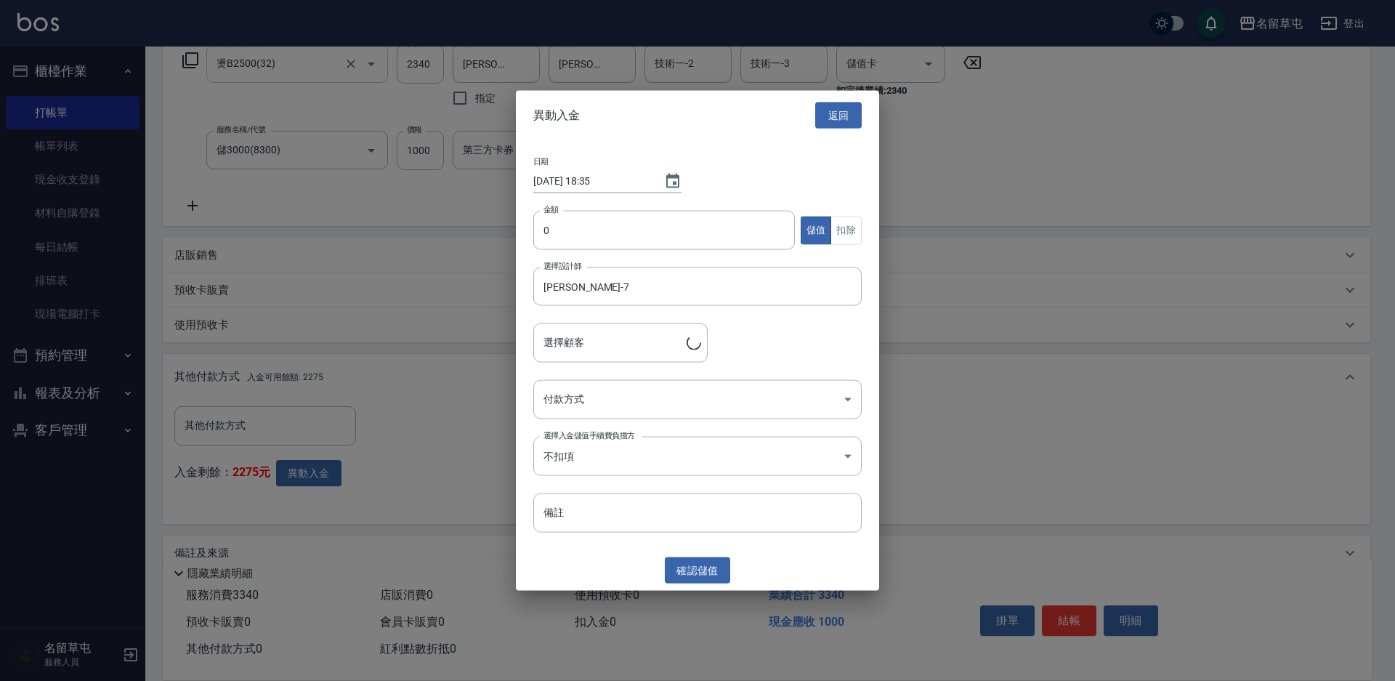
type input "[PERSON_NAME]/0900040928"
click at [557, 216] on input "0" at bounding box center [664, 230] width 262 height 39
type input "1000"
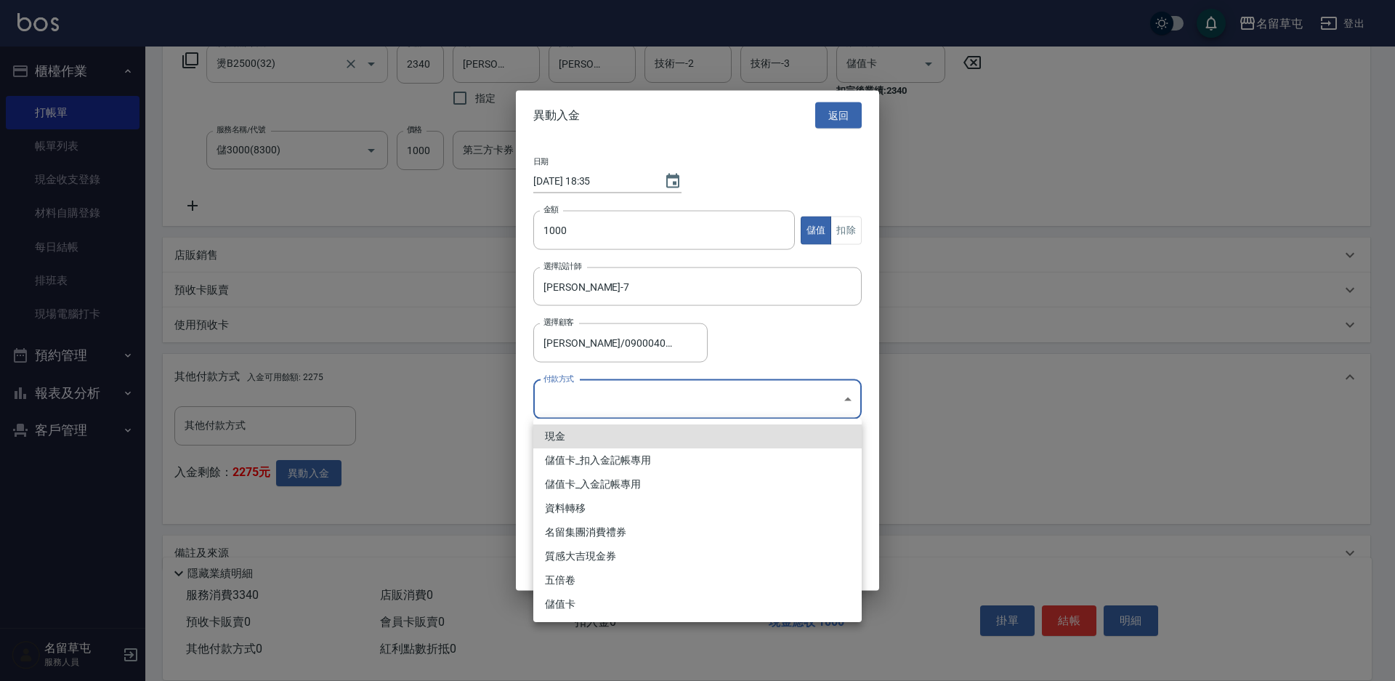
click at [605, 399] on body "名留草屯 登出 櫃檯作業 打帳單 帳單列表 現金收支登錄 材料自購登錄 每日結帳 排班表 現場電腦打卡 預約管理 預約管理 單日預約紀錄 單週預約紀錄 報表及…" at bounding box center [697, 232] width 1395 height 956
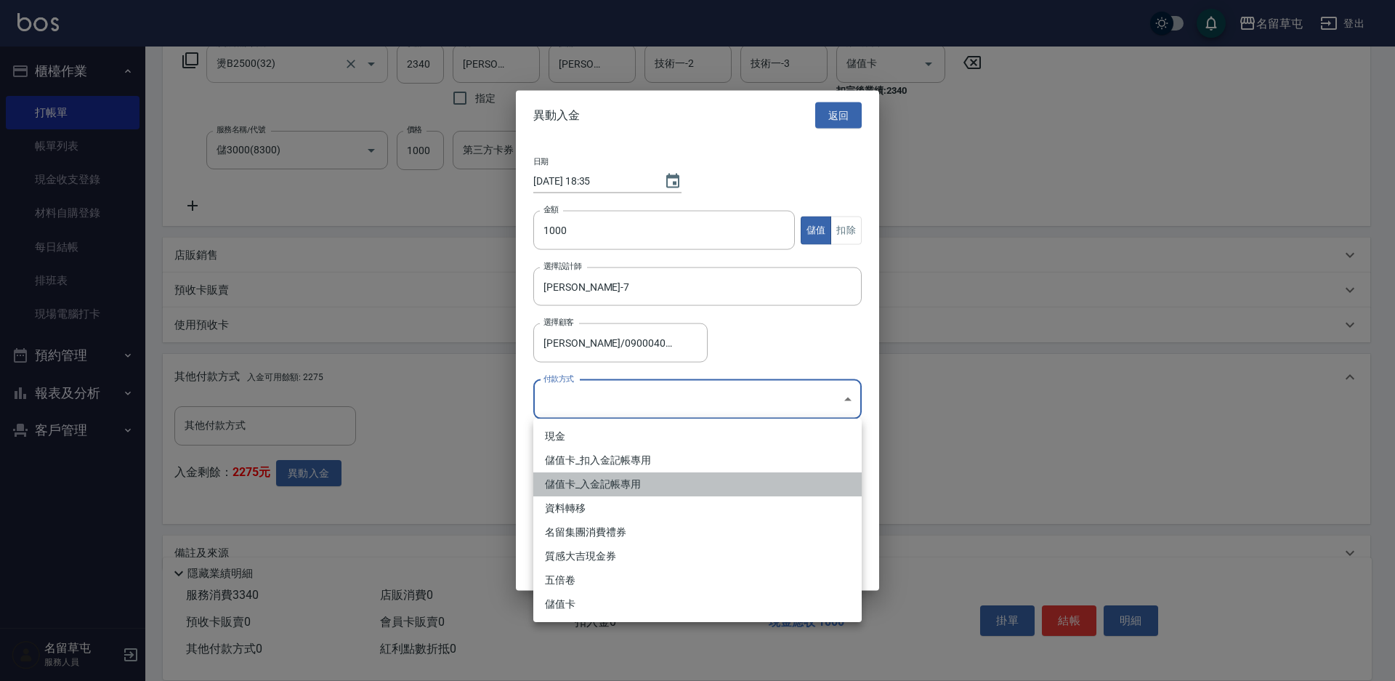
click at [586, 479] on li "儲值卡_入金記帳專用" at bounding box center [697, 484] width 328 height 24
type input "儲值卡_入金記帳專用"
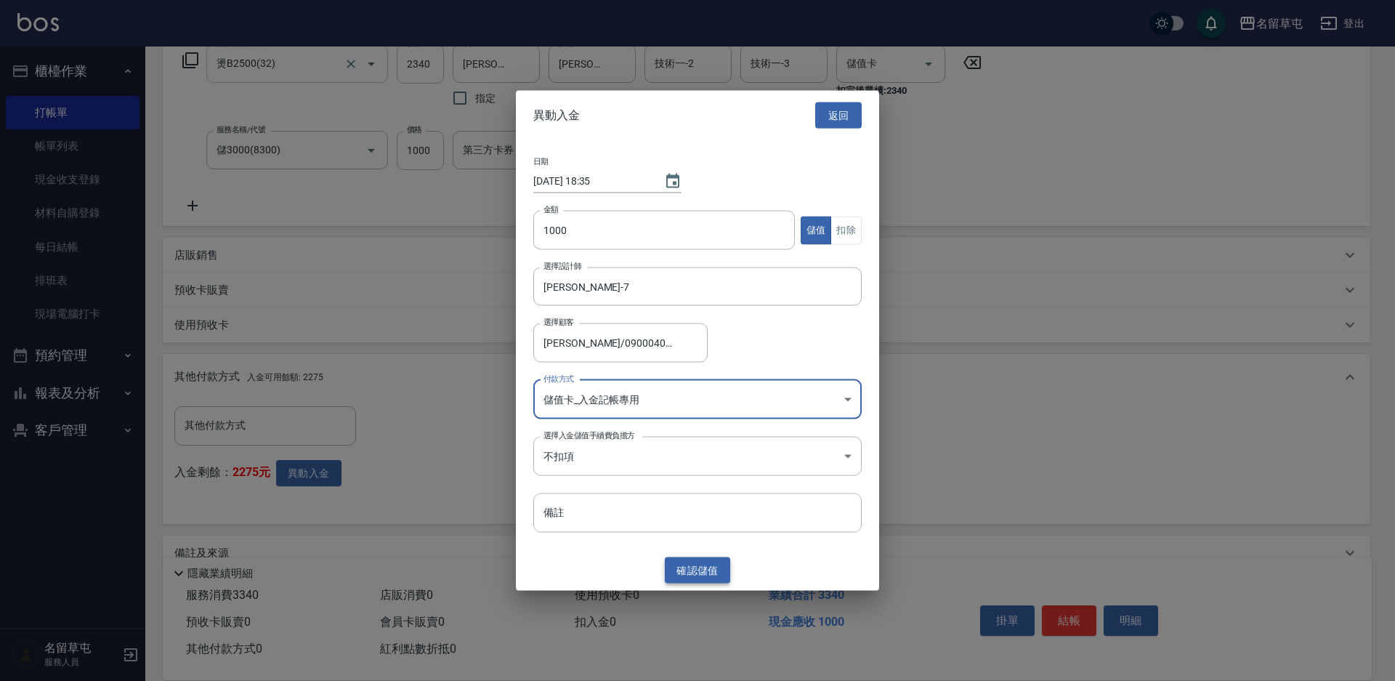
click at [690, 577] on button "確認 儲值" at bounding box center [697, 570] width 65 height 27
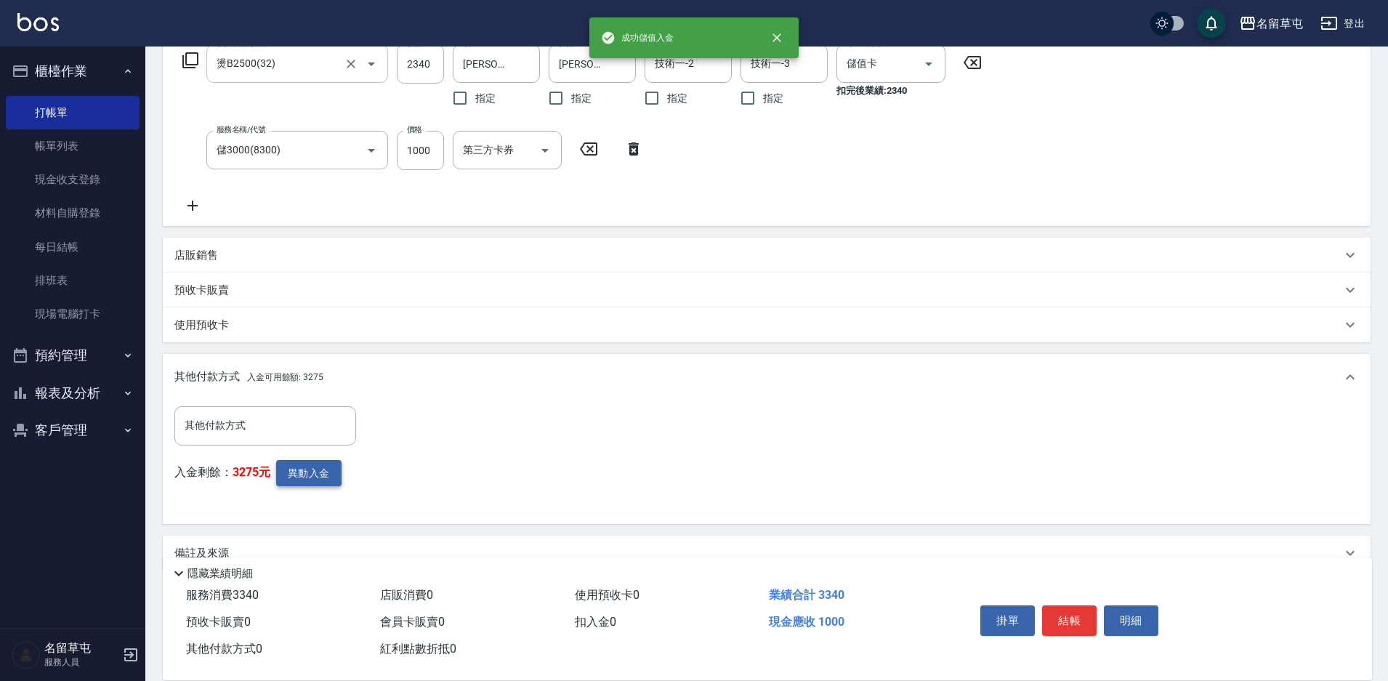
click at [304, 475] on button "異動入金" at bounding box center [308, 473] width 65 height 27
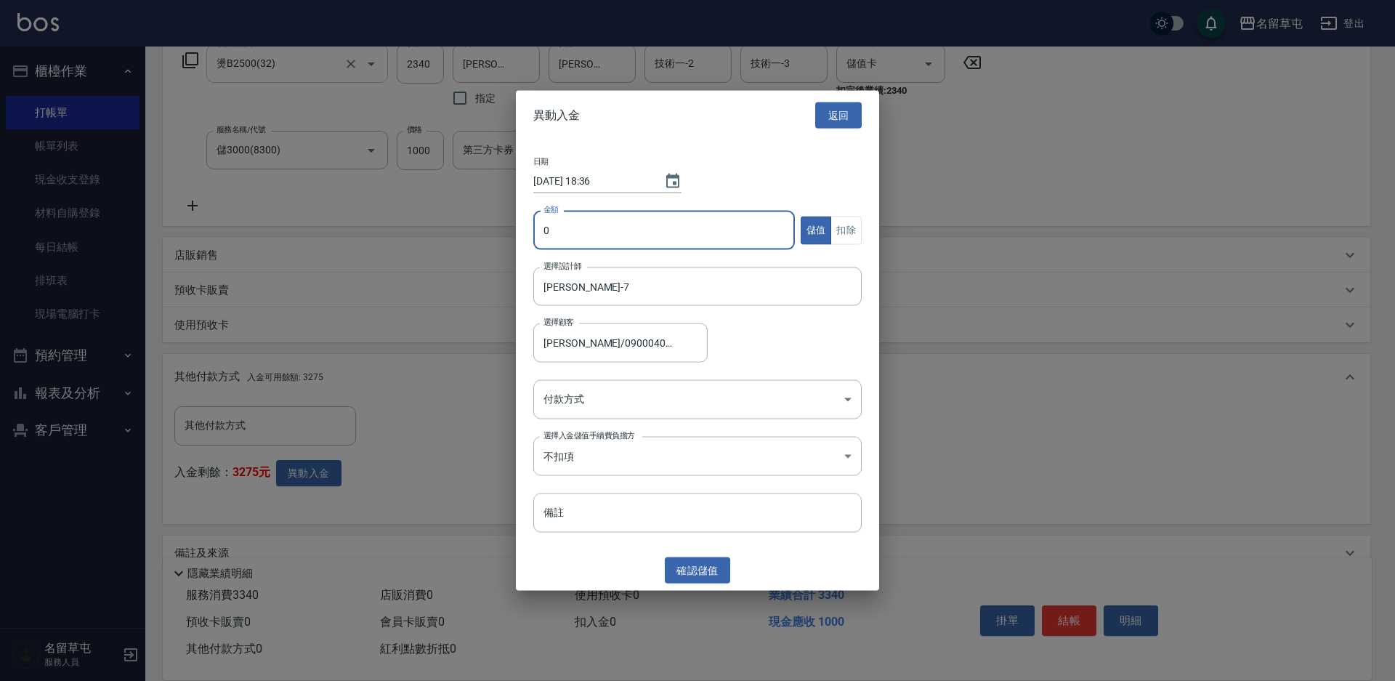
click at [582, 227] on input "0" at bounding box center [664, 230] width 262 height 39
type input "2340"
click at [836, 233] on button "扣除" at bounding box center [846, 230] width 31 height 28
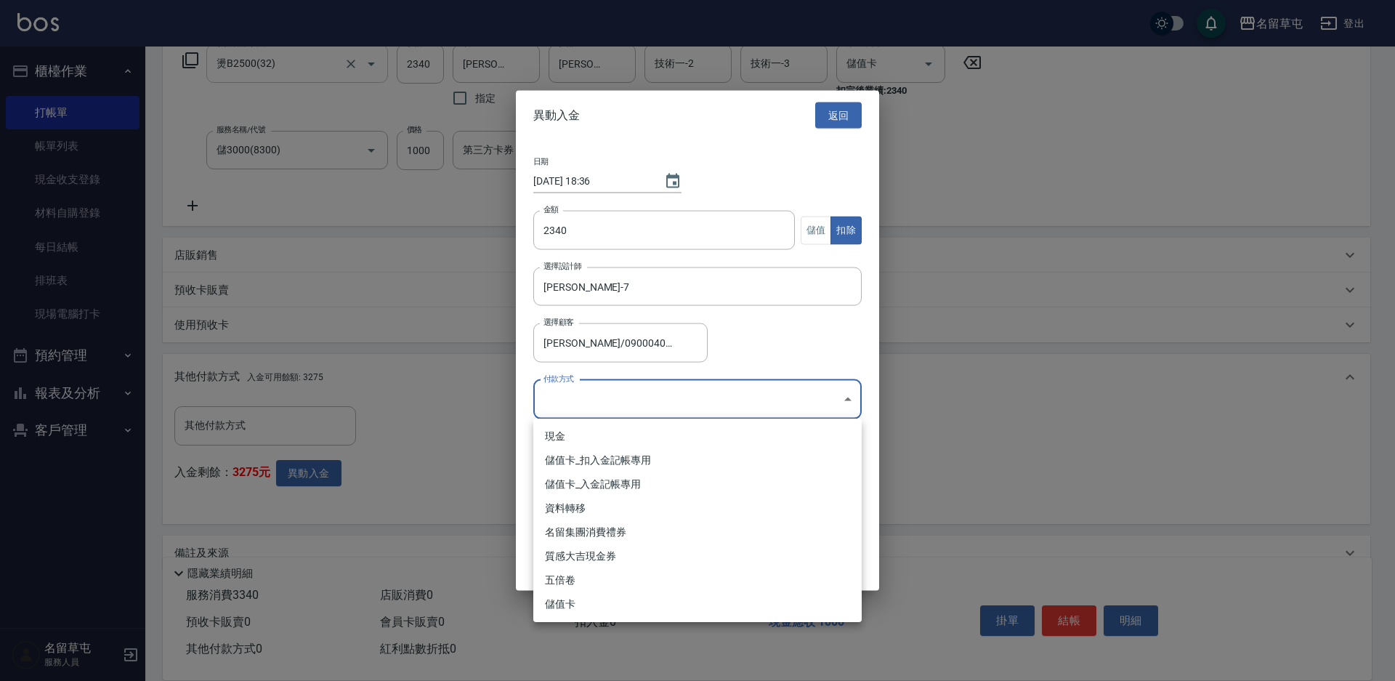
click at [703, 379] on body "名留草屯 登出 櫃檯作業 打帳單 帳單列表 現金收支登錄 材料自購登錄 每日結帳 排班表 現場電腦打卡 預約管理 預約管理 單日預約紀錄 單週預約紀錄 報表及…" at bounding box center [697, 232] width 1395 height 956
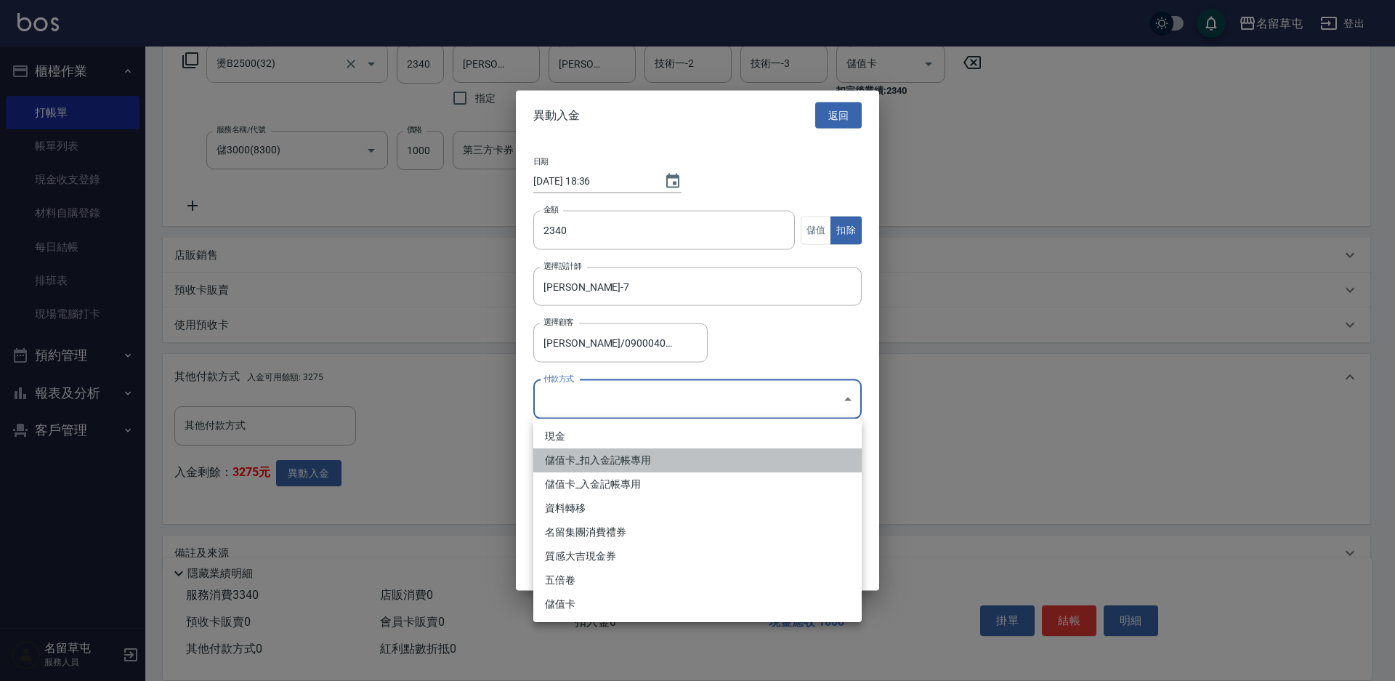
click at [614, 453] on li "儲值卡_扣入金記帳專用" at bounding box center [697, 460] width 328 height 24
type input "儲值卡_扣入金記帳專用"
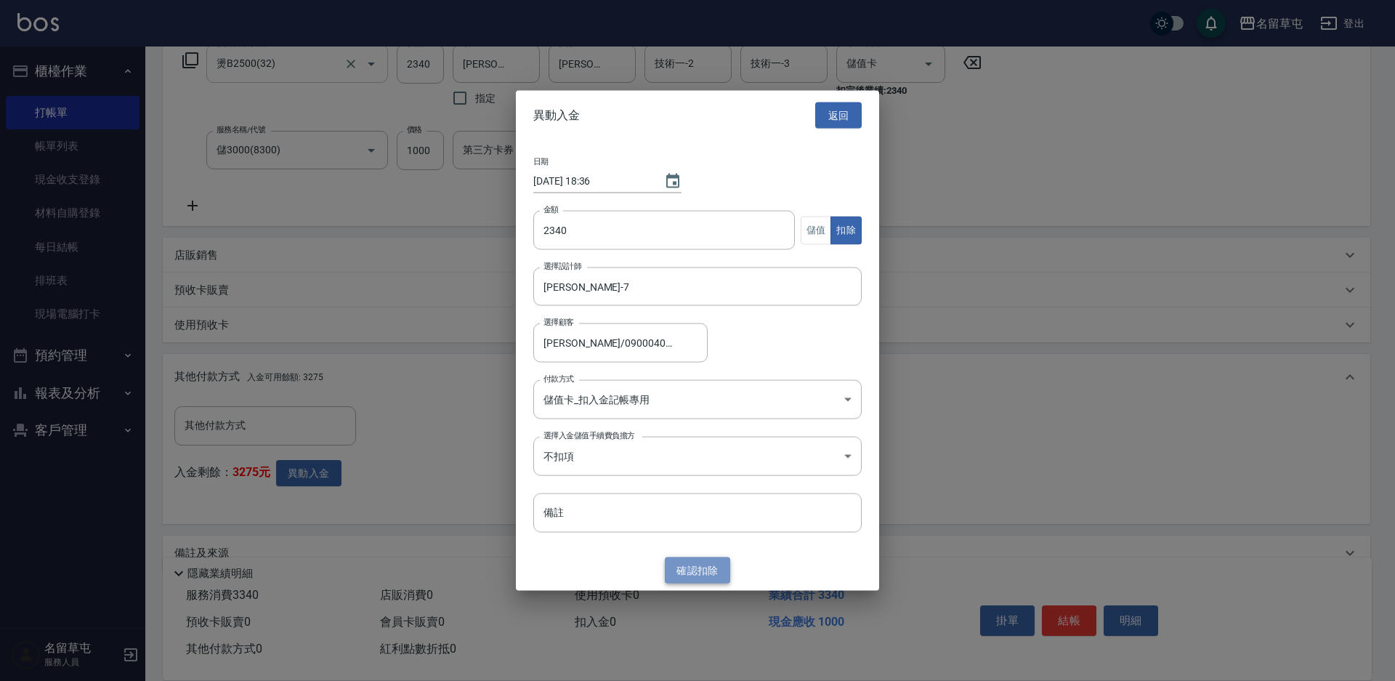
click at [706, 563] on button "確認 扣除" at bounding box center [697, 570] width 65 height 27
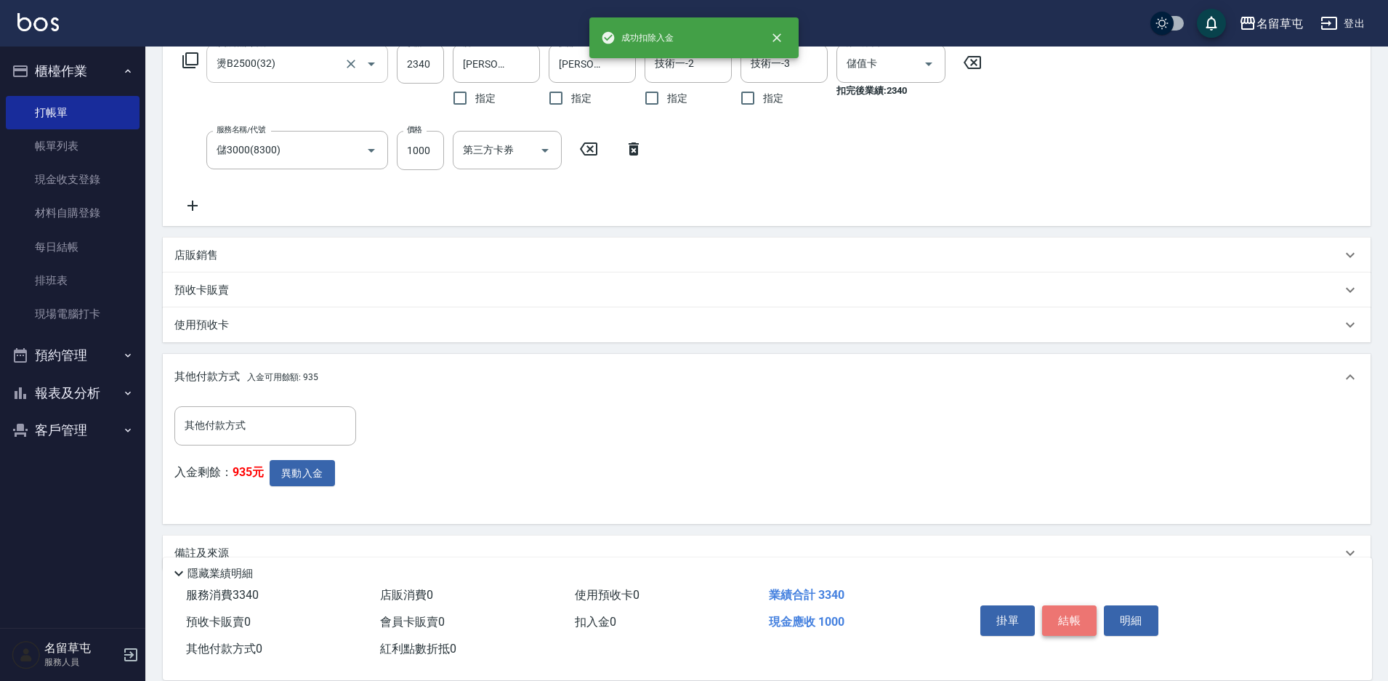
click at [1075, 610] on button "結帳" at bounding box center [1069, 620] width 54 height 31
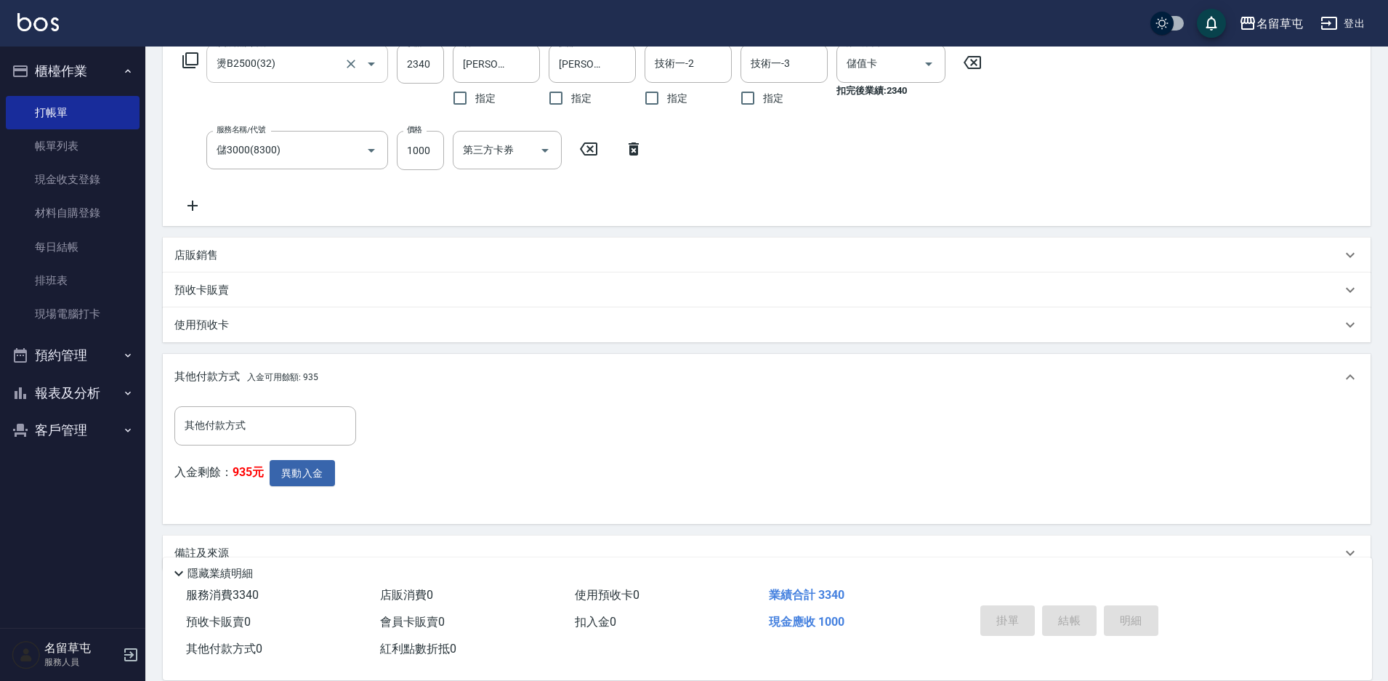
type input "[DATE] 18:36"
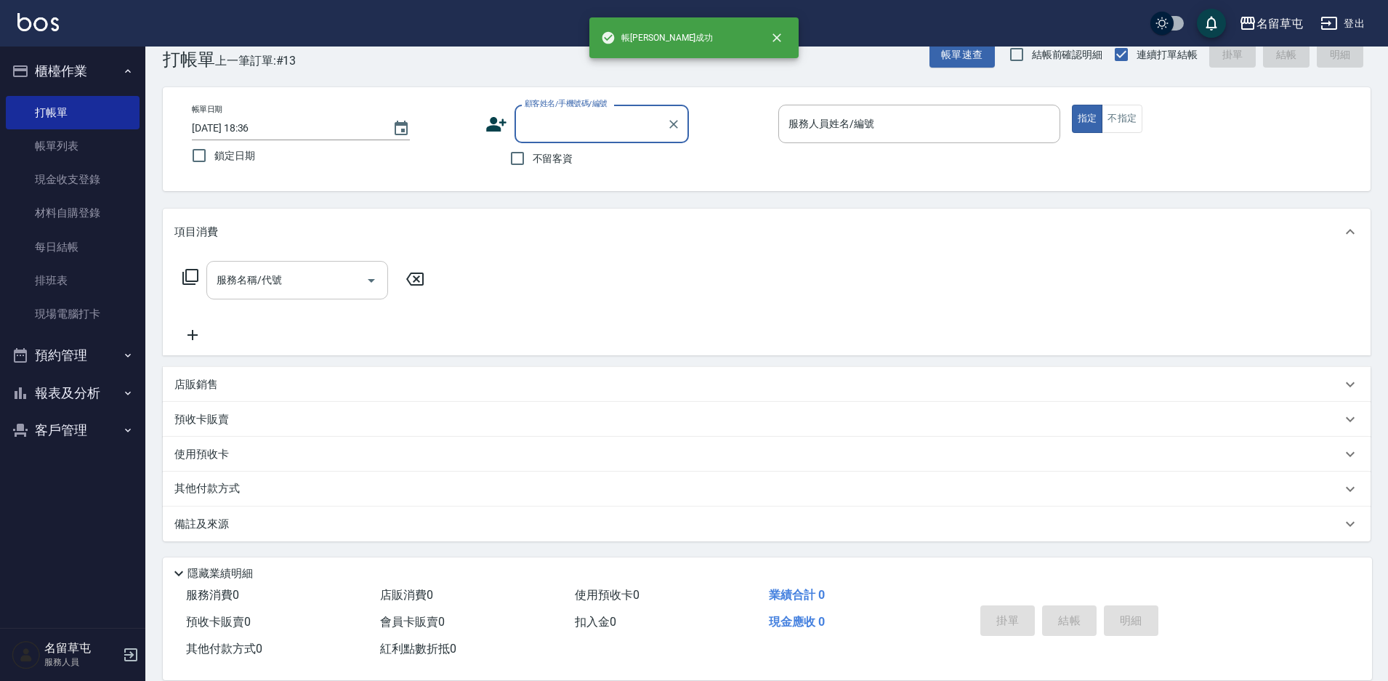
scroll to position [0, 0]
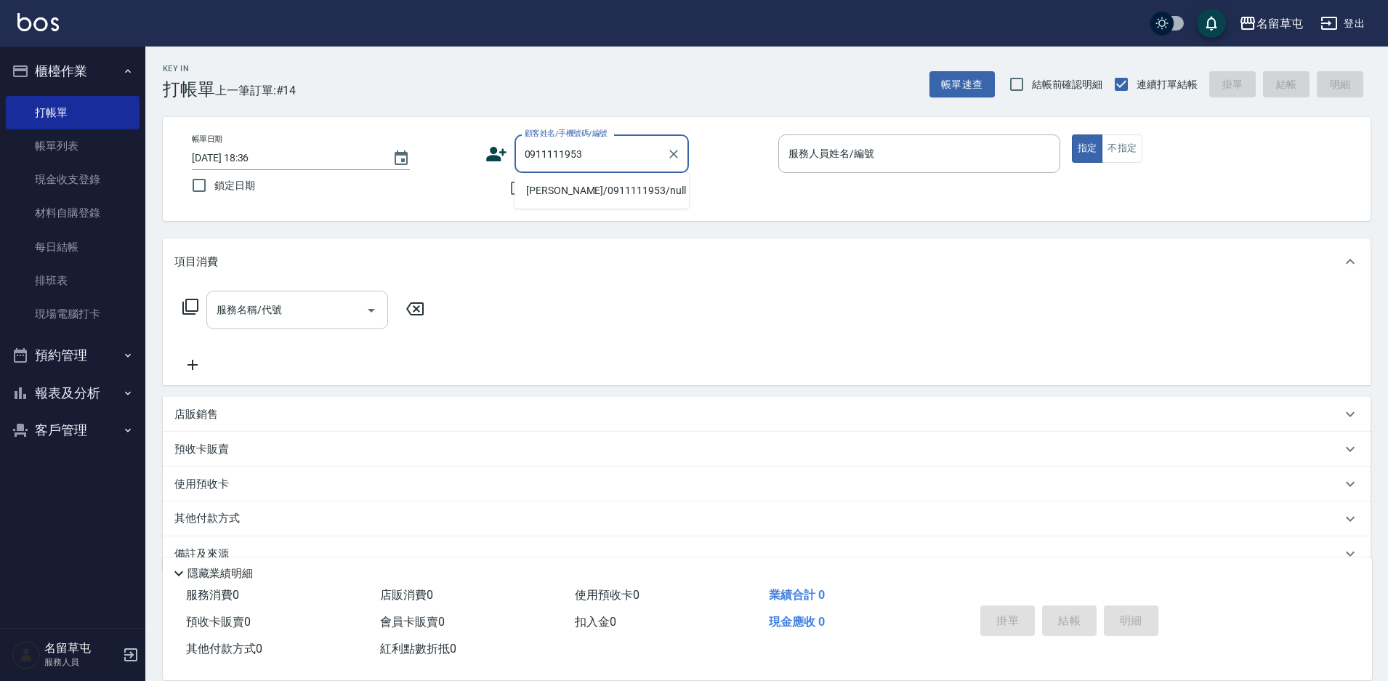
type input "[PERSON_NAME]/0911111953/null"
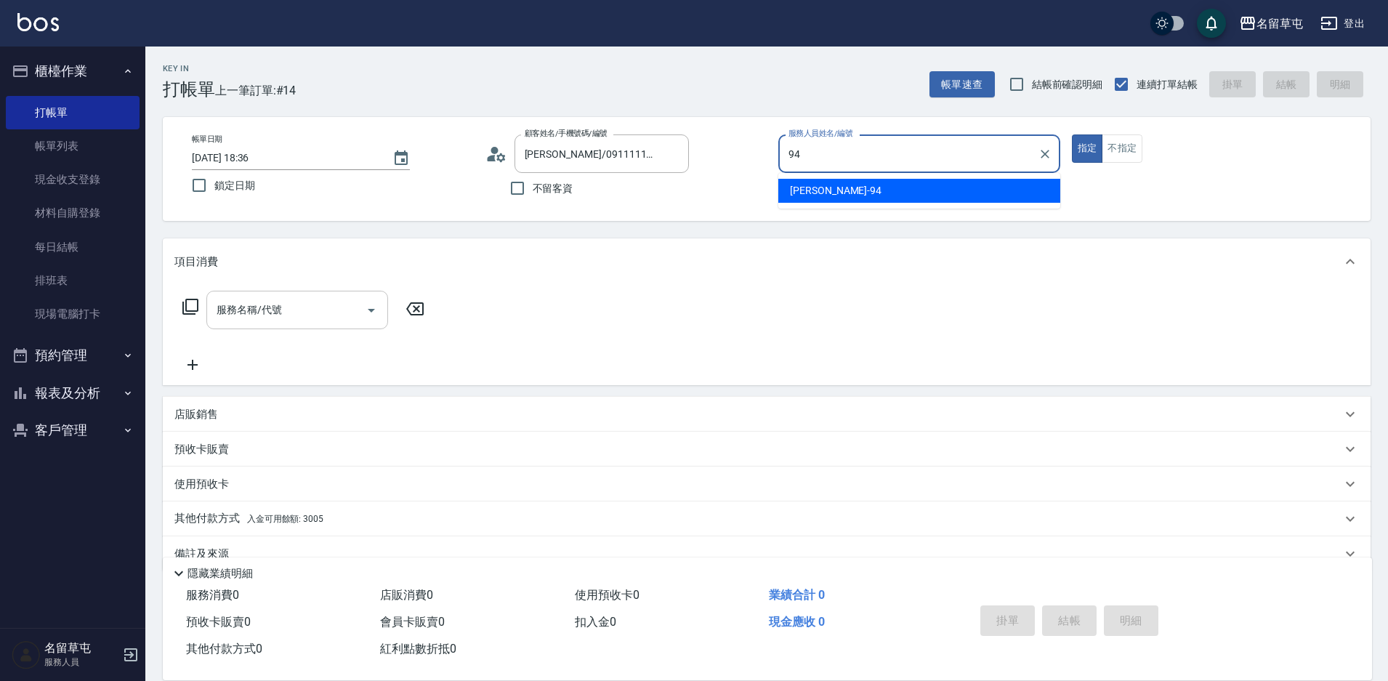
type input "[PERSON_NAME]-94"
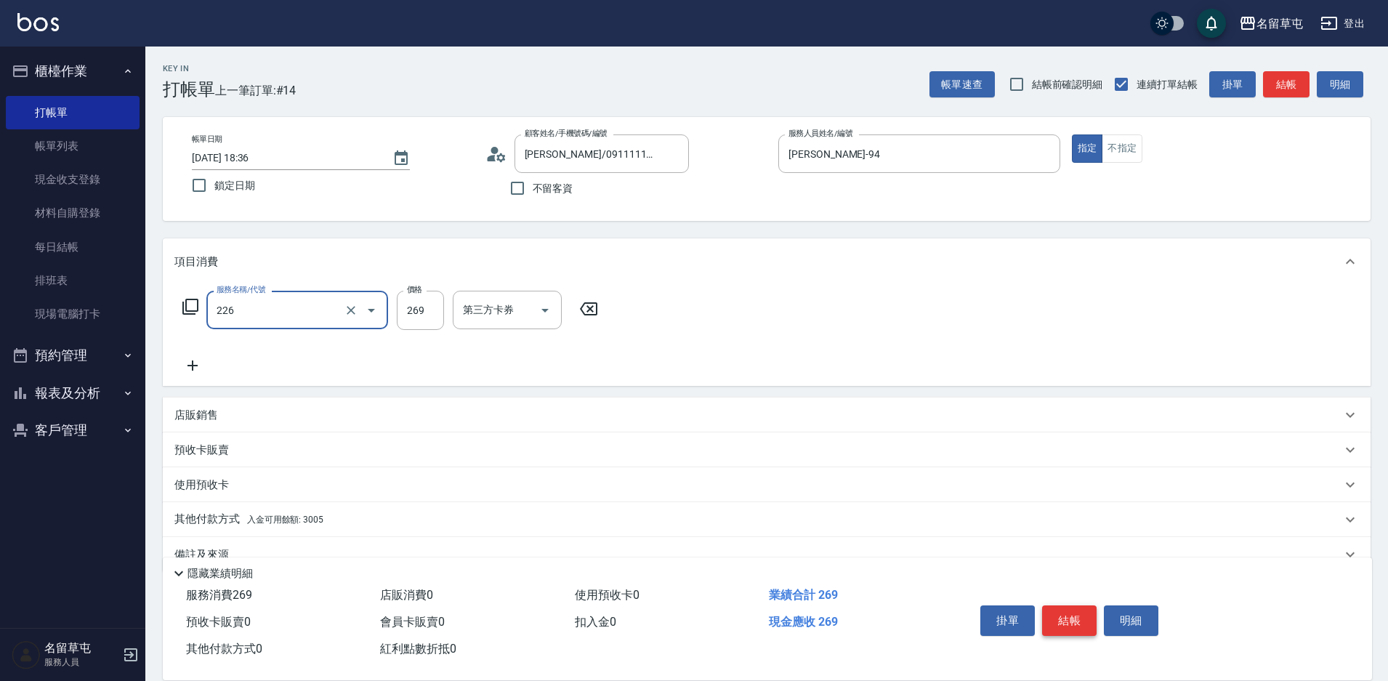
type input "洗剪269(226)"
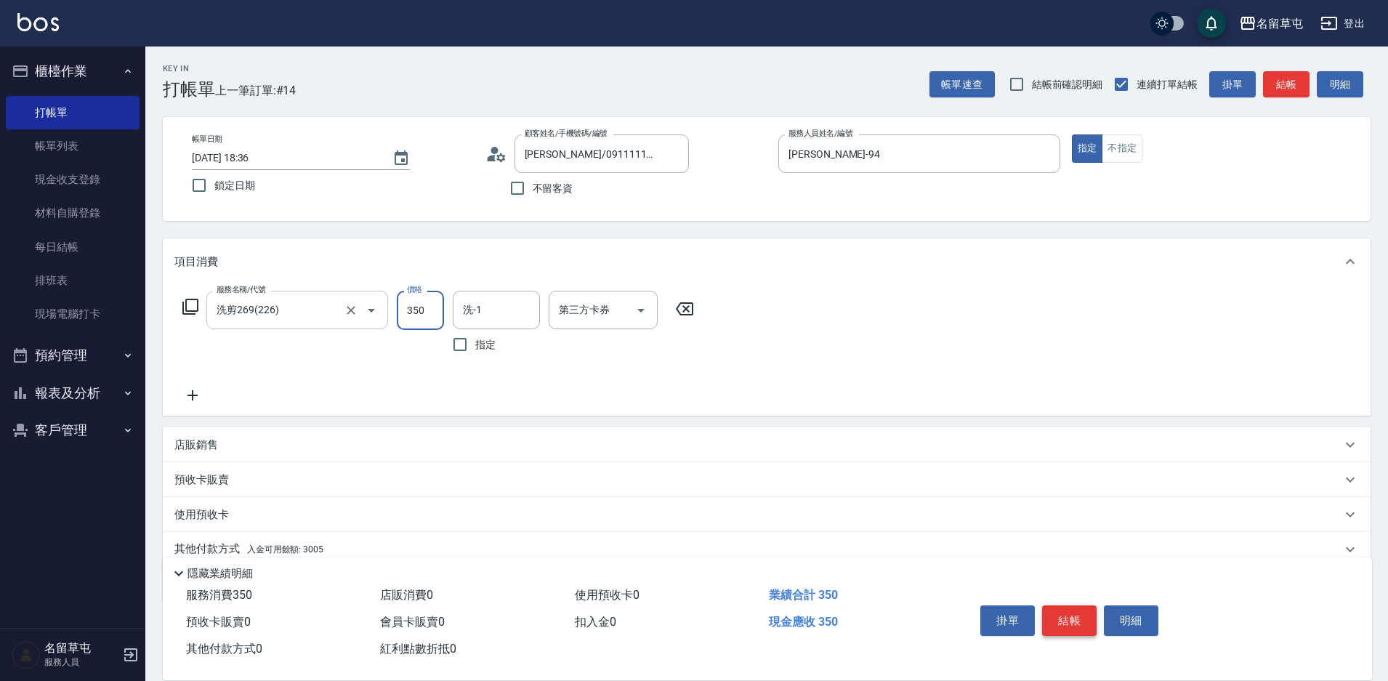
type input "350"
type input "[PERSON_NAME]-36"
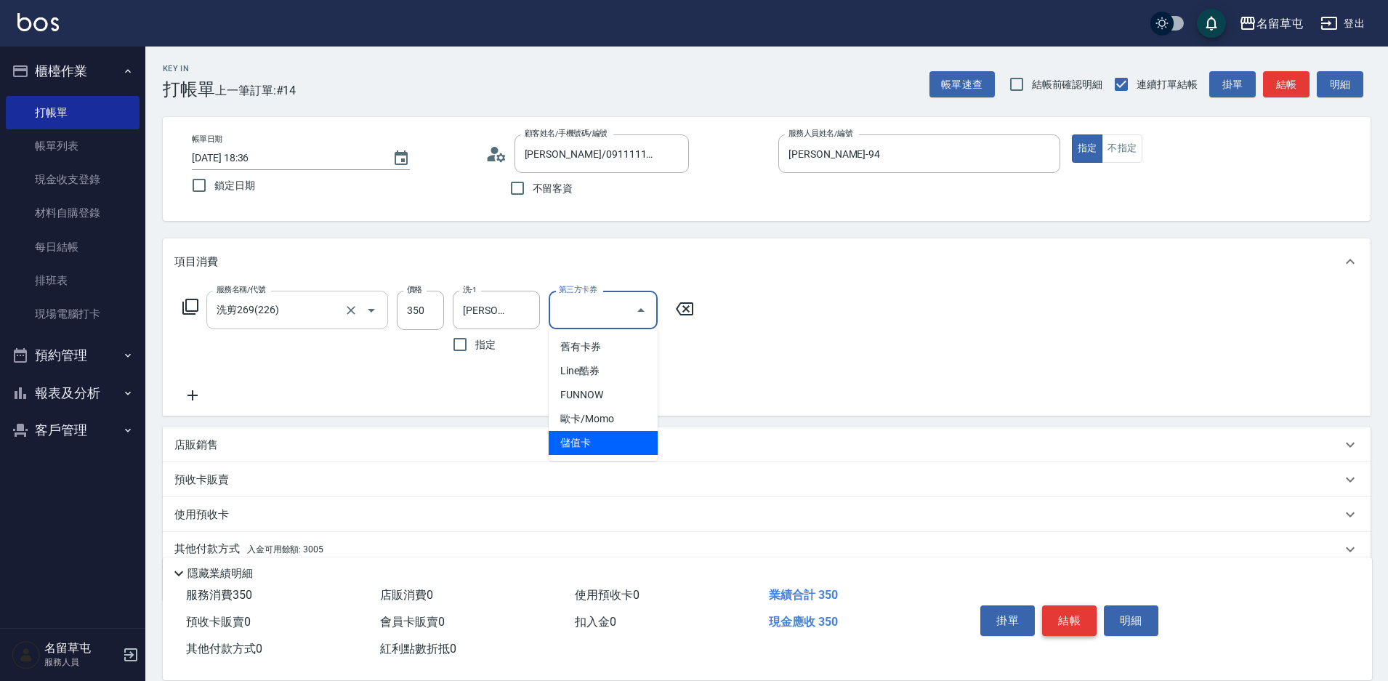
type input "儲值卡"
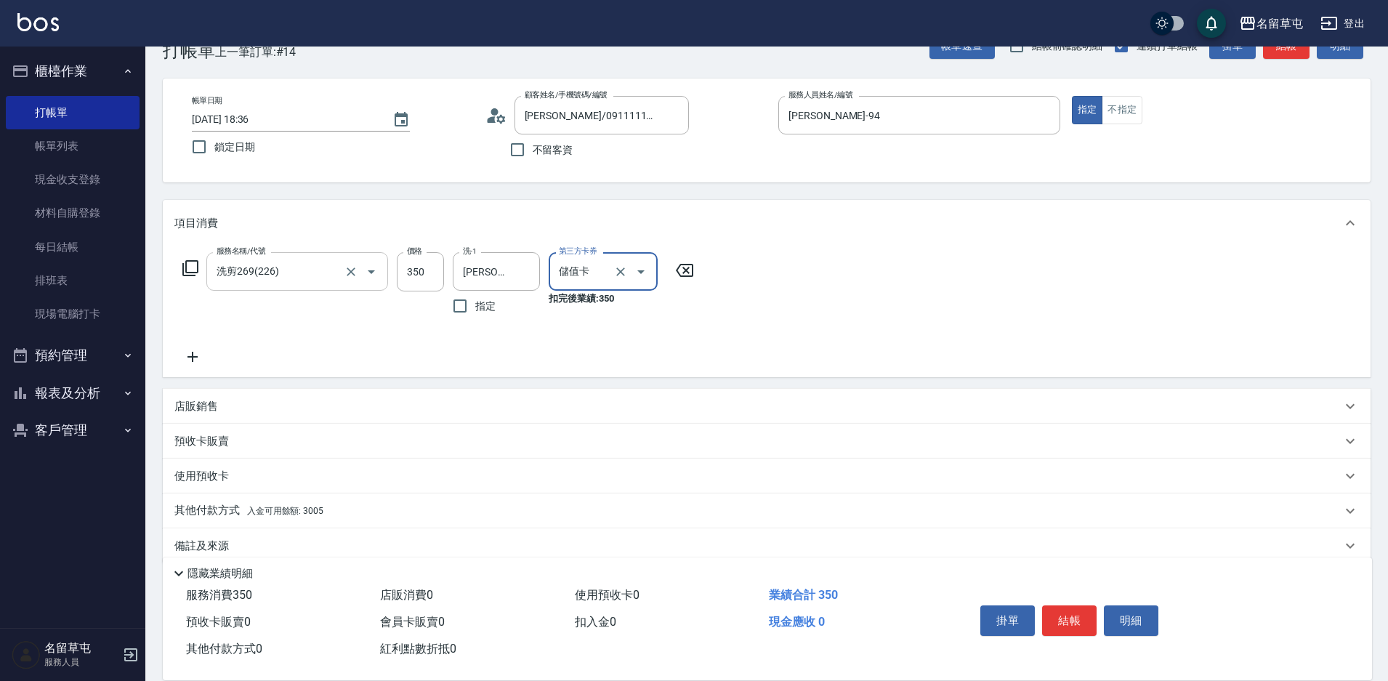
scroll to position [60, 0]
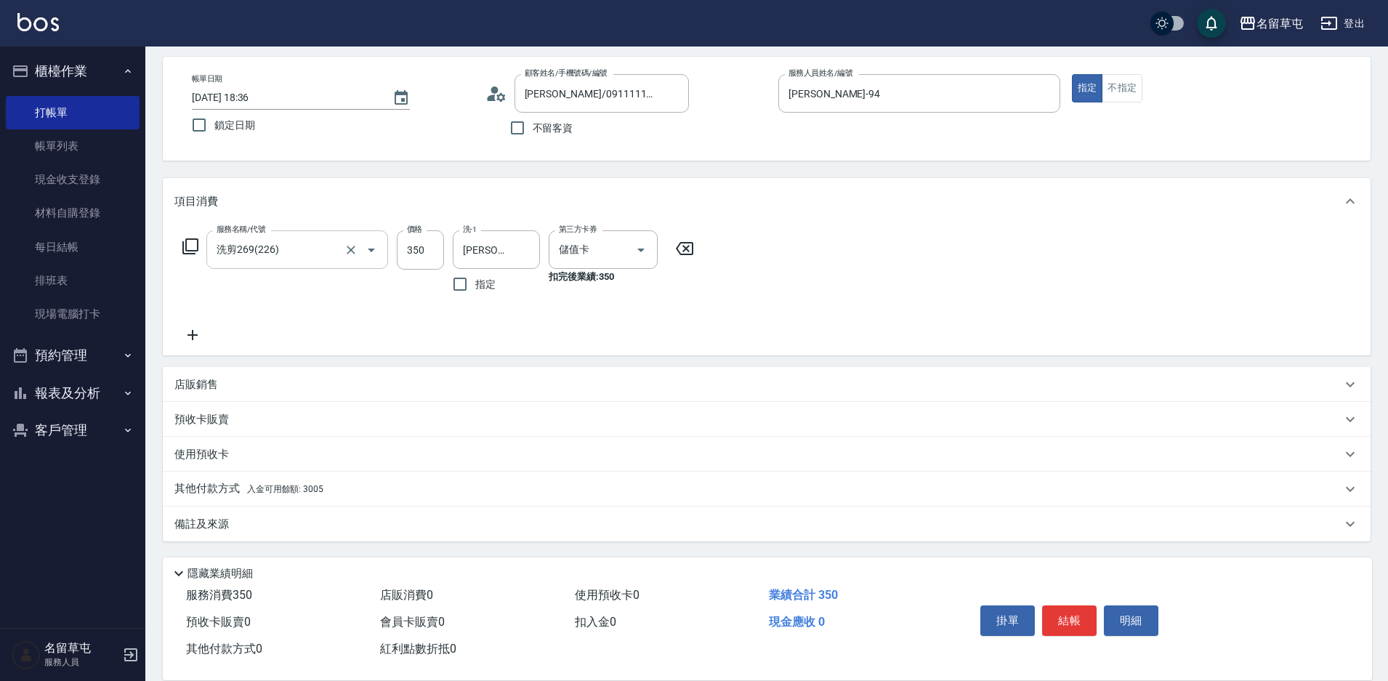
click at [233, 493] on p "其他付款方式 入金可用餘額: 3005" at bounding box center [248, 489] width 149 height 16
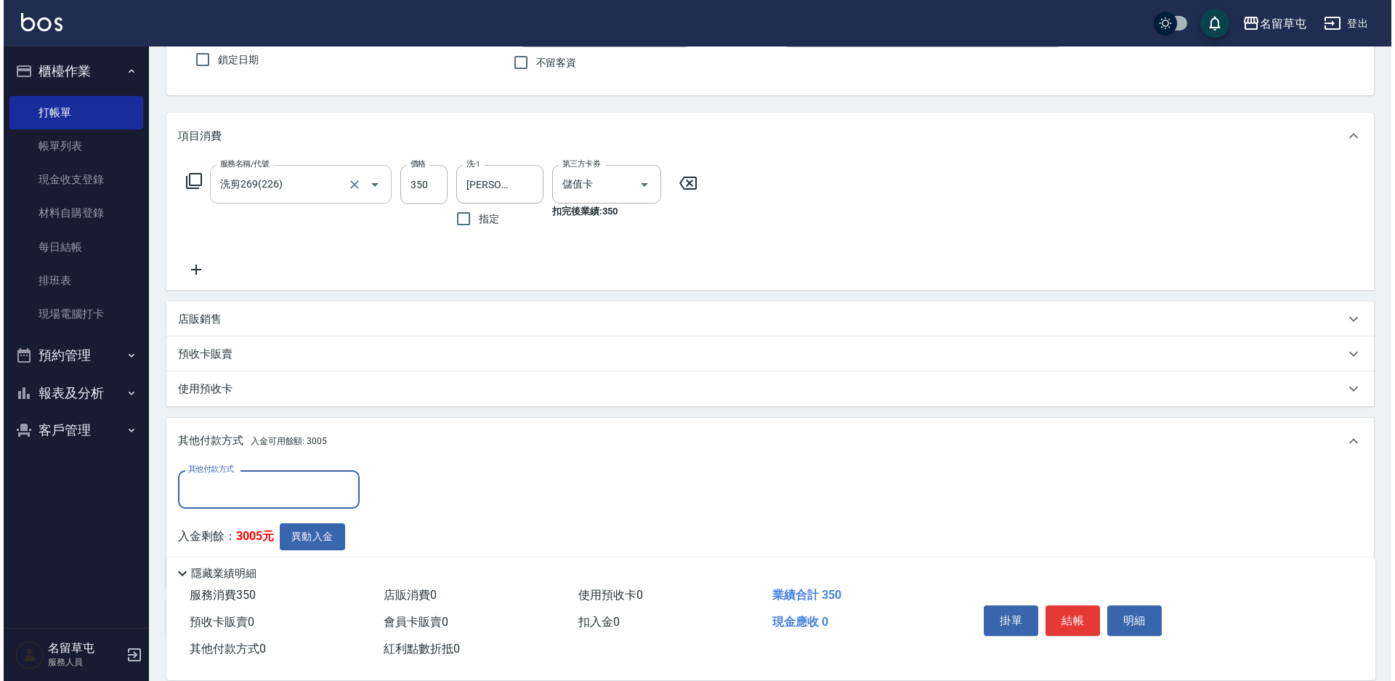
scroll to position [0, 0]
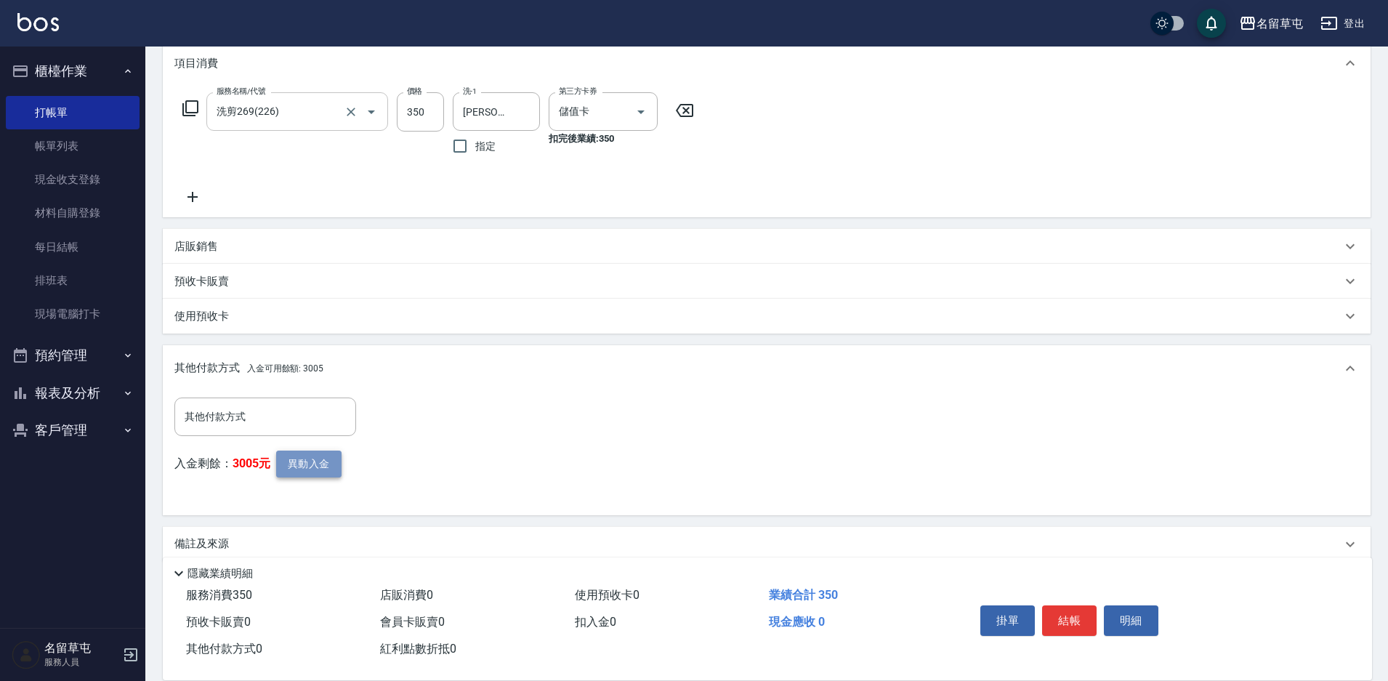
click at [322, 471] on button "異動入金" at bounding box center [308, 464] width 65 height 27
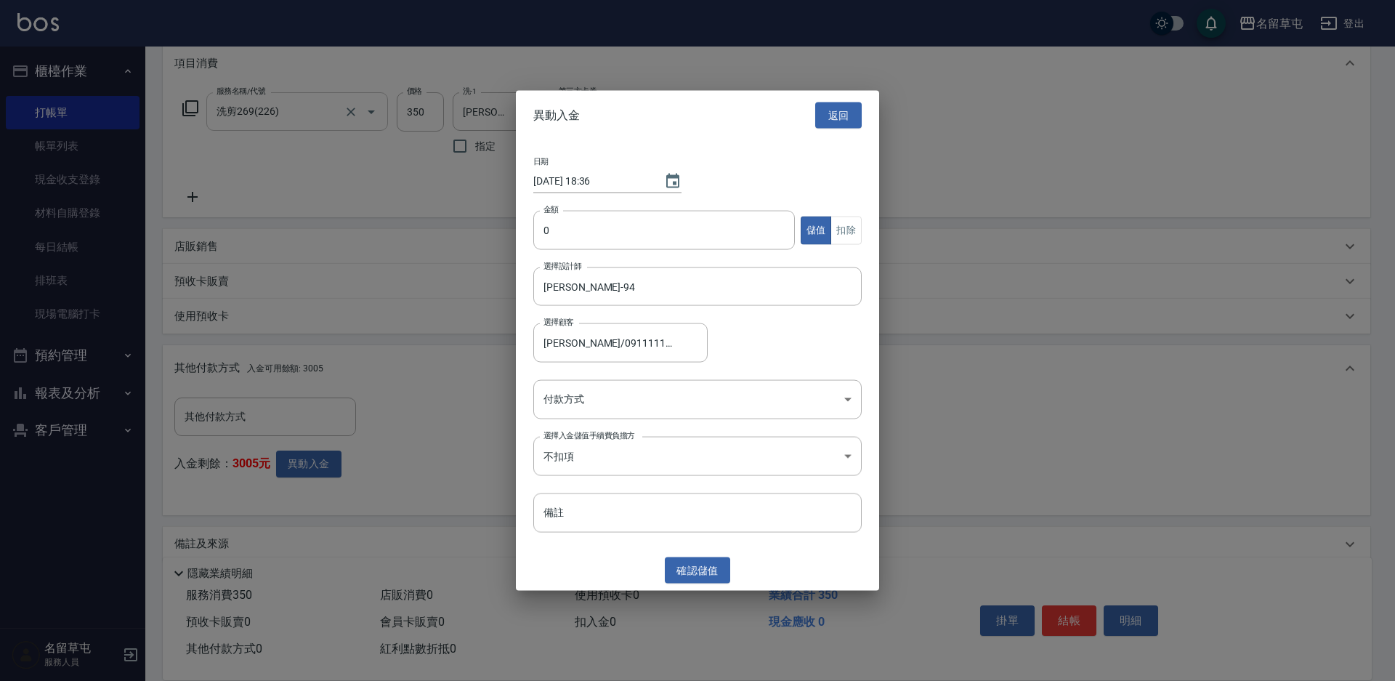
click at [626, 252] on div "金額 0 金額 儲值 扣除" at bounding box center [697, 239] width 328 height 57
click at [626, 247] on input "0" at bounding box center [664, 230] width 262 height 39
type input "350"
click at [855, 230] on button "扣除" at bounding box center [846, 230] width 31 height 28
click at [679, 387] on body "名留草屯 登出 櫃檯作業 打帳單 帳單列表 現金收支登錄 材料自購登錄 每日結帳 排班表 現場電腦打卡 預約管理 預約管理 單日預約紀錄 單週預約紀錄 報表及…" at bounding box center [697, 252] width 1395 height 900
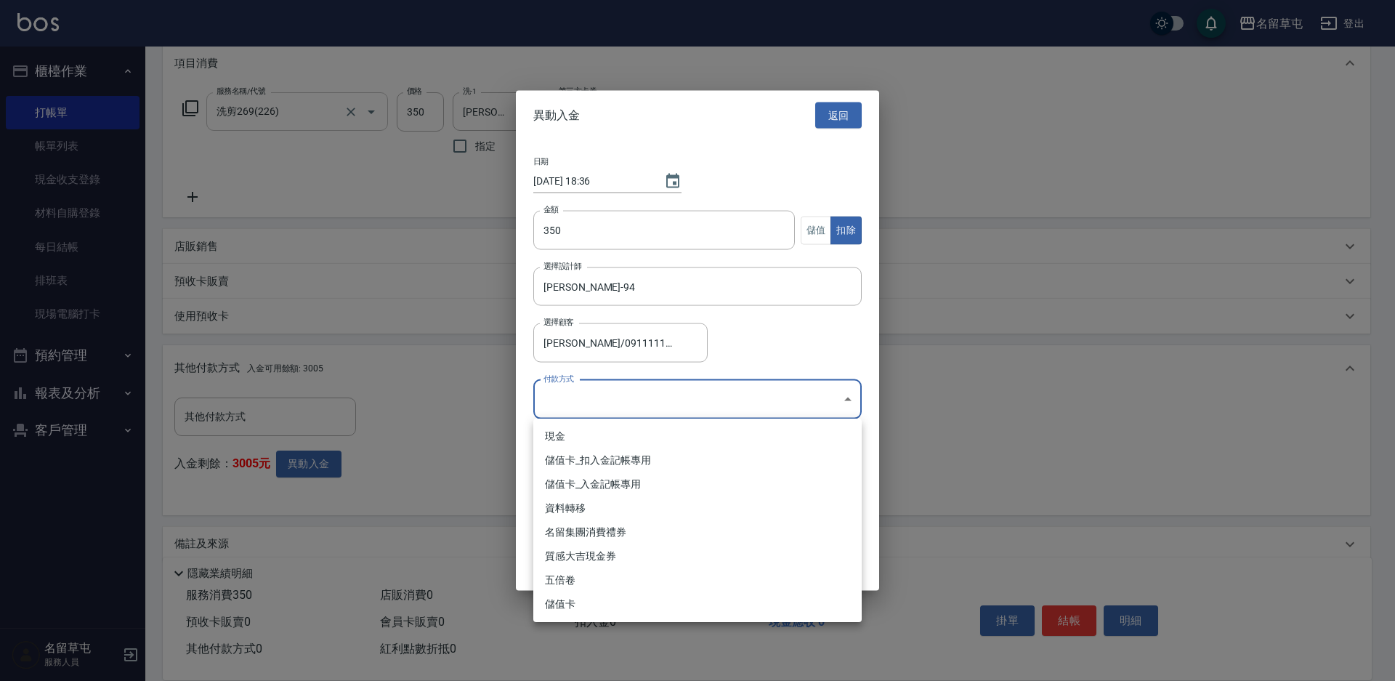
click at [610, 465] on li "儲值卡_扣入金記帳專用" at bounding box center [697, 460] width 328 height 24
type input "儲值卡_扣入金記帳專用"
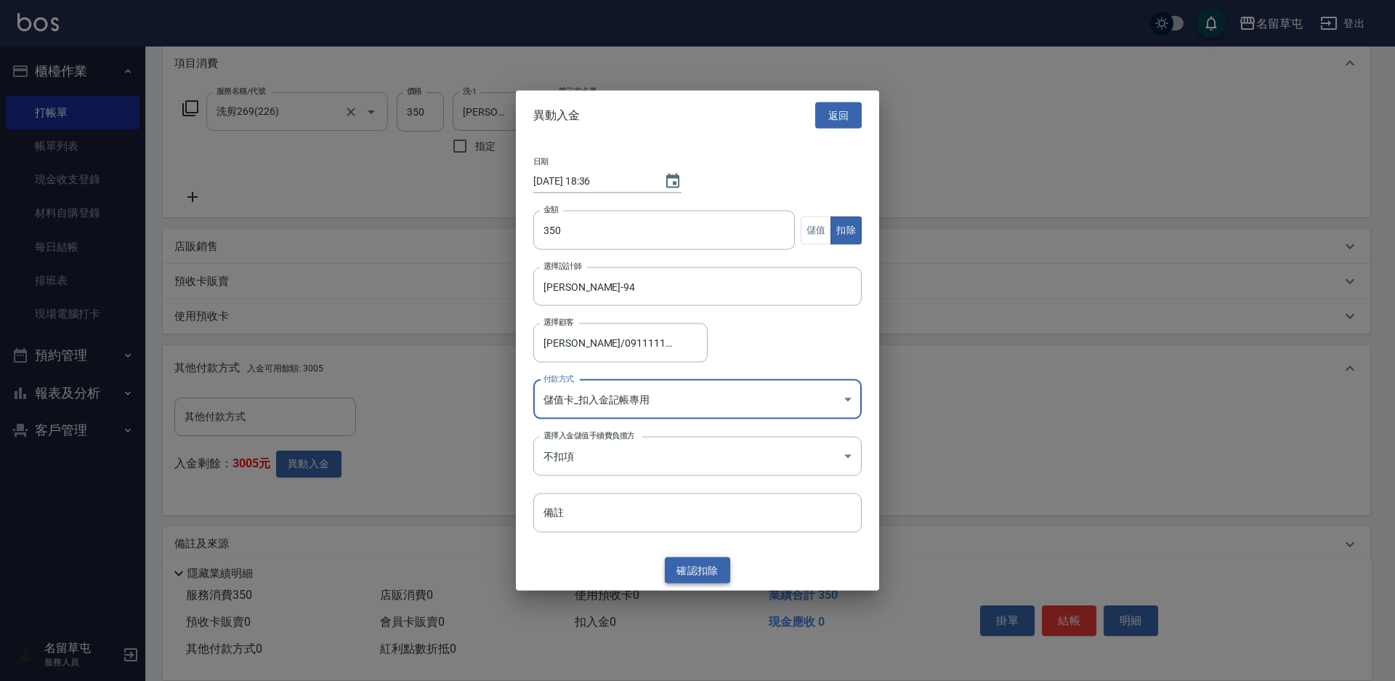
click at [705, 565] on button "確認 扣除" at bounding box center [697, 570] width 65 height 27
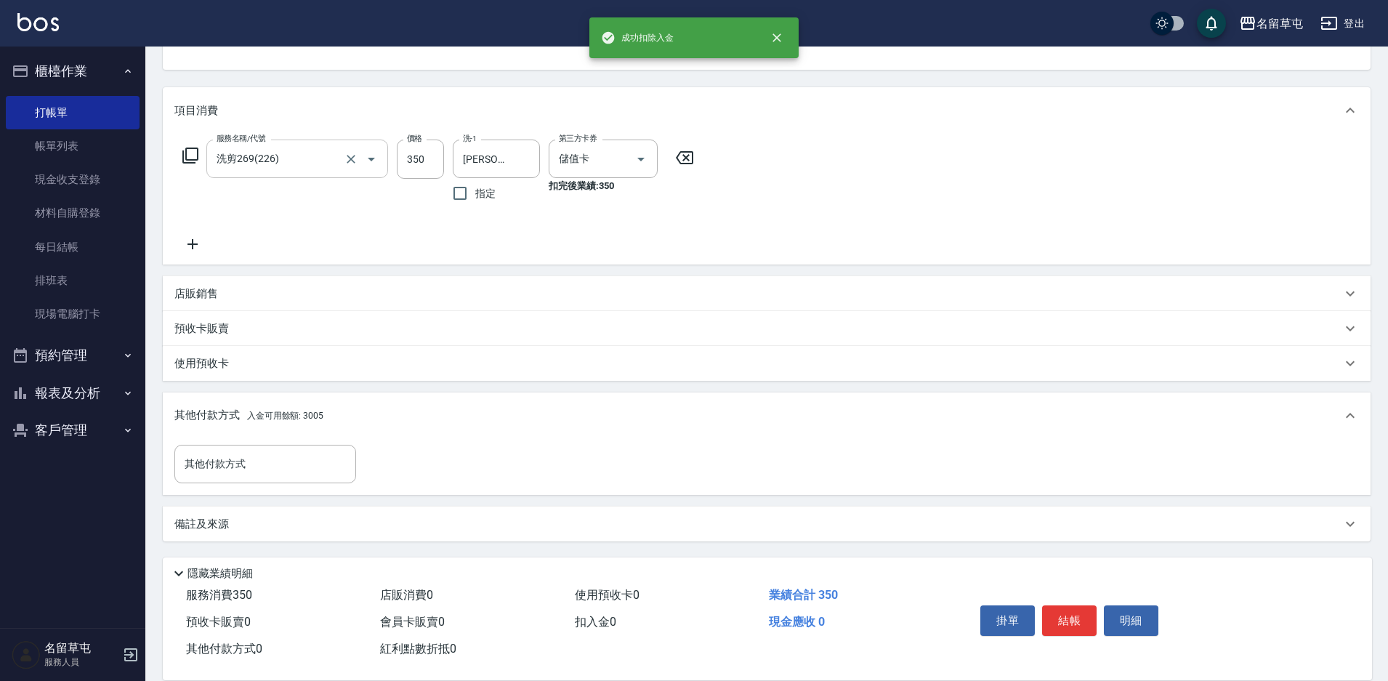
scroll to position [198, 0]
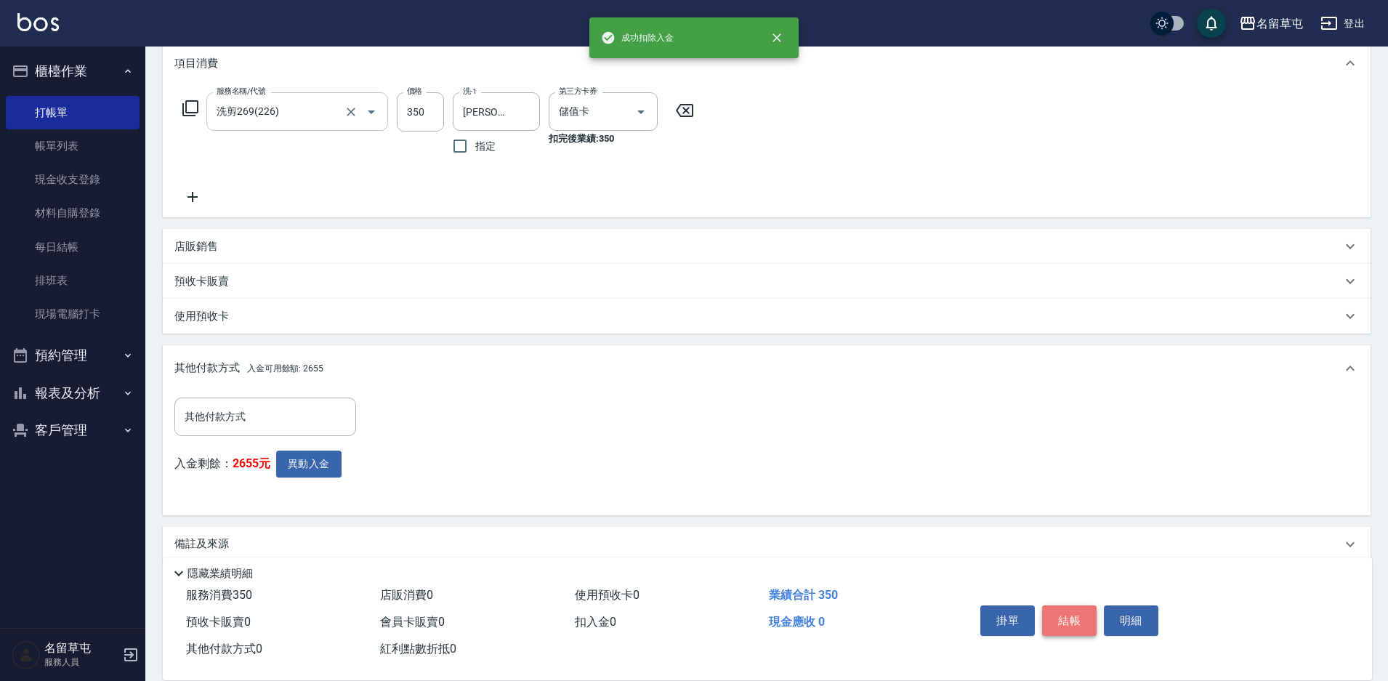
click at [1054, 617] on button "結帳" at bounding box center [1069, 620] width 54 height 31
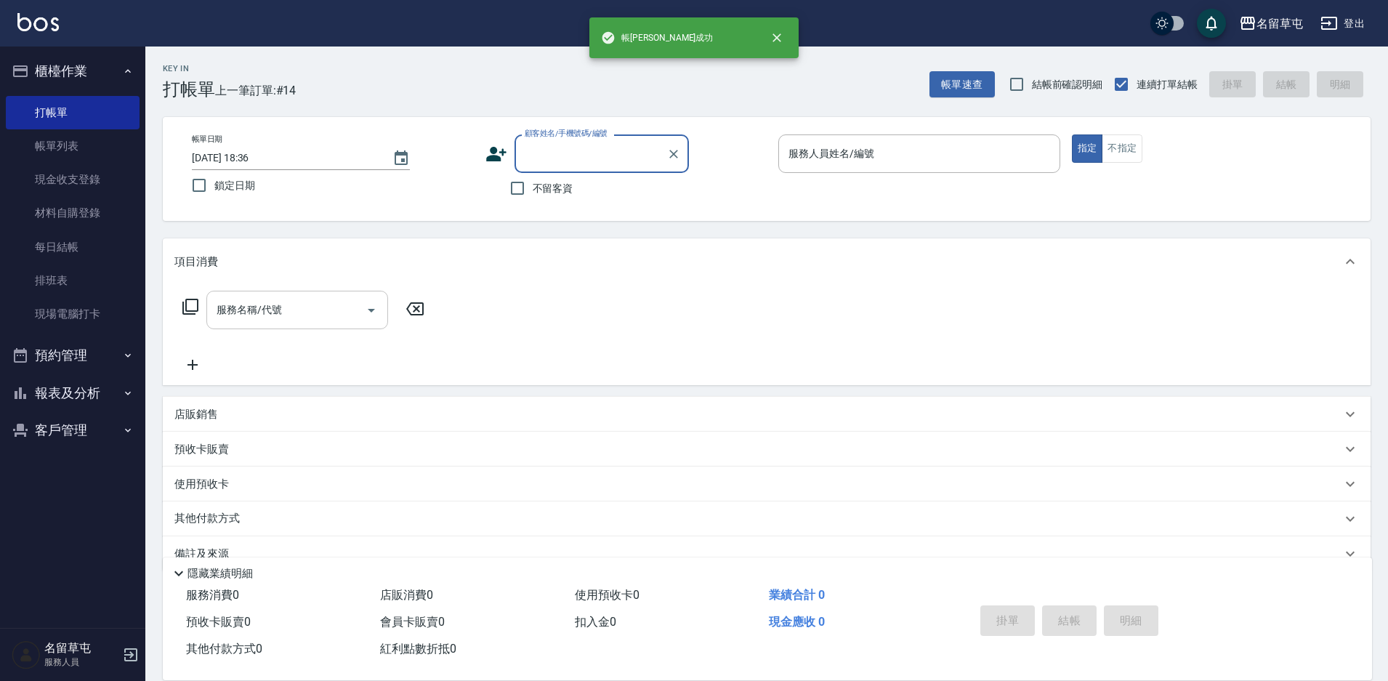
scroll to position [0, 0]
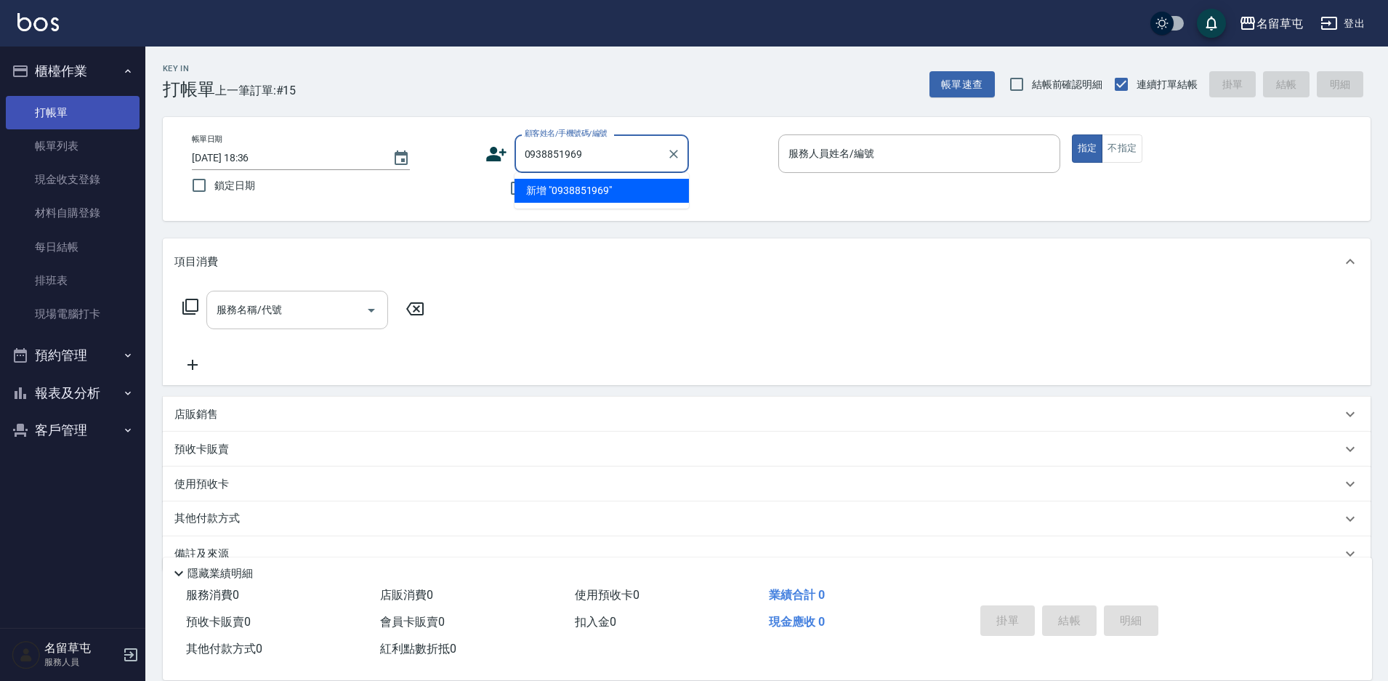
type input "0938851969"
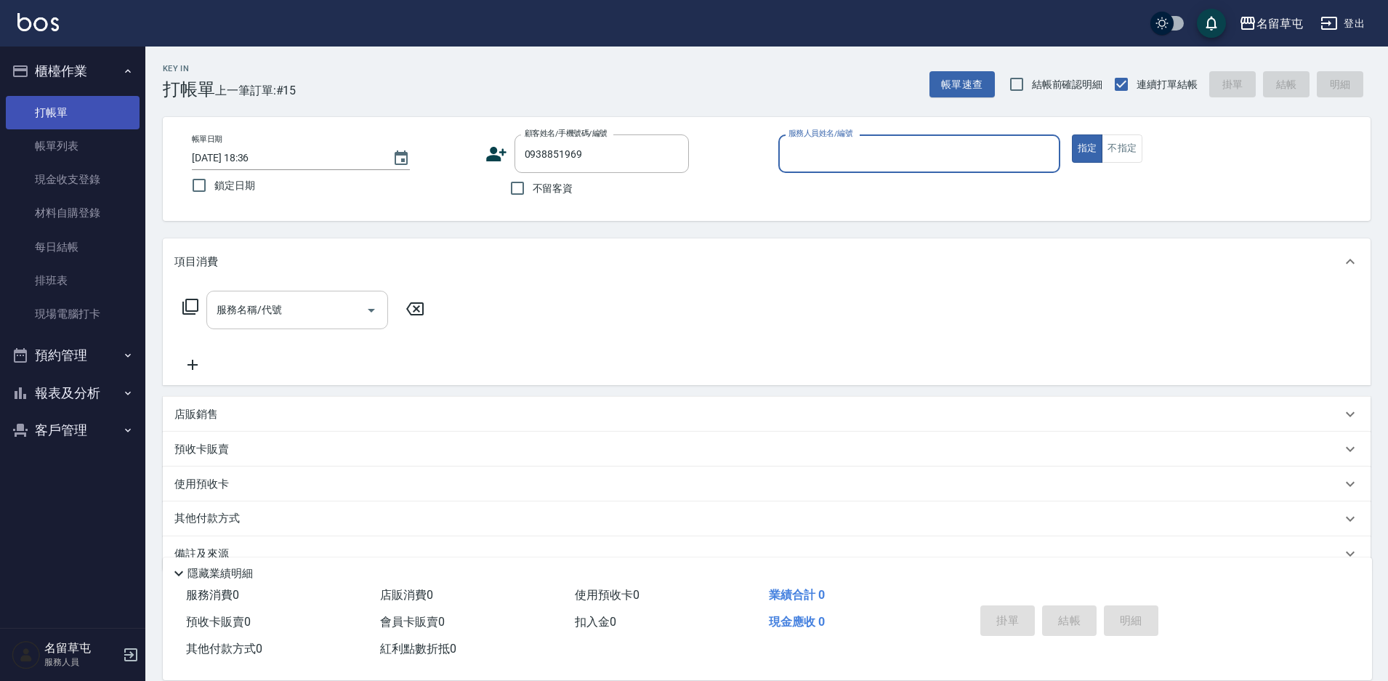
type input "7"
type input "[PERSON_NAME]/0938851969/null"
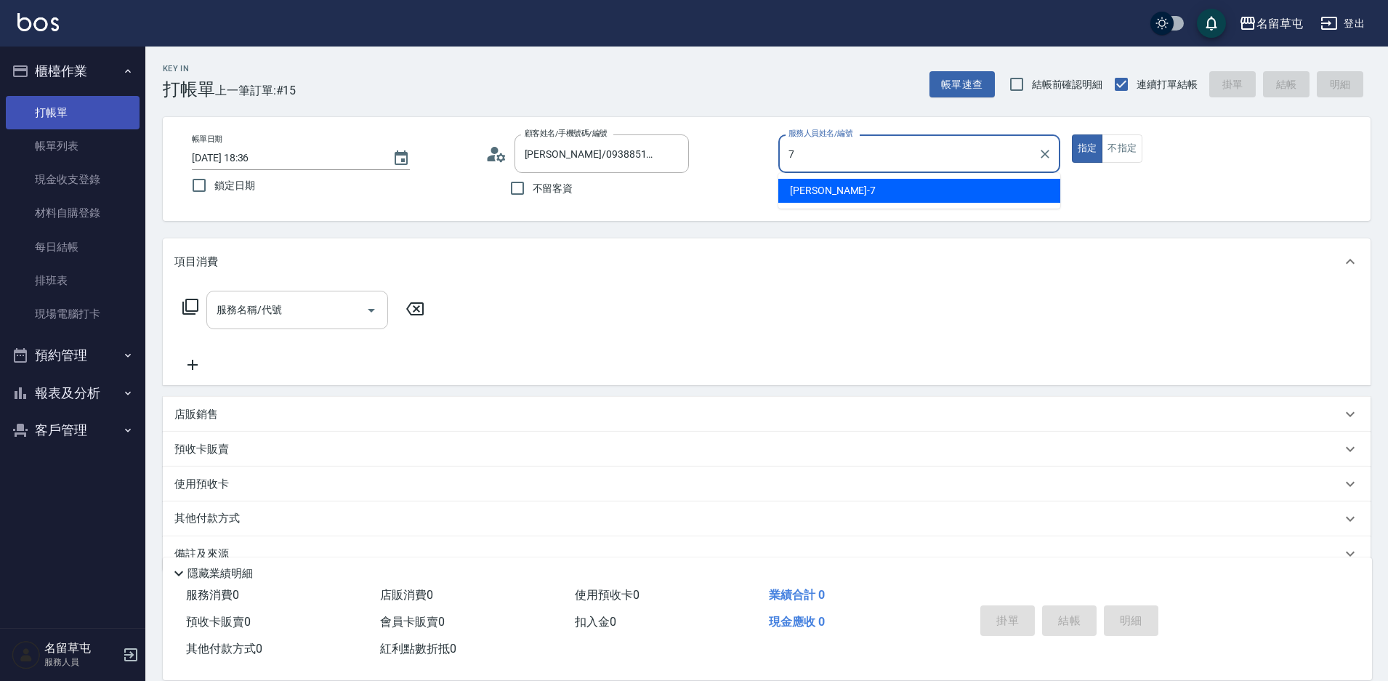
type input "[PERSON_NAME]-7"
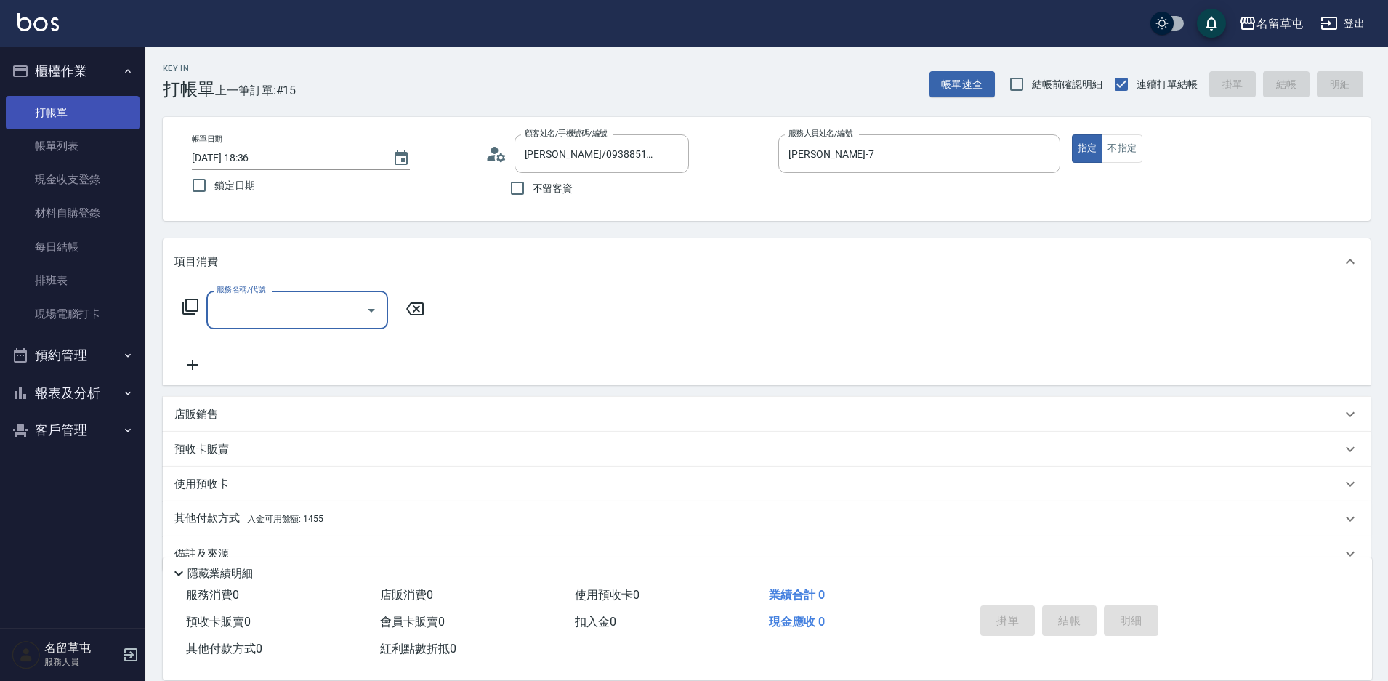
type input "2"
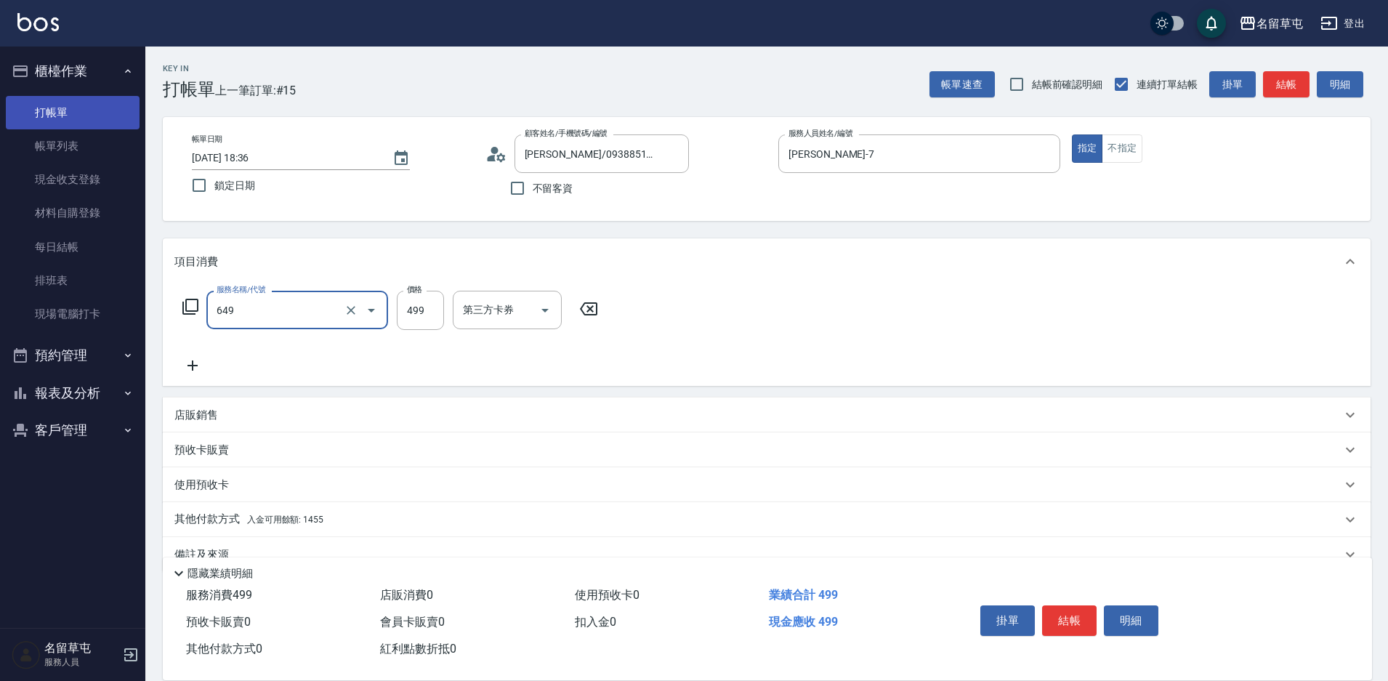
type input "角質499(649)"
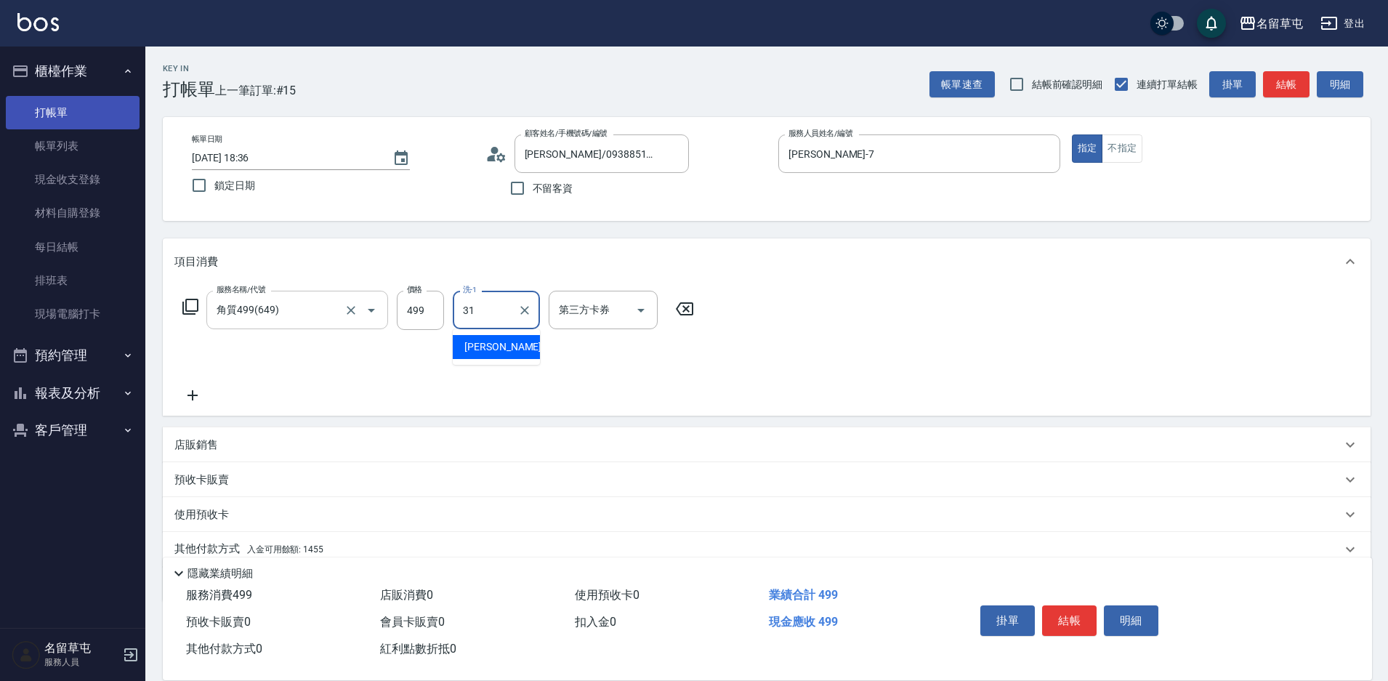
type input "[PERSON_NAME]-31"
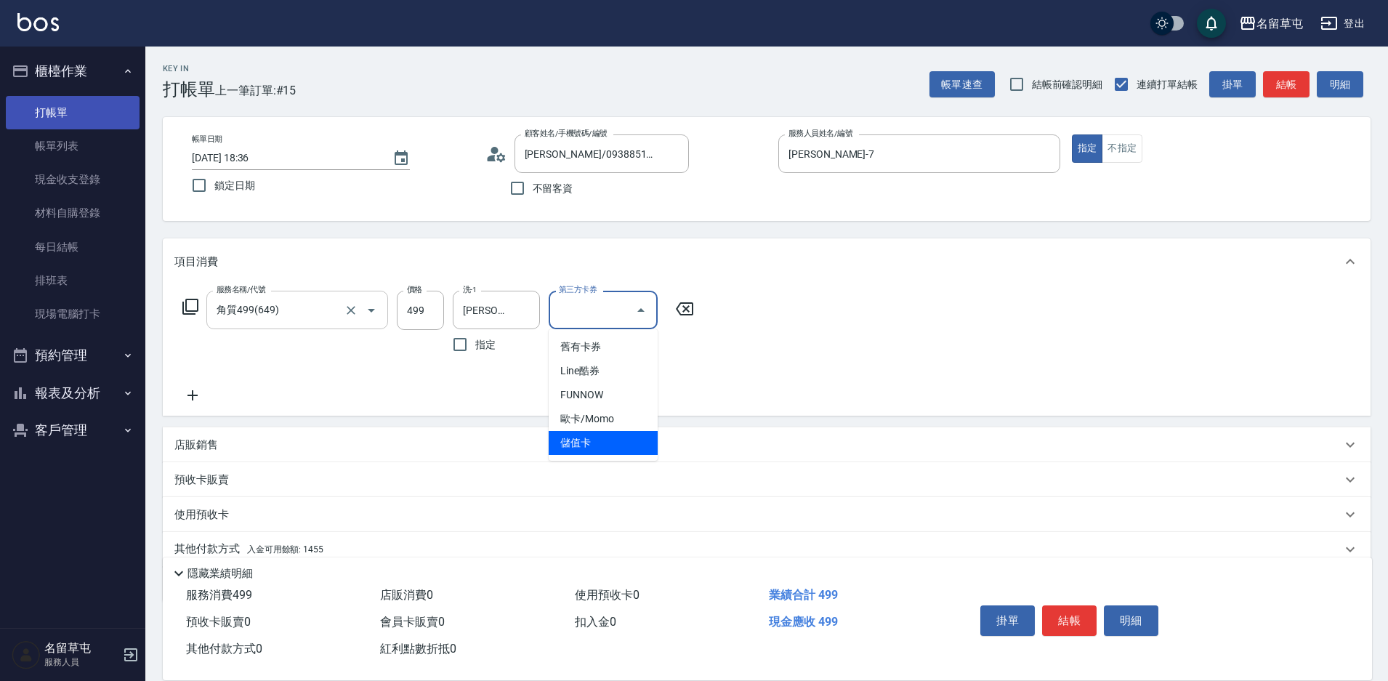
type input "儲值卡"
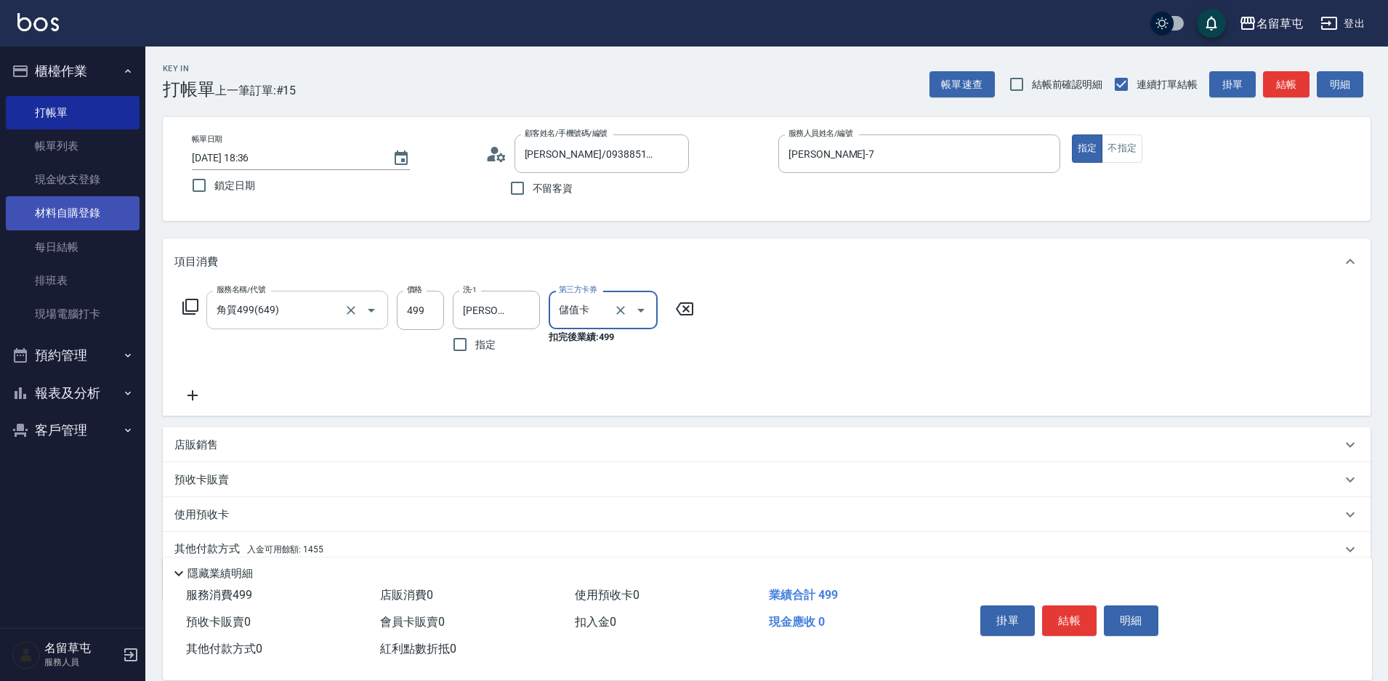
scroll to position [60, 0]
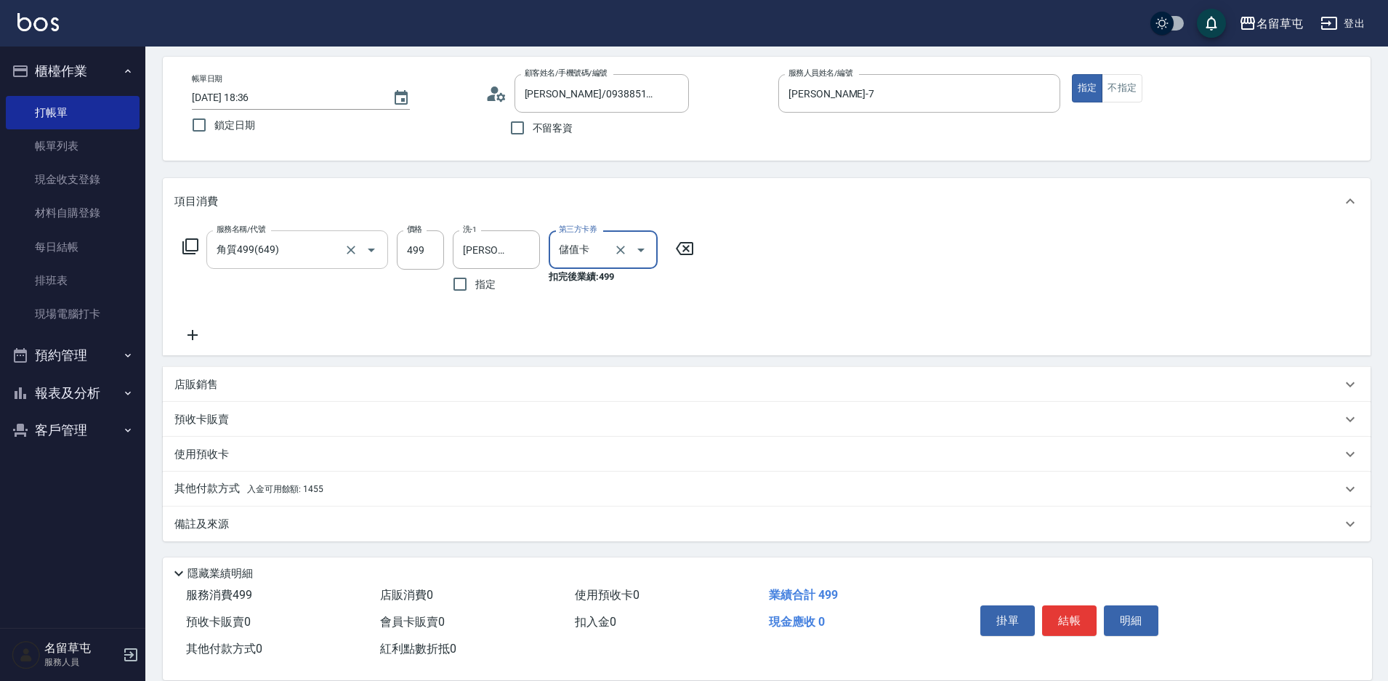
click at [194, 476] on div "其他付款方式 入金可用餘額: 1455" at bounding box center [767, 489] width 1208 height 35
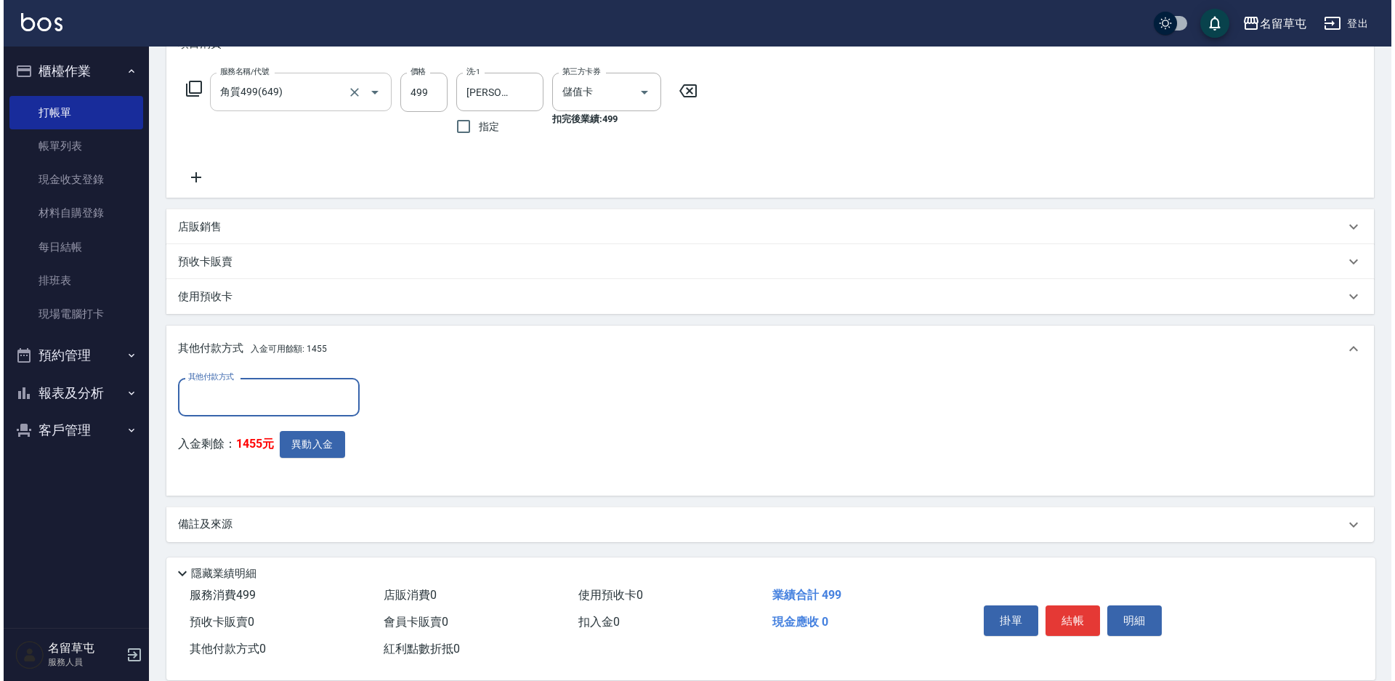
scroll to position [219, 0]
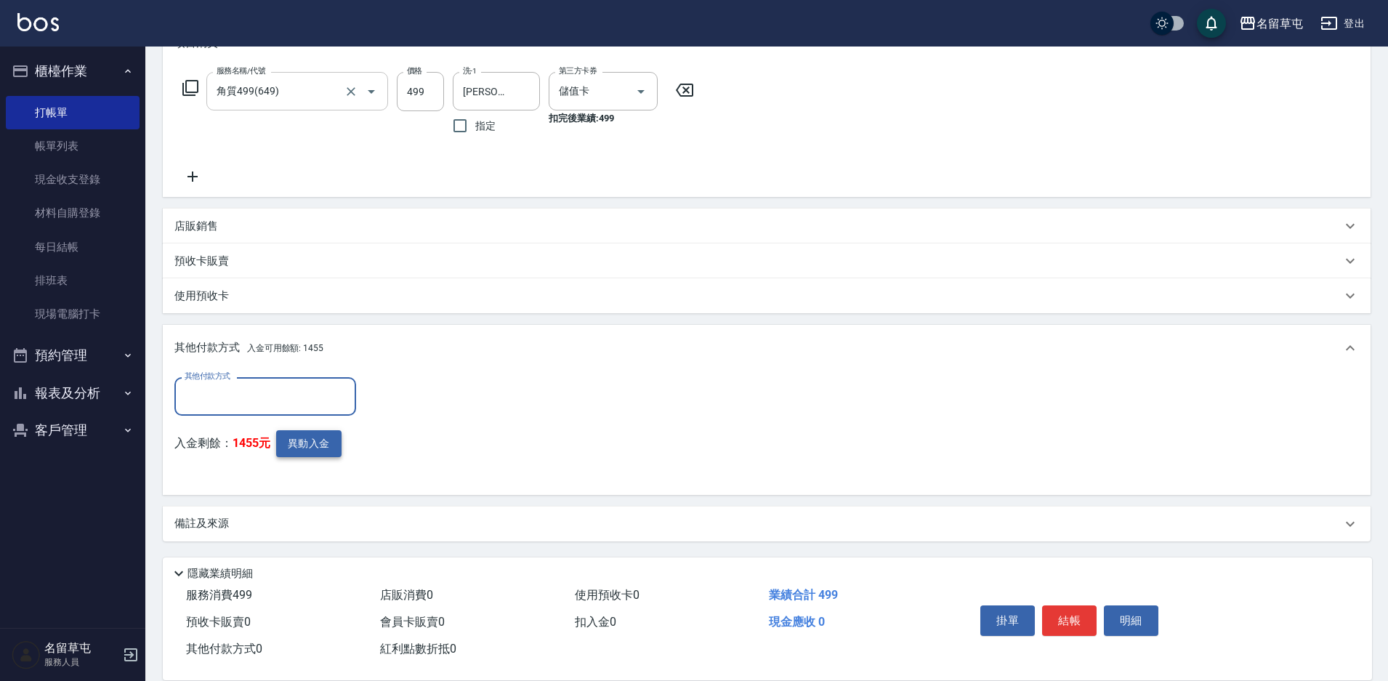
click at [331, 436] on button "異動入金" at bounding box center [308, 443] width 65 height 27
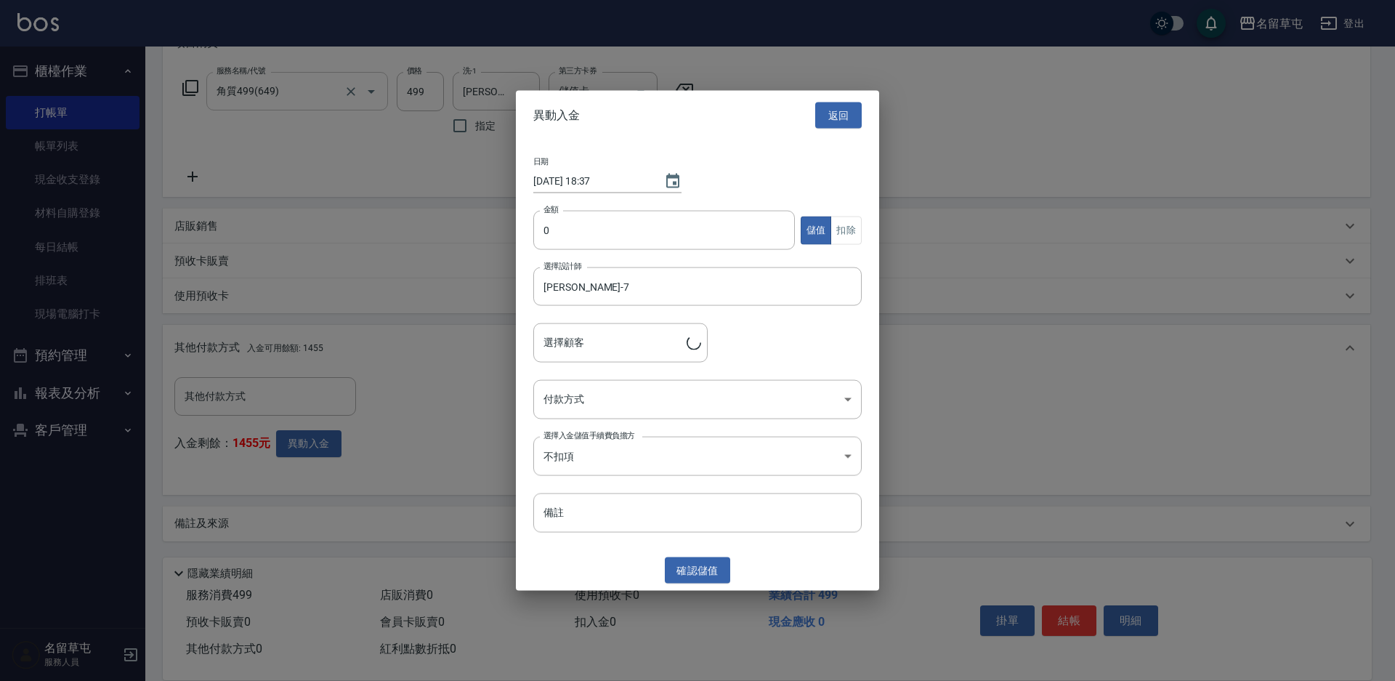
type input "[PERSON_NAME]/0938851969"
click at [610, 225] on input "0" at bounding box center [664, 230] width 262 height 39
type input "499"
click at [844, 236] on button "扣除" at bounding box center [846, 230] width 31 height 28
click at [664, 413] on body "名留草屯 登出 櫃檯作業 打帳單 帳單列表 現金收支登錄 材料自購登錄 每日結帳 排班表 現場電腦打卡 預約管理 預約管理 單日預約紀錄 單週預約紀錄 報表及…" at bounding box center [697, 231] width 1395 height 900
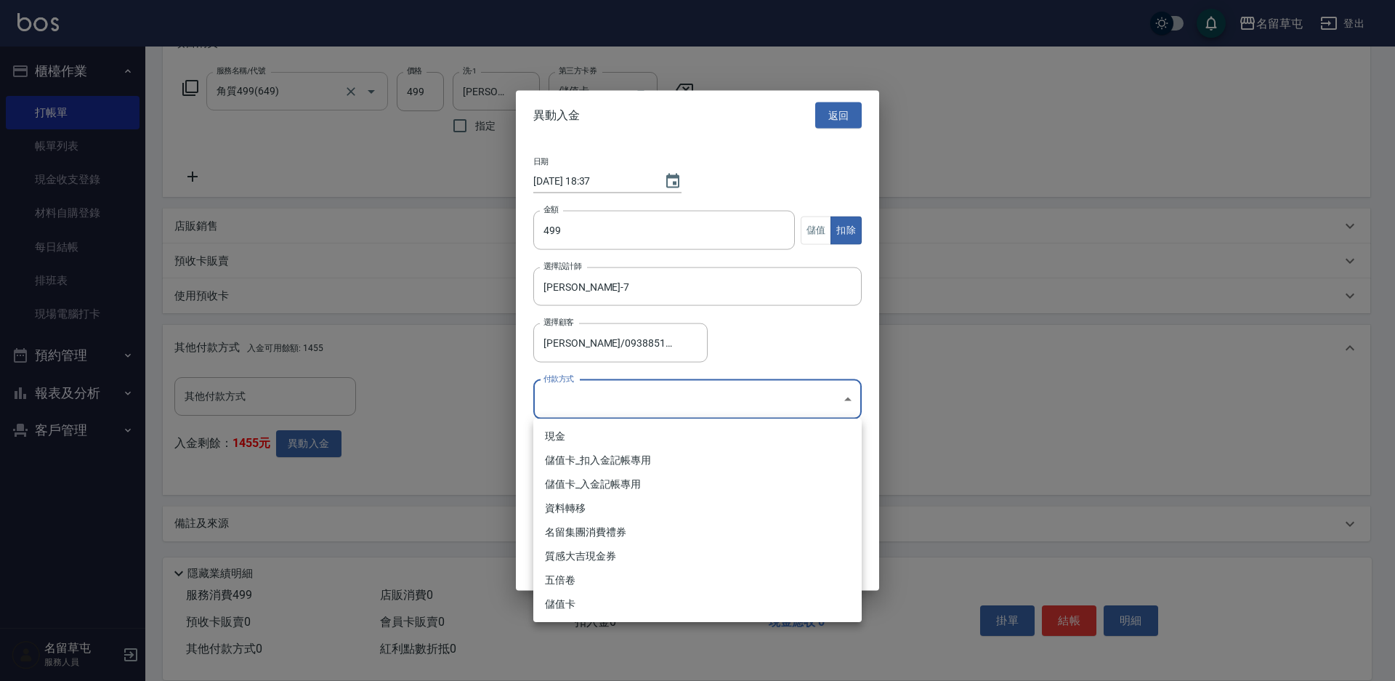
click at [584, 460] on li "儲值卡_扣入金記帳專用" at bounding box center [697, 460] width 328 height 24
type input "儲值卡_扣入金記帳專用"
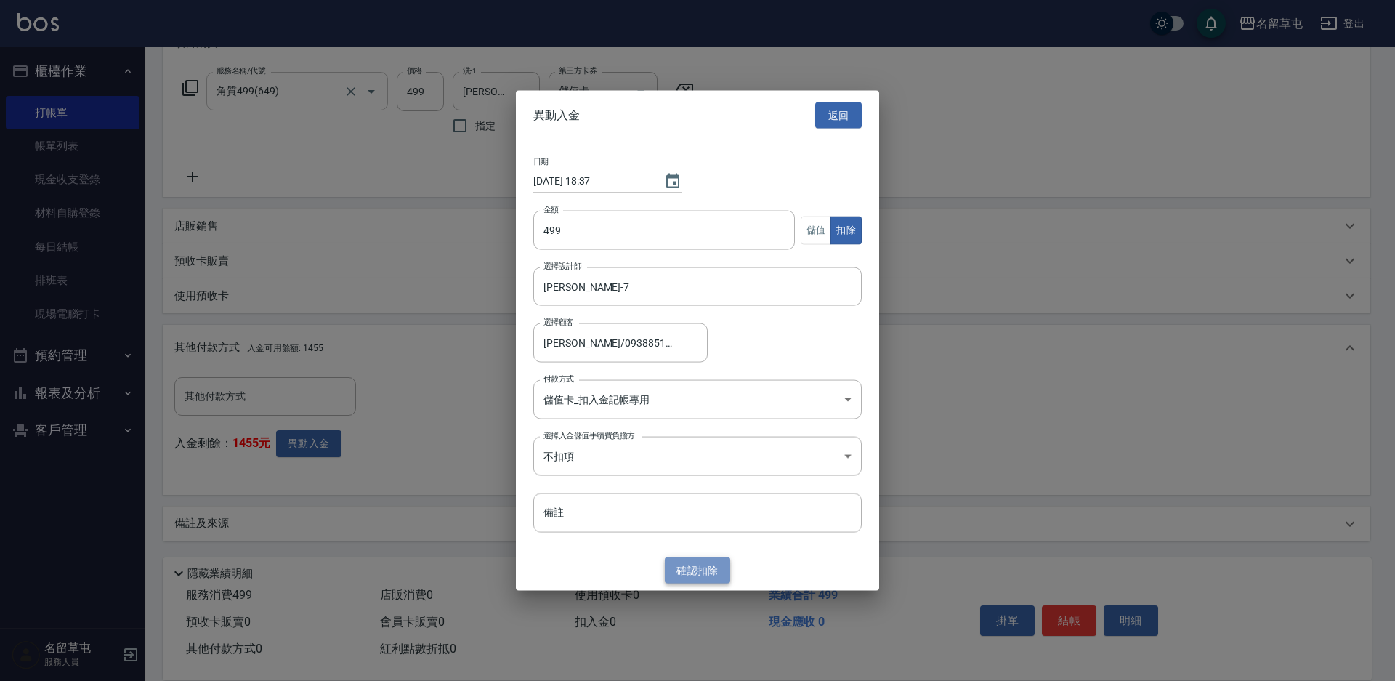
click at [682, 583] on button "確認 扣除" at bounding box center [697, 570] width 65 height 27
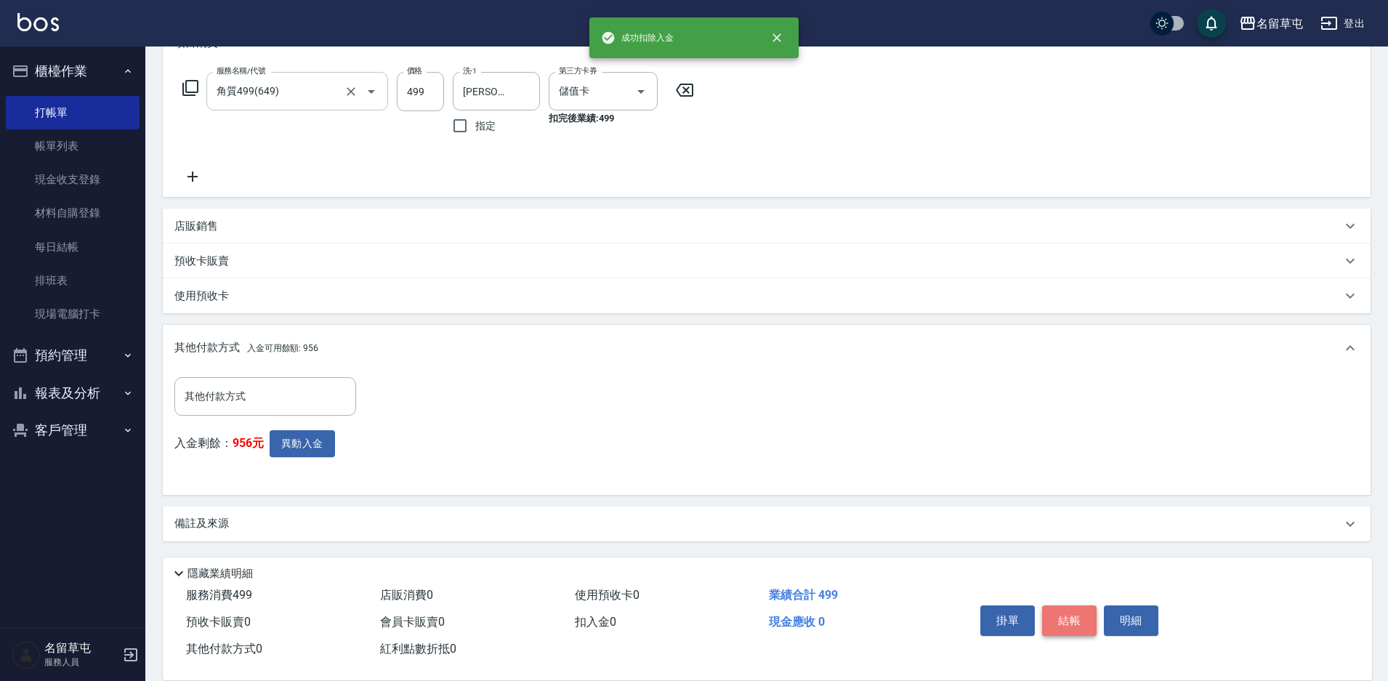
click at [1085, 622] on button "結帳" at bounding box center [1069, 620] width 54 height 31
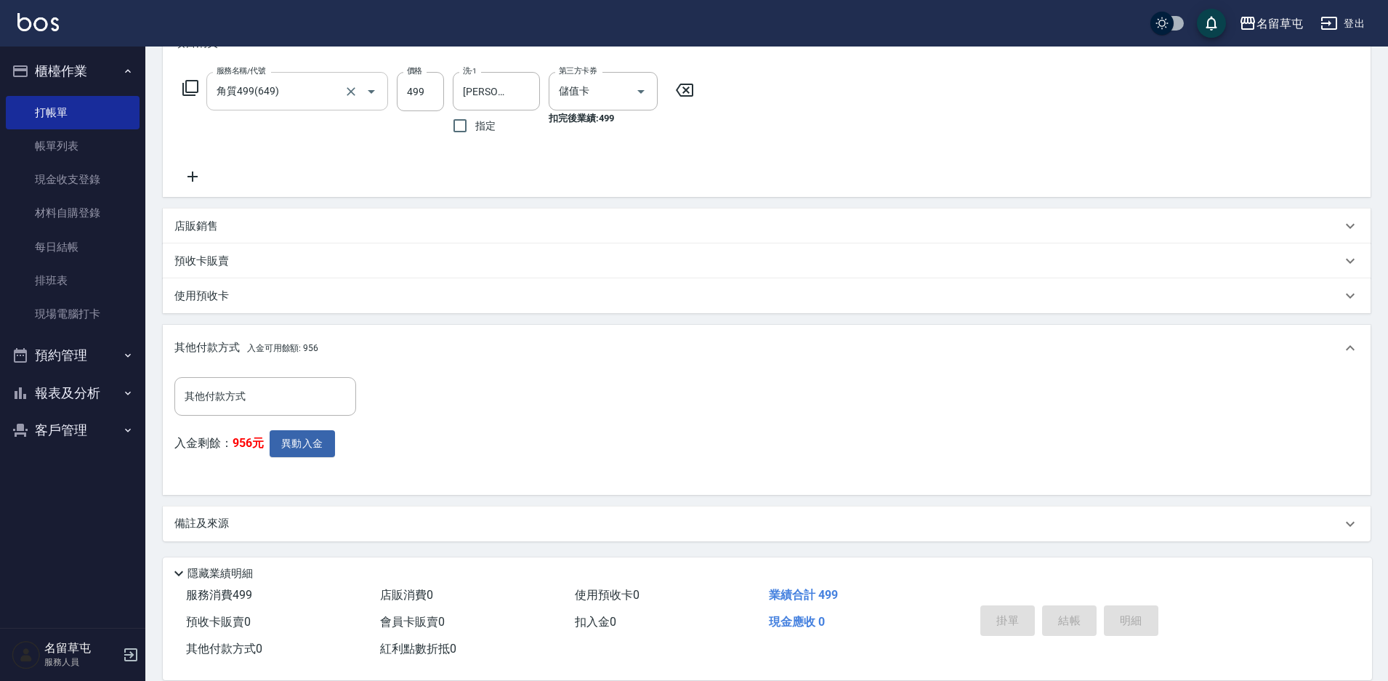
type input "[DATE] 18:37"
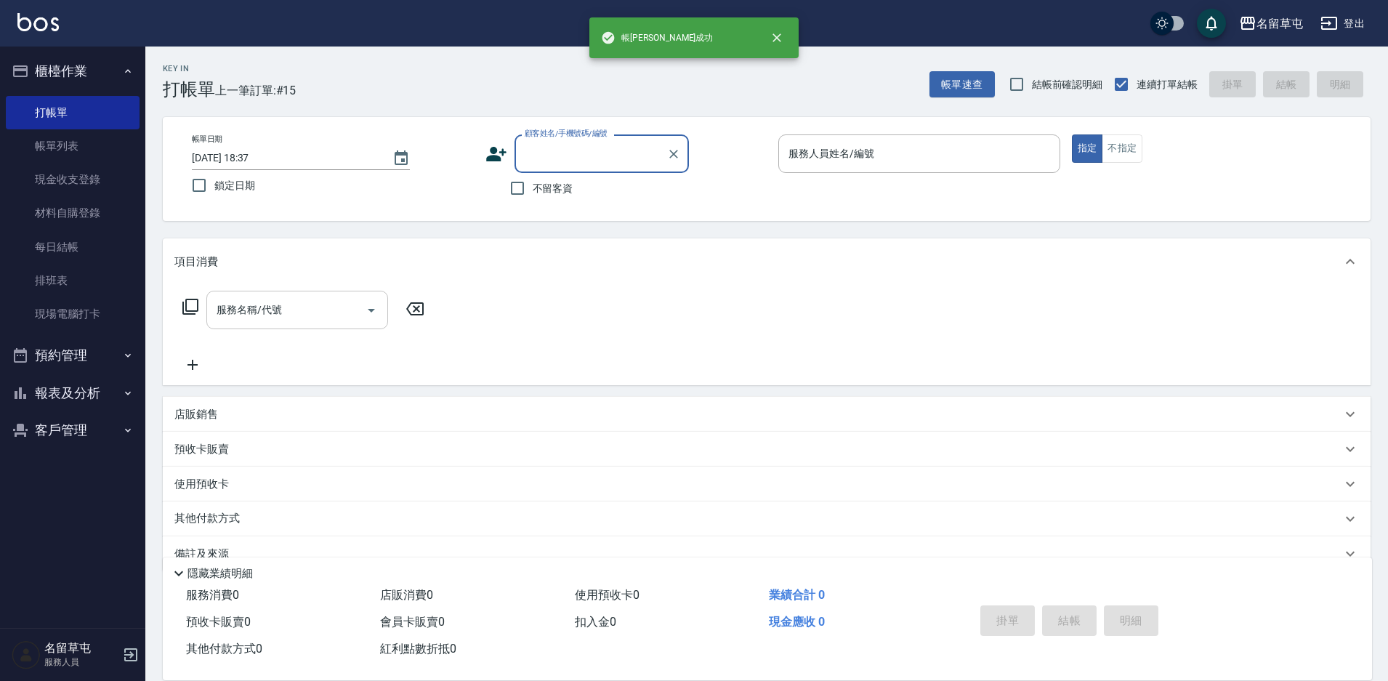
scroll to position [0, 0]
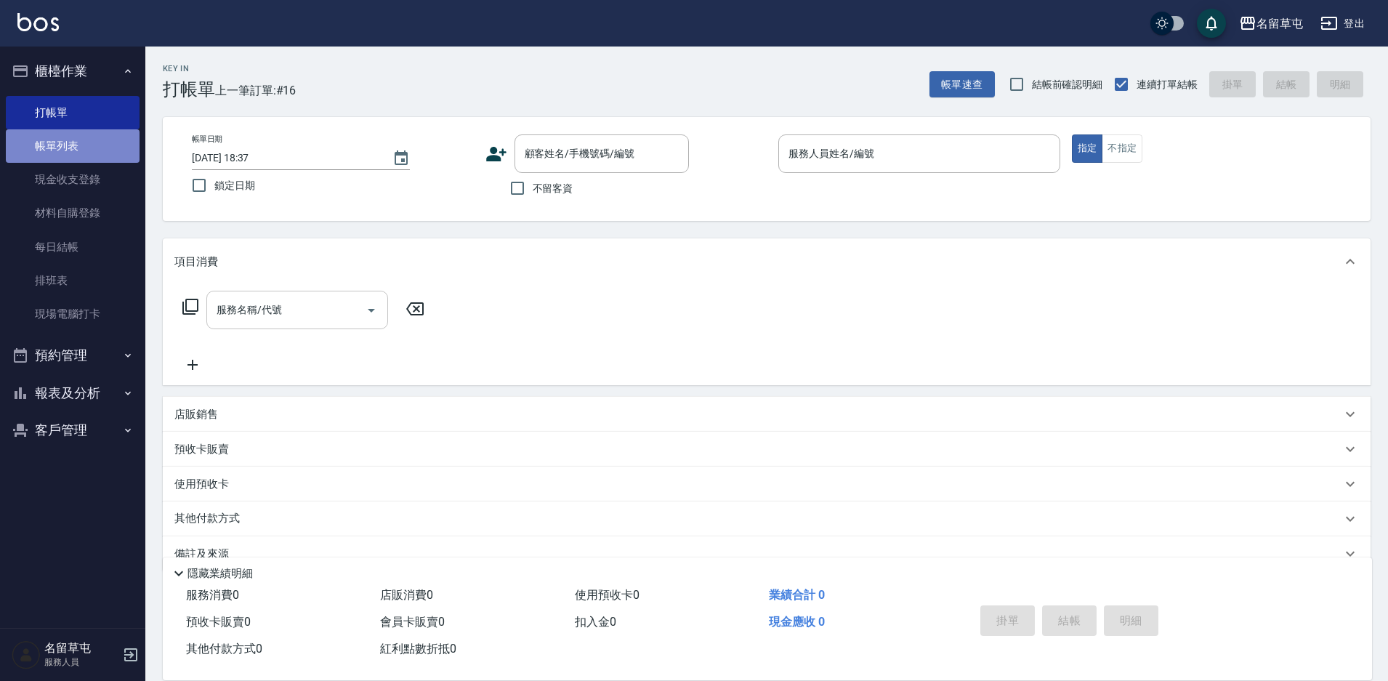
click at [86, 142] on link "帳單列表" at bounding box center [73, 145] width 134 height 33
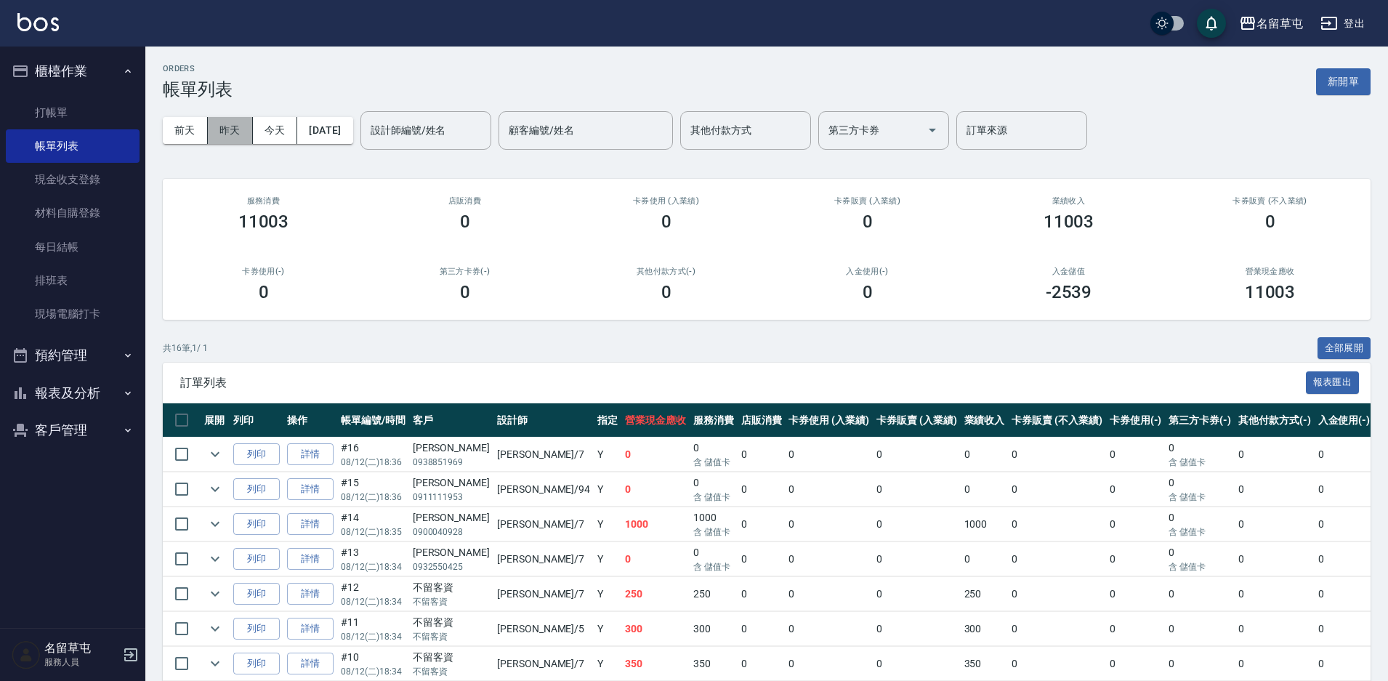
click at [224, 129] on button "昨天" at bounding box center [230, 130] width 45 height 27
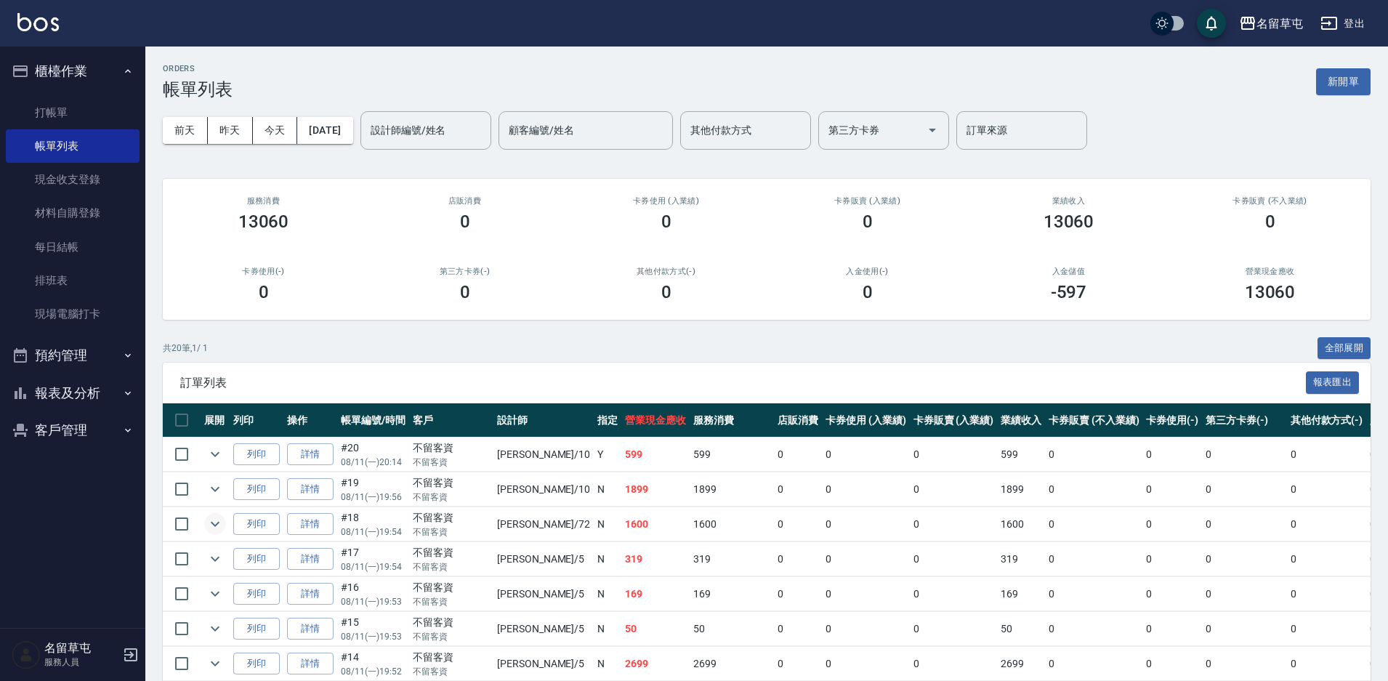
click at [216, 525] on icon "expand row" at bounding box center [215, 524] width 9 height 5
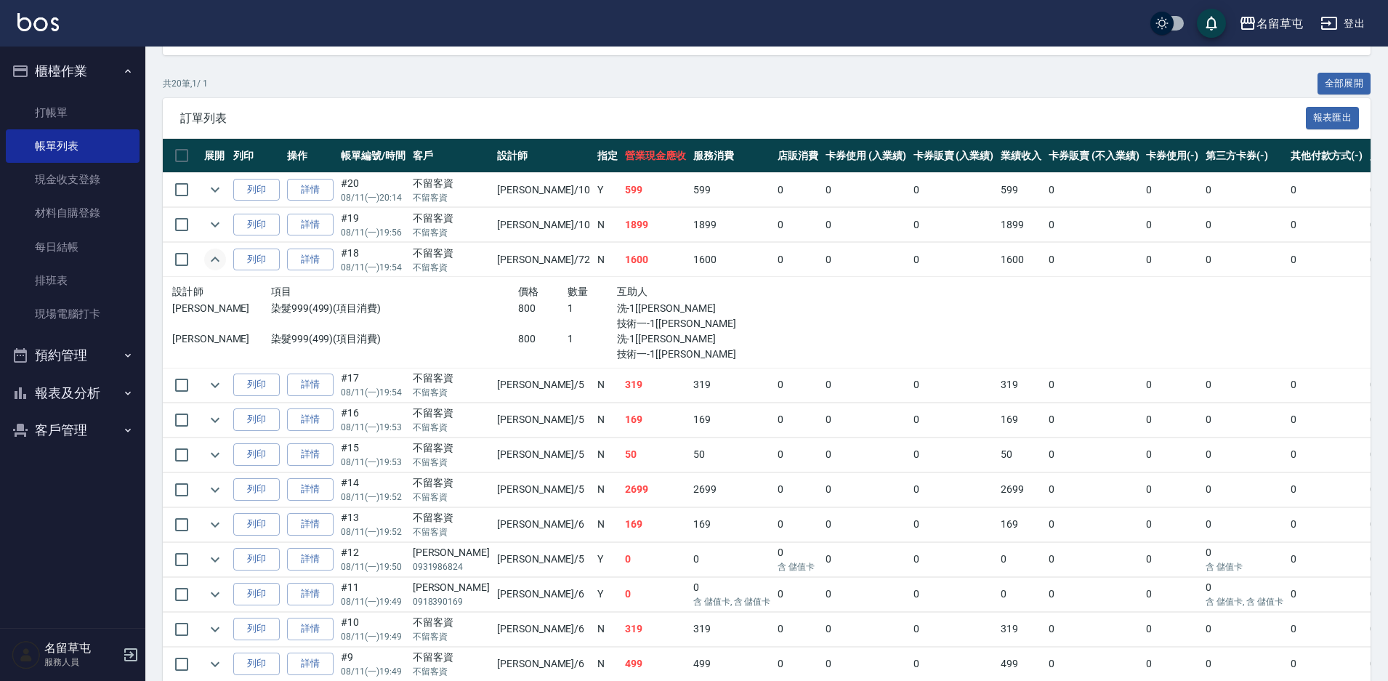
scroll to position [291, 0]
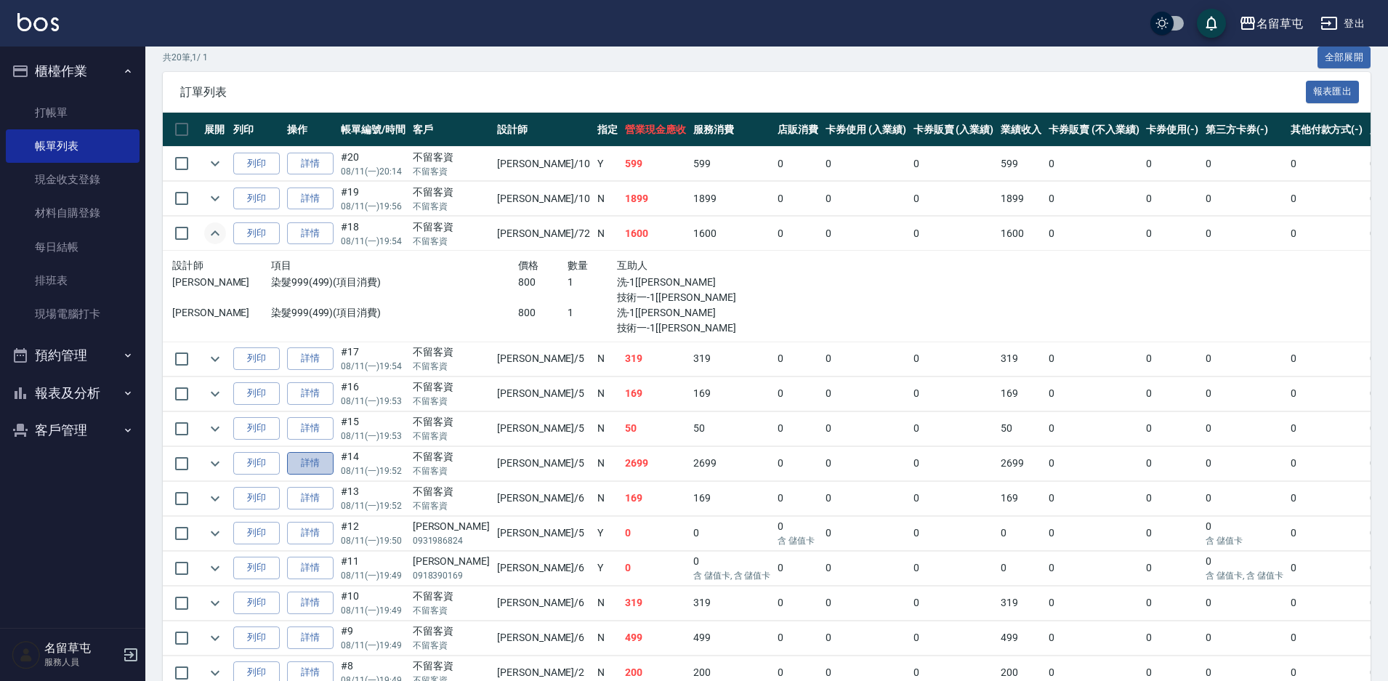
click at [294, 470] on link "詳情" at bounding box center [310, 463] width 47 height 23
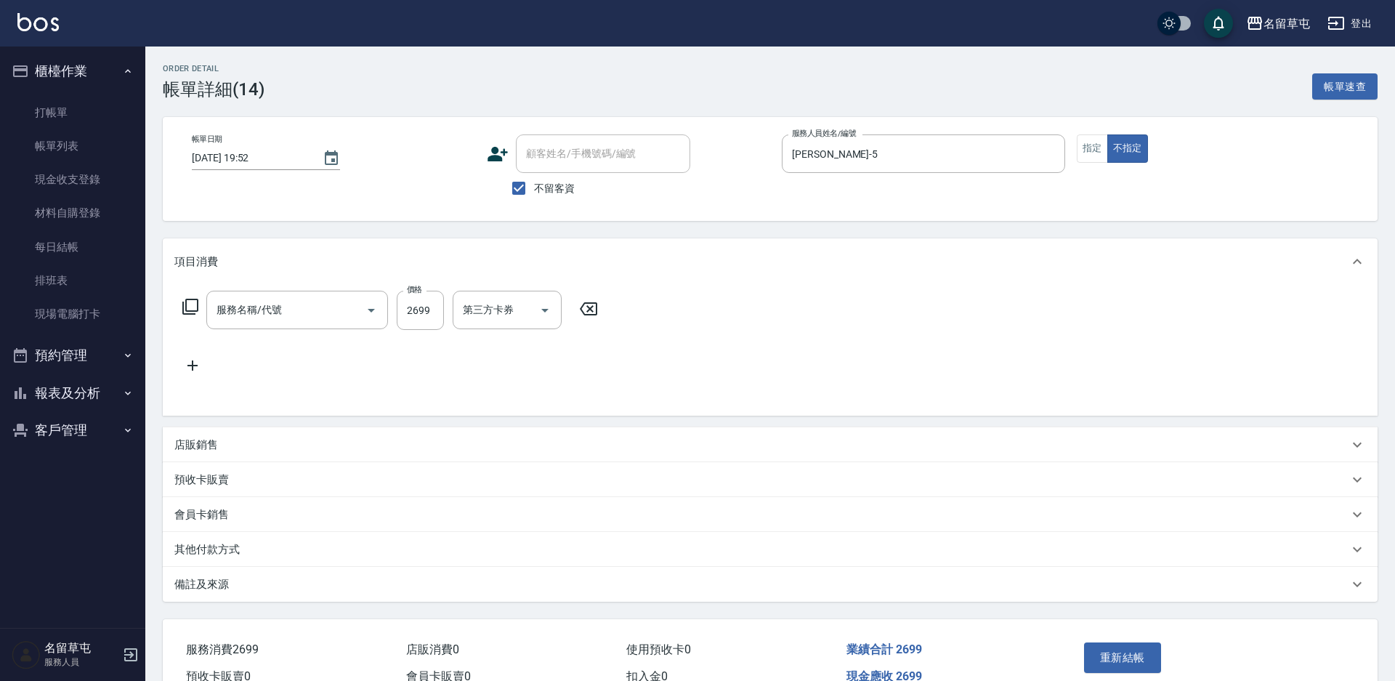
type input "[DATE] 19:52"
checkbox input "true"
type input "[PERSON_NAME]-5"
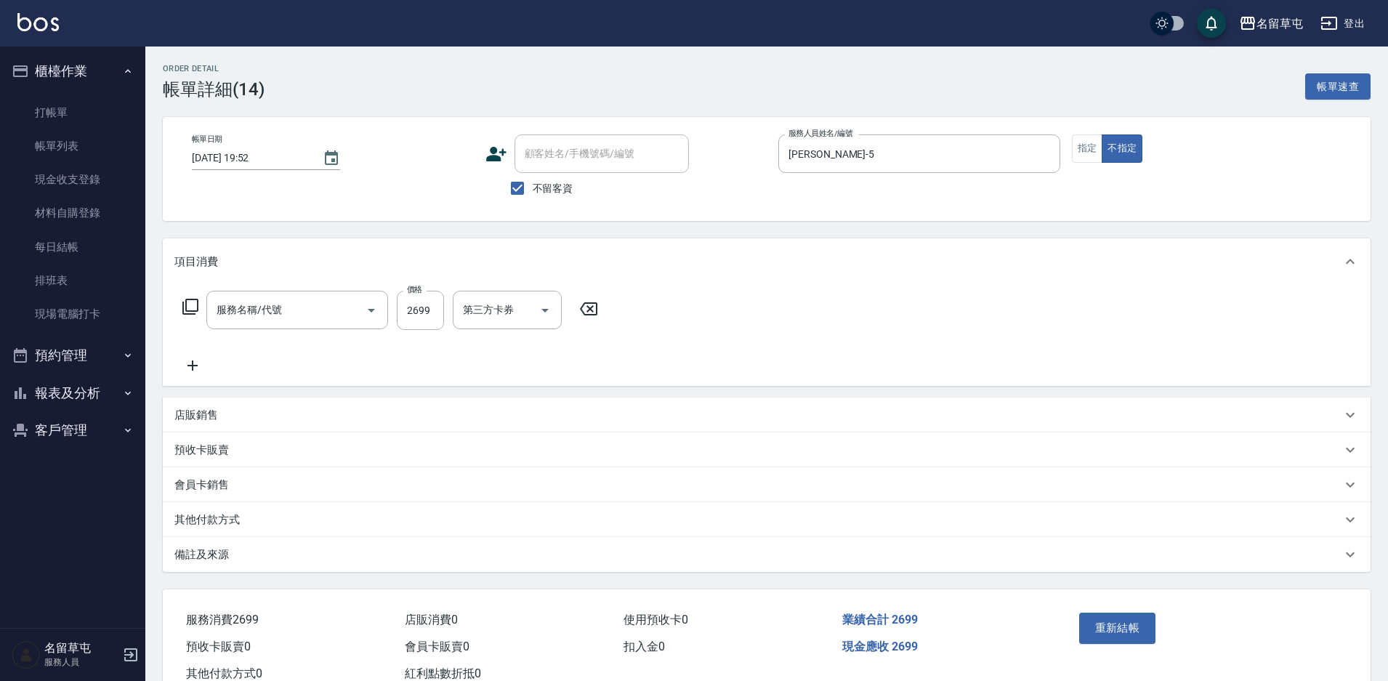
type input "女生燙髮2699(32699)"
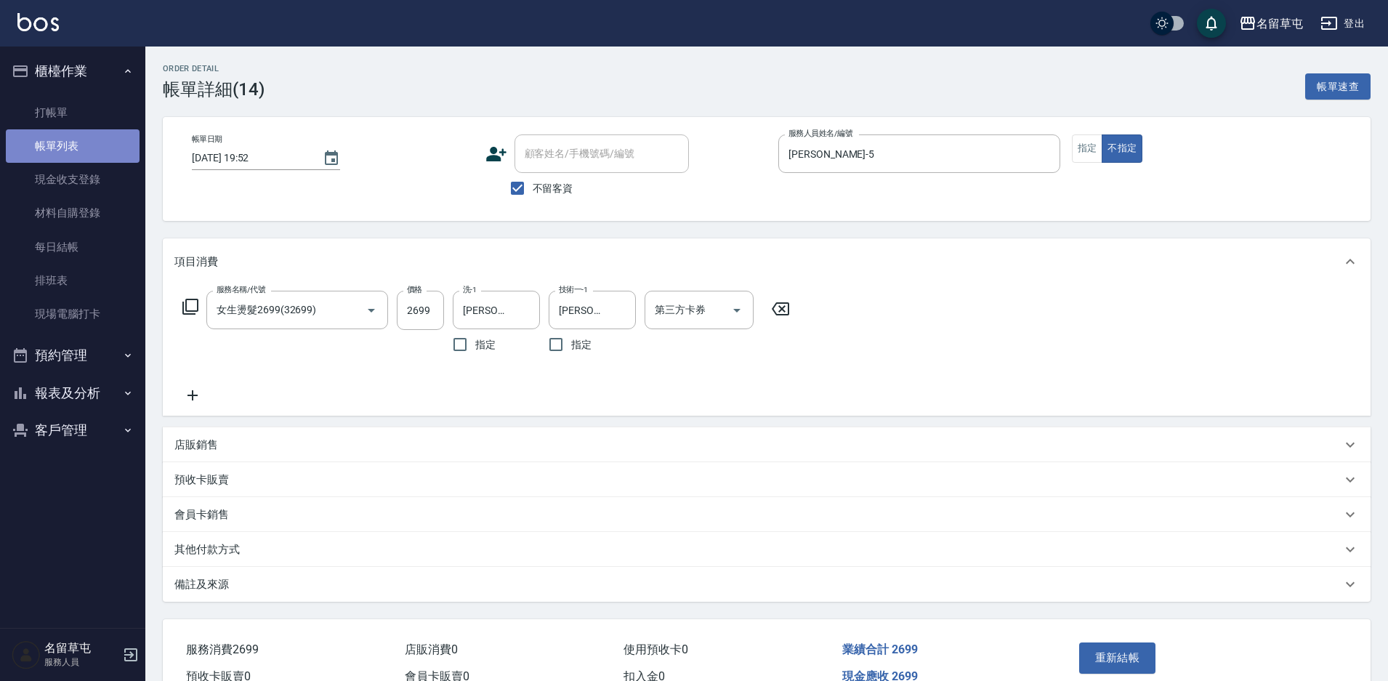
click at [76, 148] on link "帳單列表" at bounding box center [73, 145] width 134 height 33
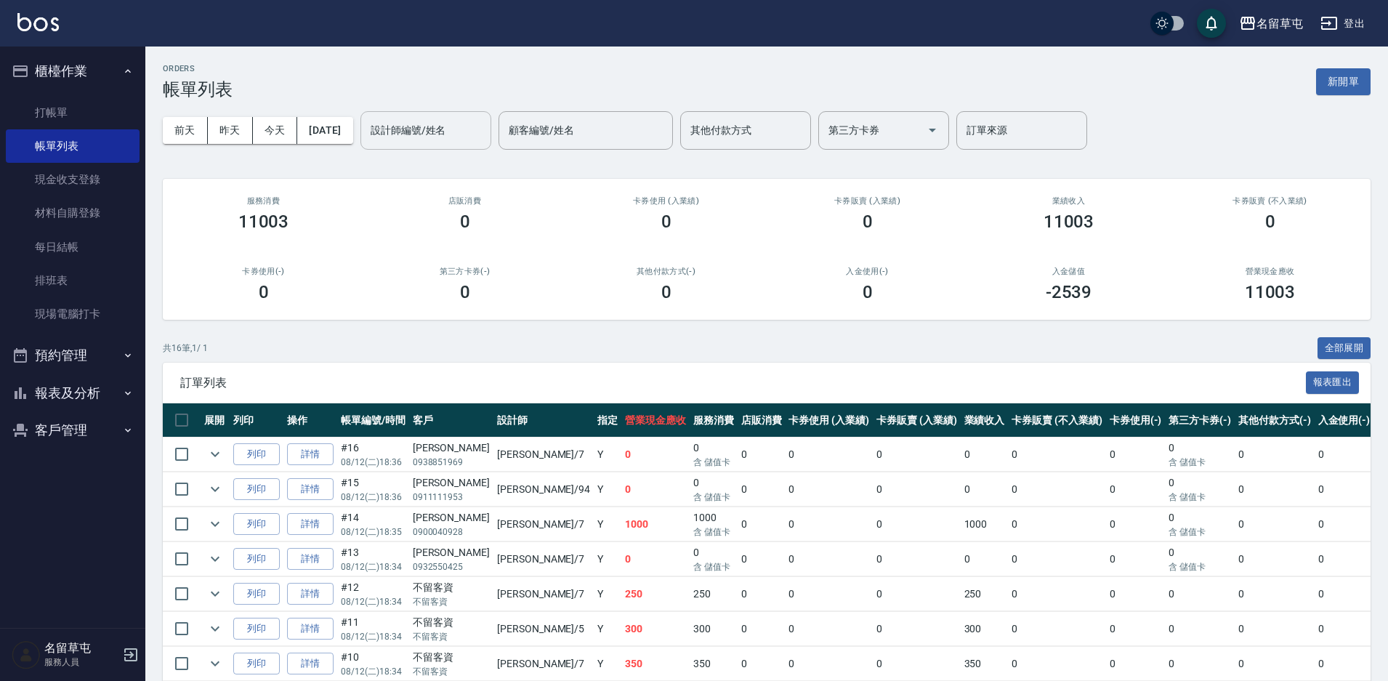
click at [398, 134] on input "設計師編號/姓名" at bounding box center [426, 130] width 118 height 25
click at [224, 133] on button "昨天" at bounding box center [230, 130] width 45 height 27
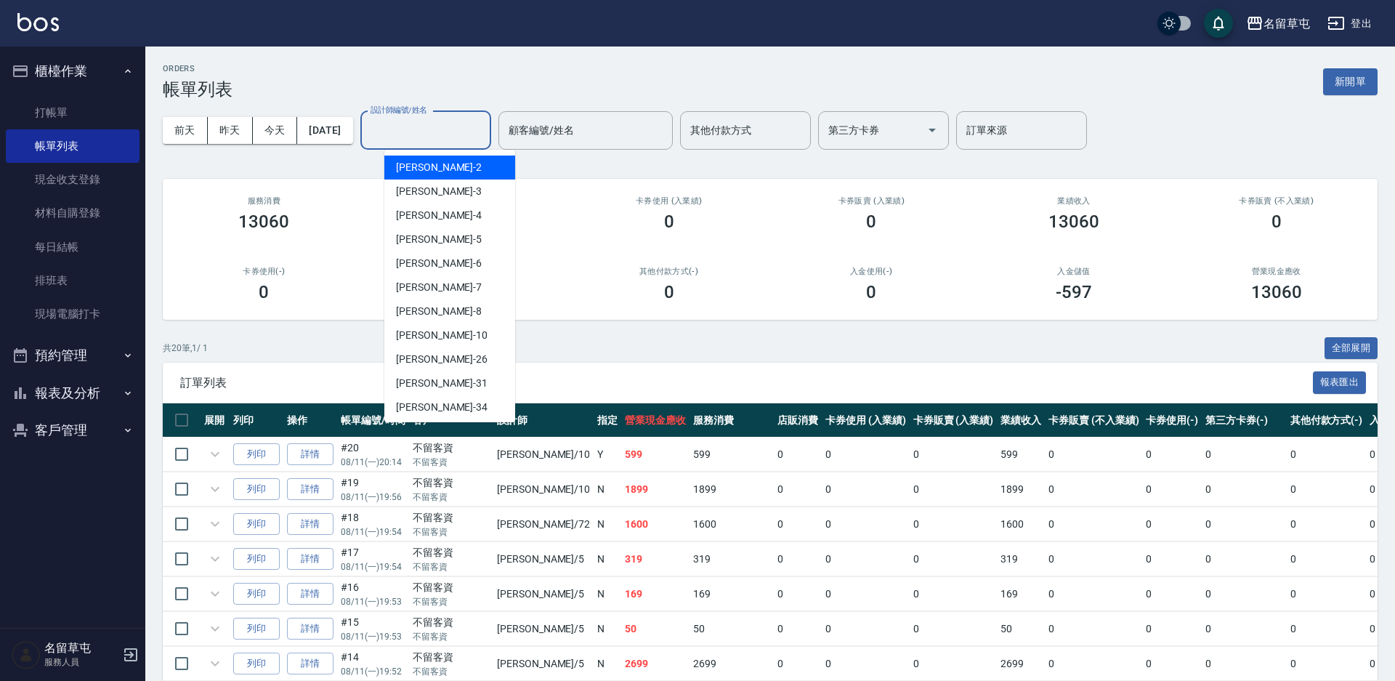
click at [450, 136] on input "設計師編號/姓名" at bounding box center [426, 130] width 118 height 25
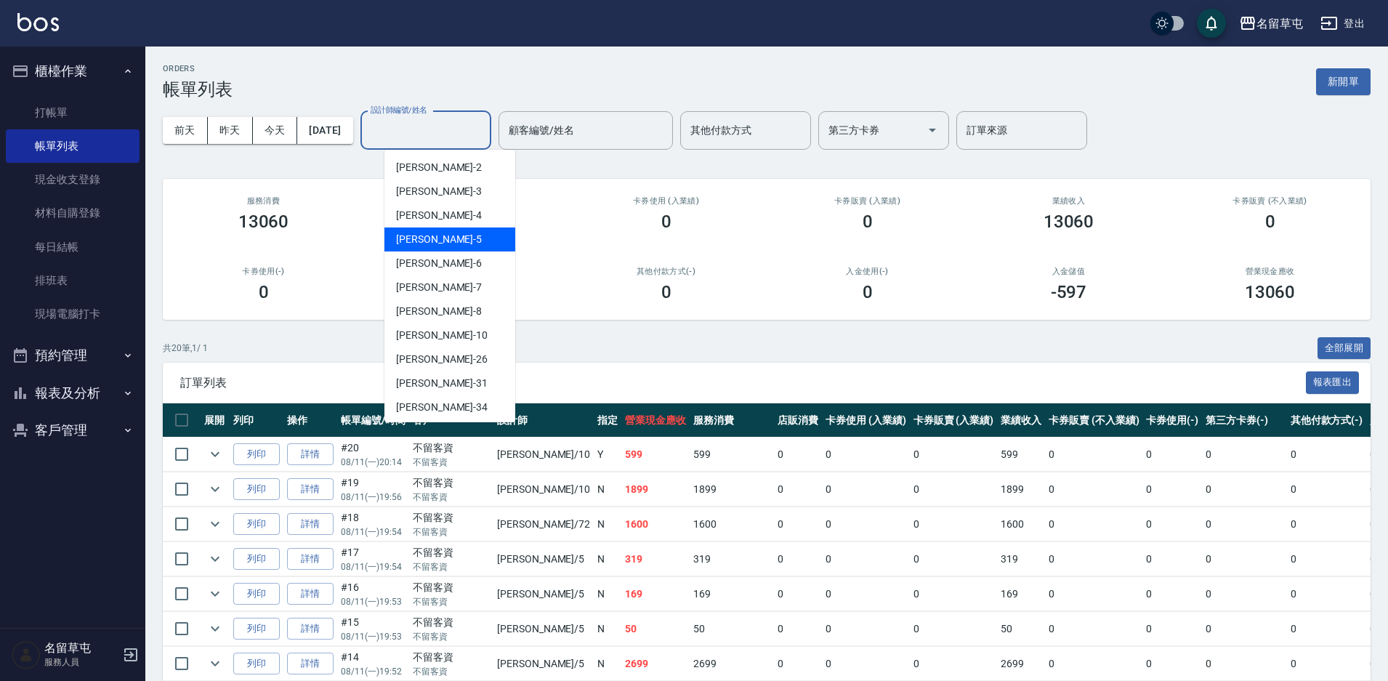
click at [437, 232] on div "[PERSON_NAME]-5" at bounding box center [449, 239] width 131 height 24
type input "[PERSON_NAME]-5"
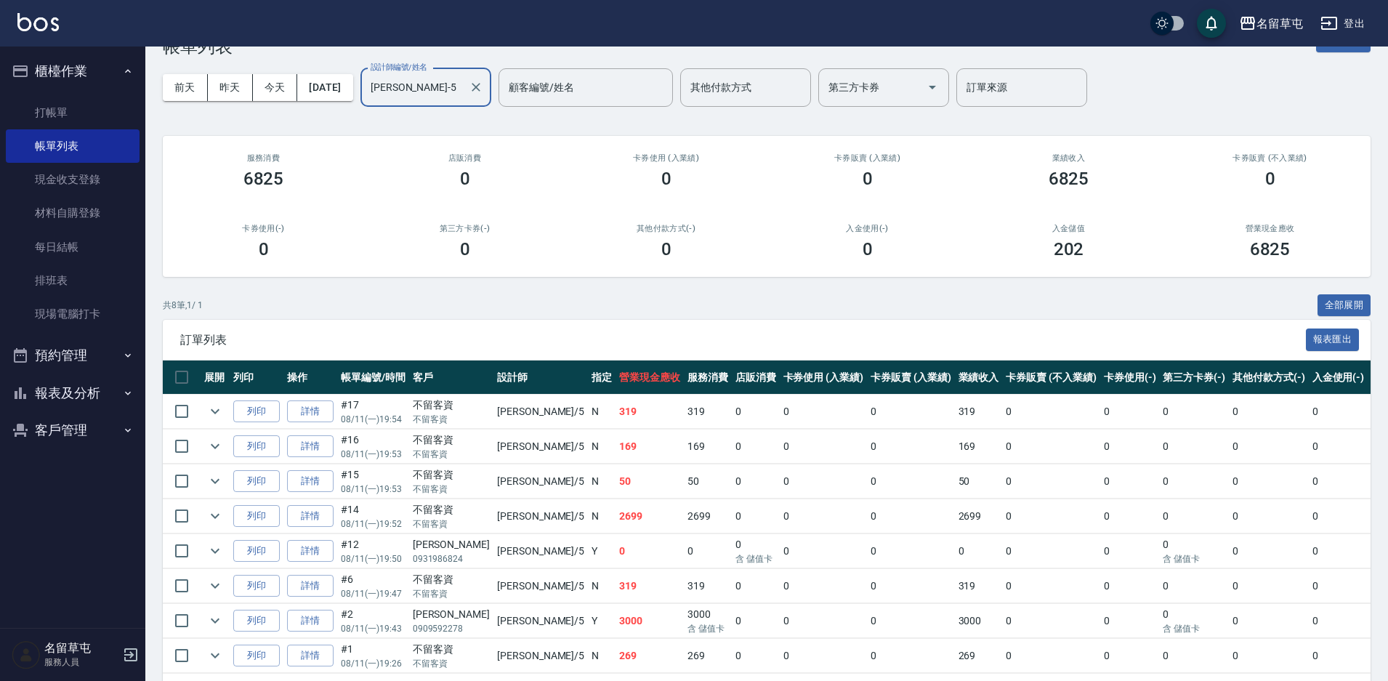
scroll to position [92, 0]
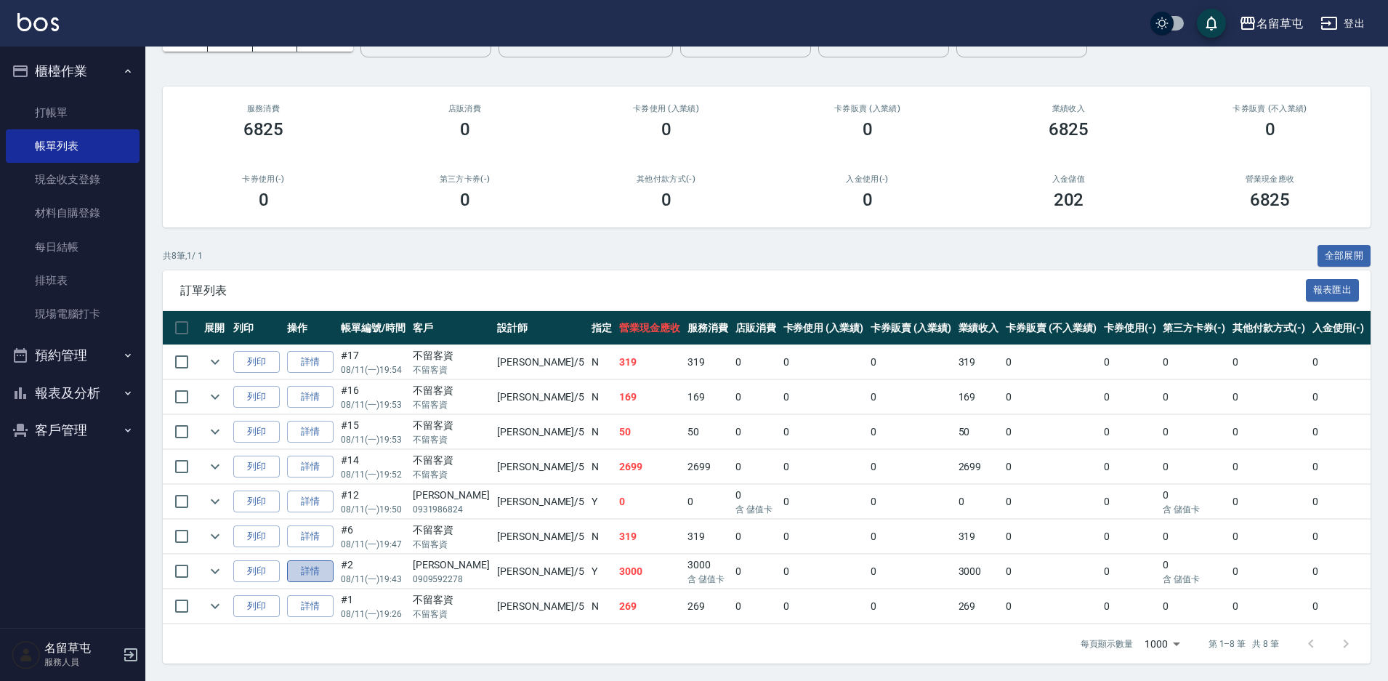
click at [310, 574] on link "詳情" at bounding box center [310, 571] width 47 height 23
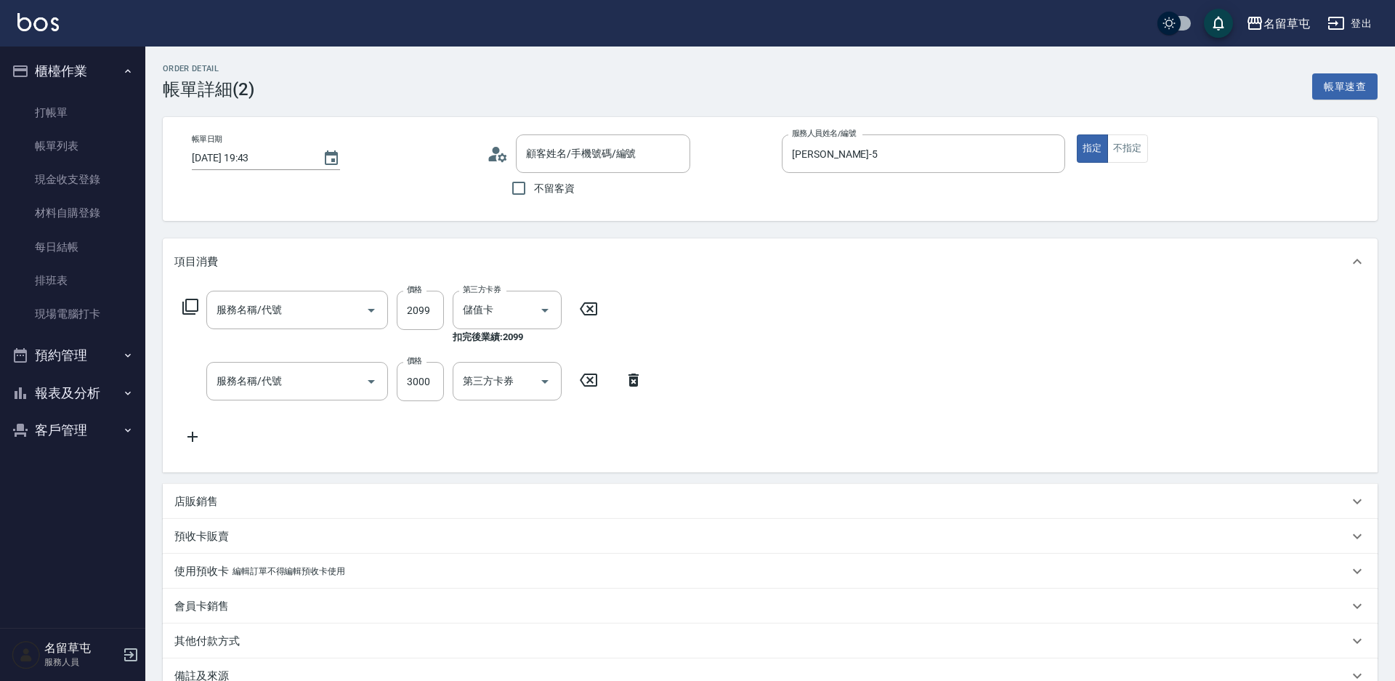
type input "[DATE] 19:43"
type input "[PERSON_NAME]-5"
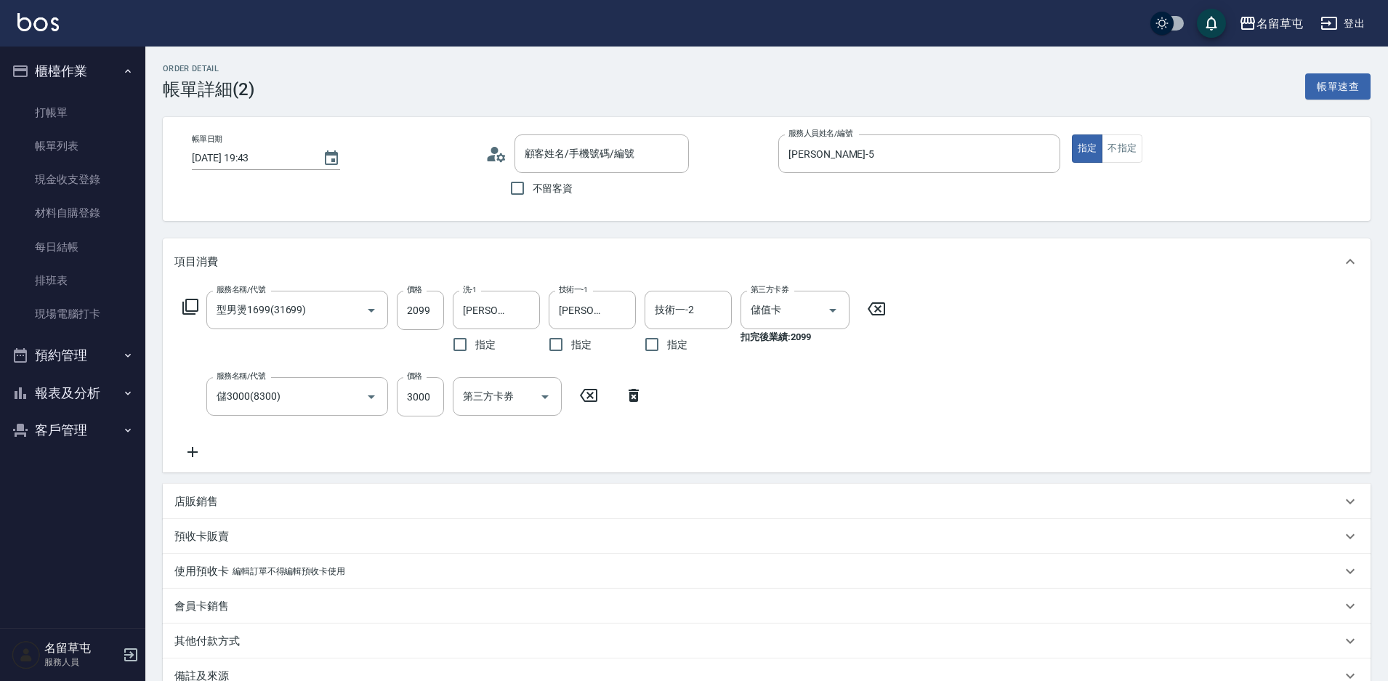
type input "型男燙1699(31699)"
type input "儲3000(8300)"
type input "[PERSON_NAME]/0909592278/null"
click at [73, 400] on button "報表及分析" at bounding box center [73, 393] width 134 height 38
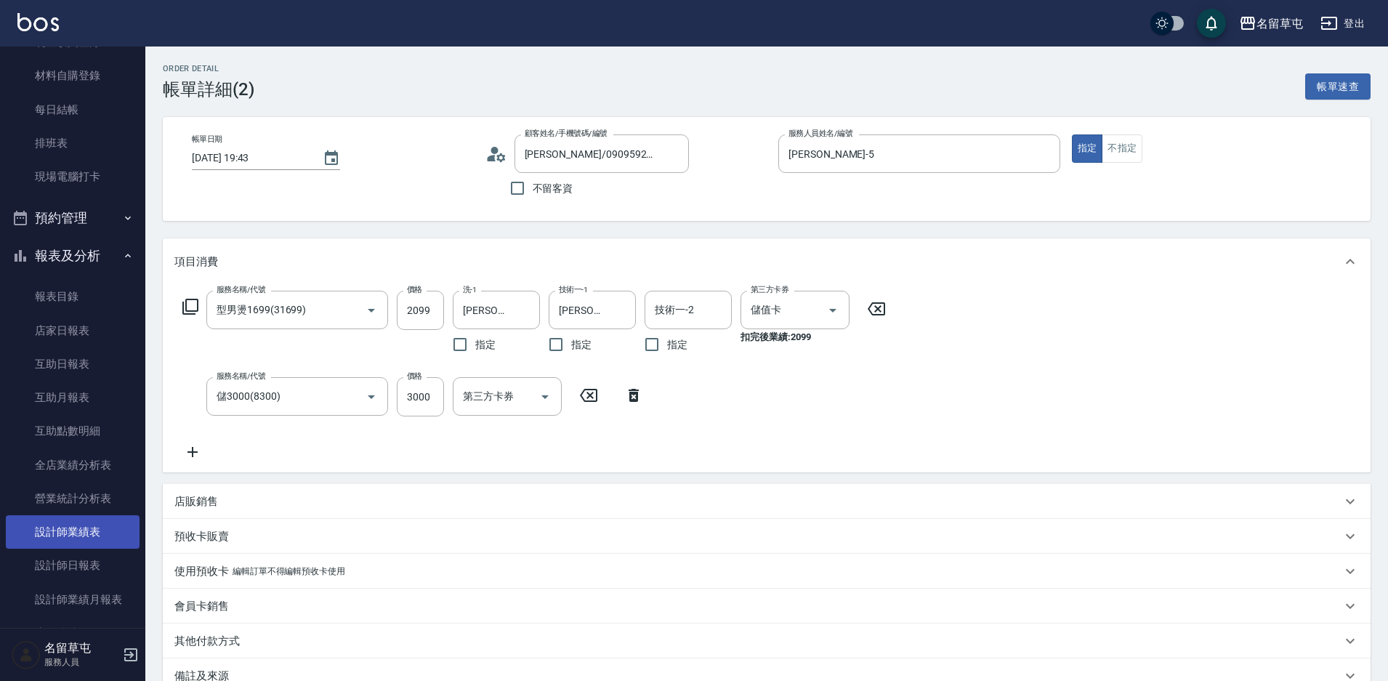
scroll to position [145, 0]
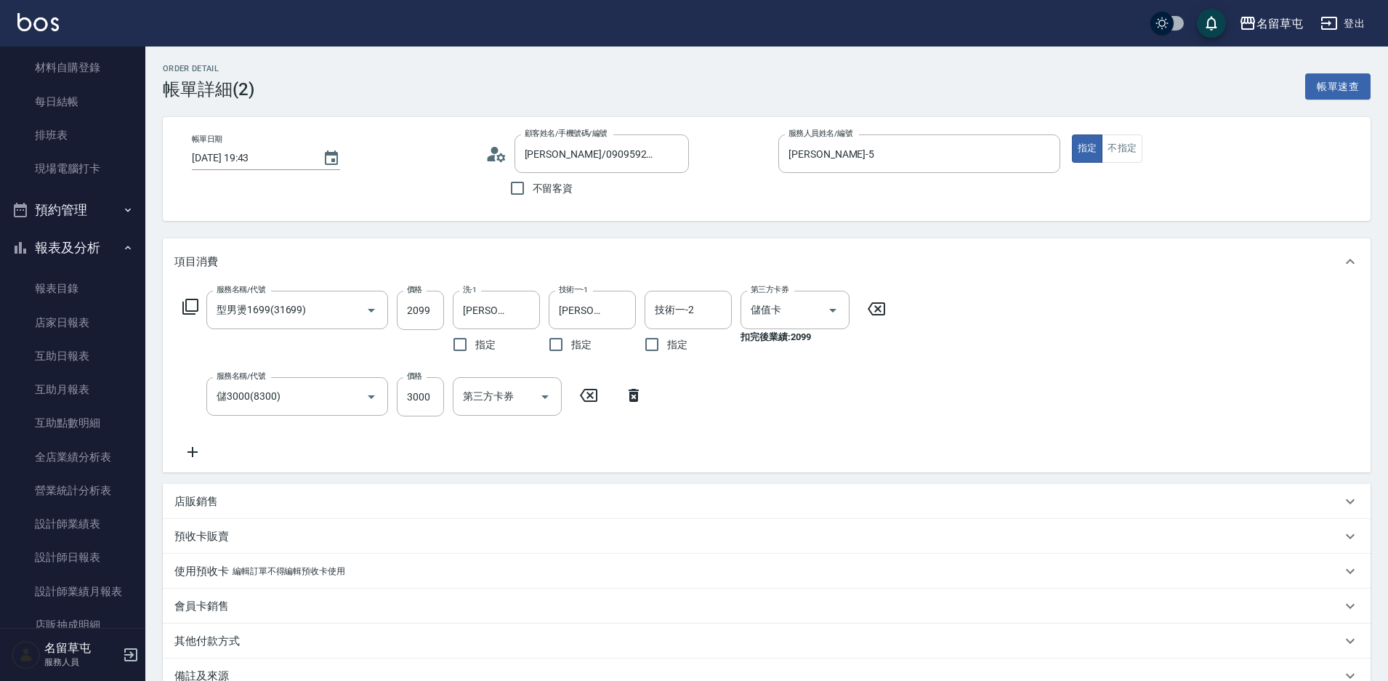
click at [726, 472] on div "服務名稱/代號 型男燙1699(31699) 服務名稱/代號 價格 2099 價格 洗-1 [PERSON_NAME]-36 洗-1 指定 技術一-1 [PE…" at bounding box center [767, 378] width 1208 height 187
click at [64, 363] on link "互助日報表" at bounding box center [73, 355] width 134 height 33
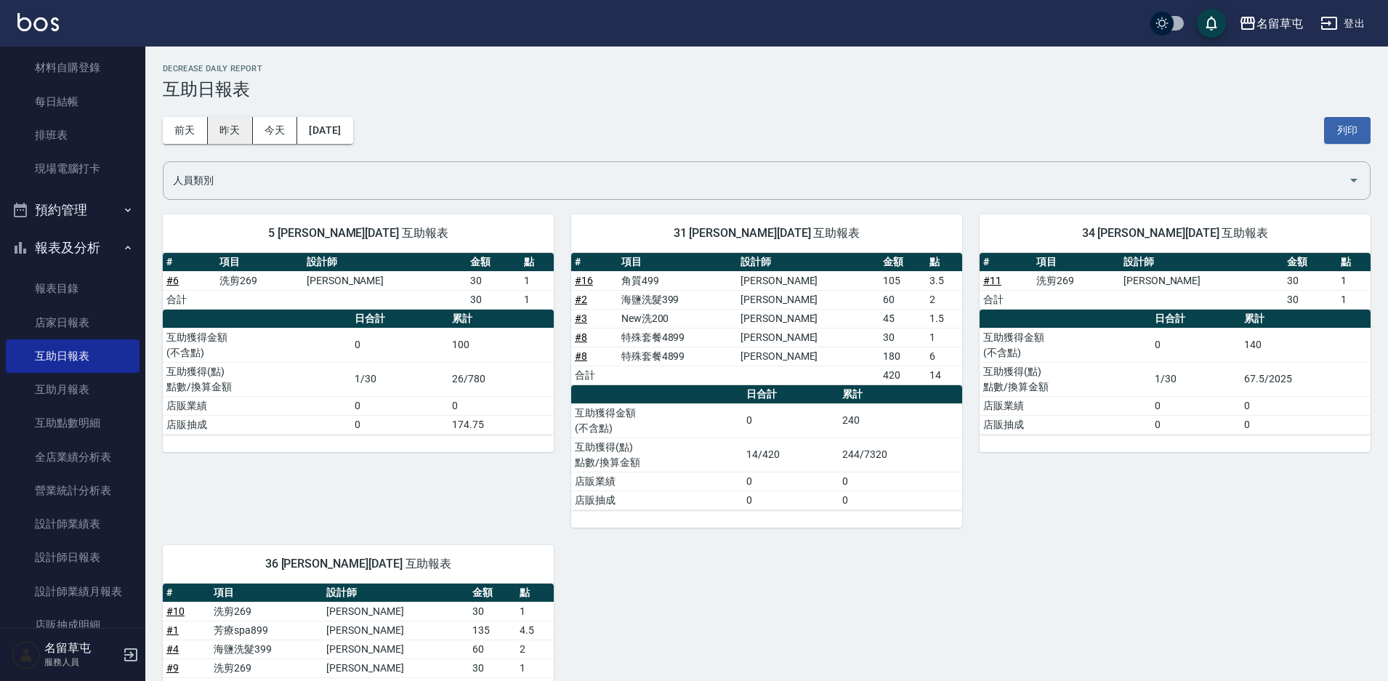
click at [215, 134] on button "昨天" at bounding box center [230, 130] width 45 height 27
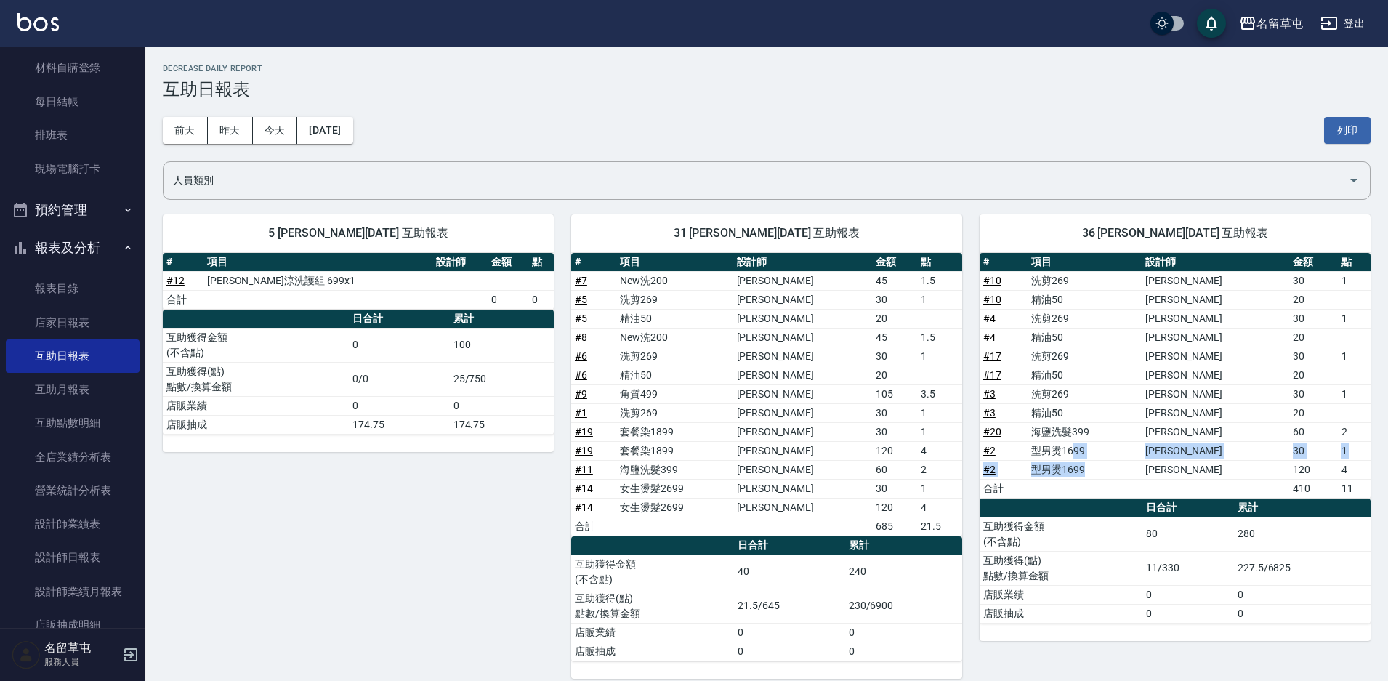
drag, startPoint x: 1105, startPoint y: 467, endPoint x: 1086, endPoint y: 448, distance: 27.7
click at [1086, 448] on tbody "# 10 洗剪269 [PERSON_NAME] 30 1 # 10 精油50 [PERSON_NAME] 20 # 4 洗剪269 [PERSON_NAME…" at bounding box center [1174, 384] width 391 height 227
click at [1090, 463] on td "型男燙1699" at bounding box center [1084, 469] width 114 height 19
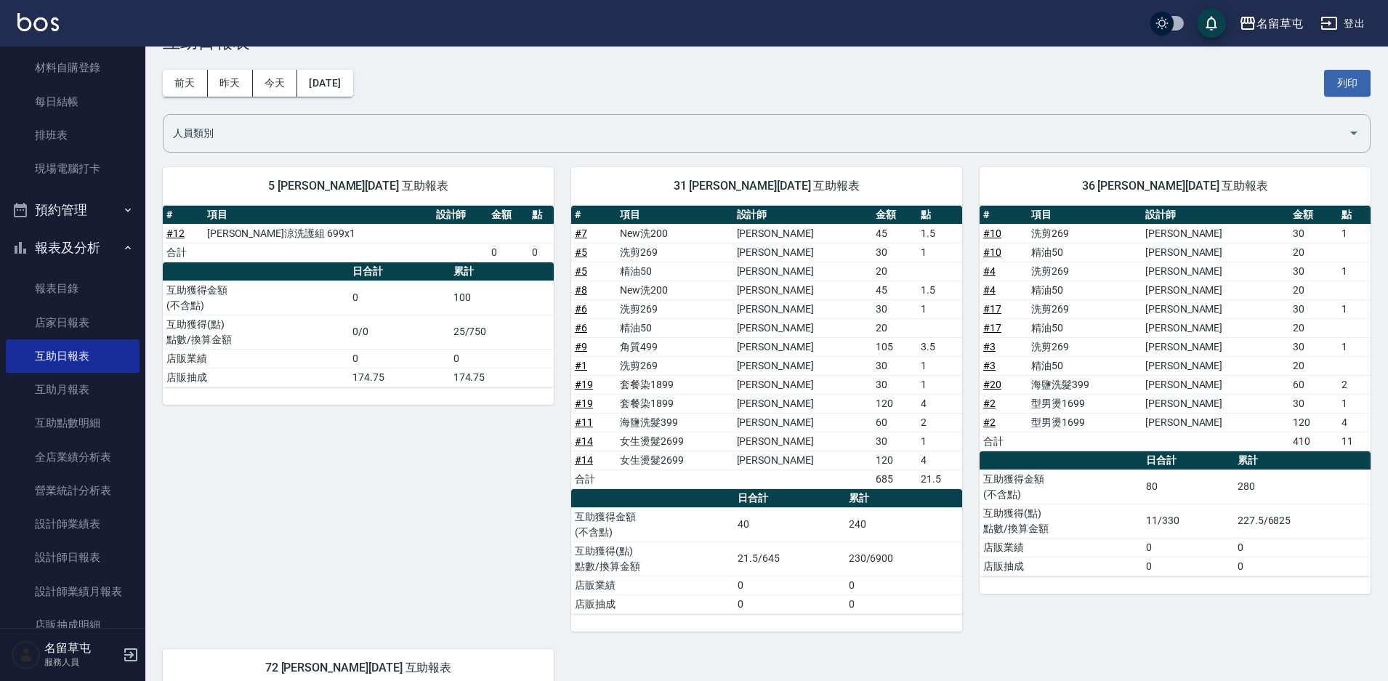
scroll to position [73, 0]
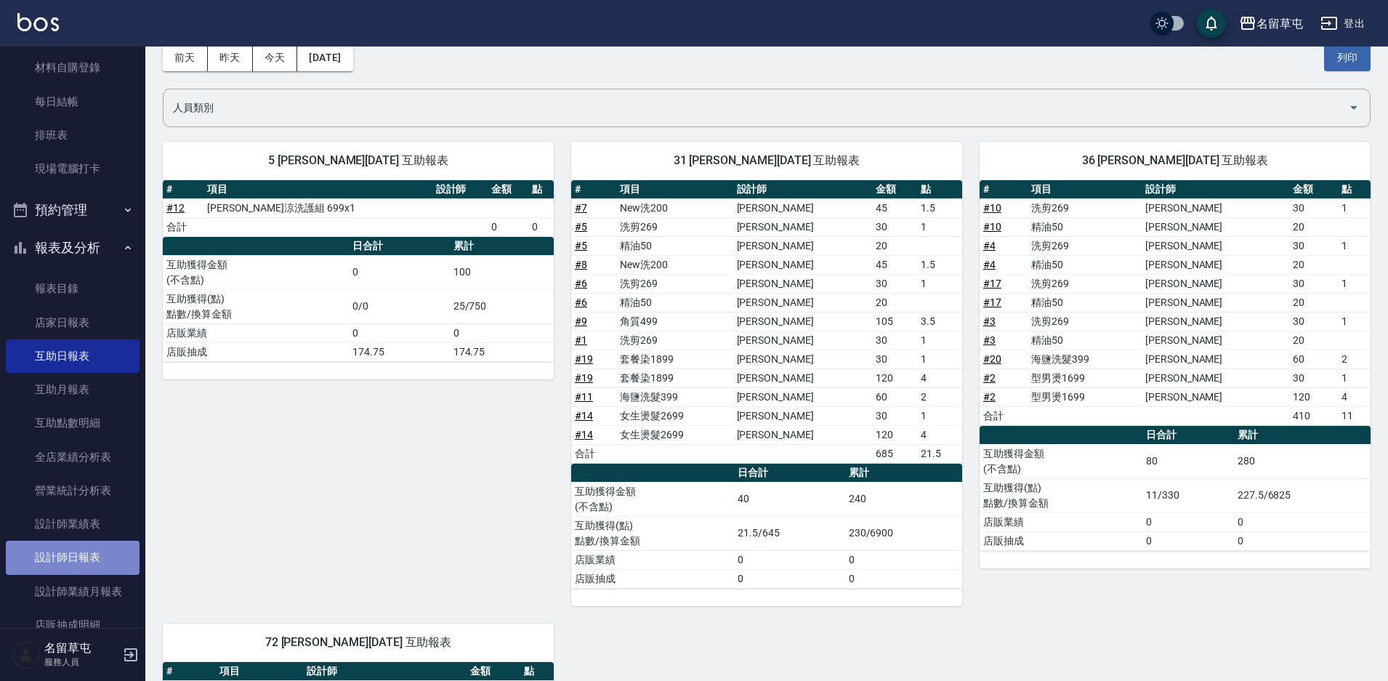
click at [81, 553] on link "設計師日報表" at bounding box center [73, 557] width 134 height 33
